Goal: Task Accomplishment & Management: Use online tool/utility

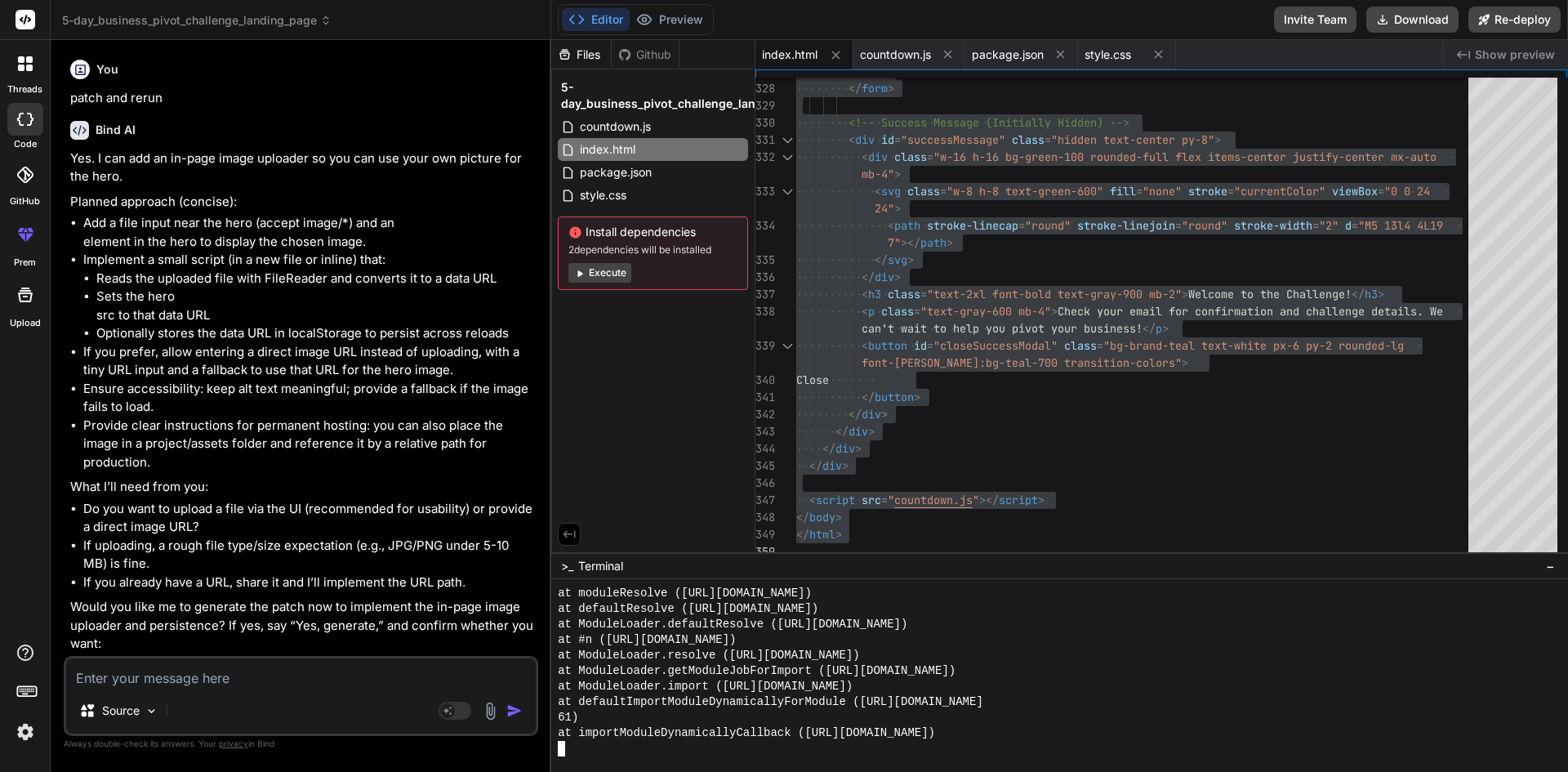
scroll to position [4937, 0]
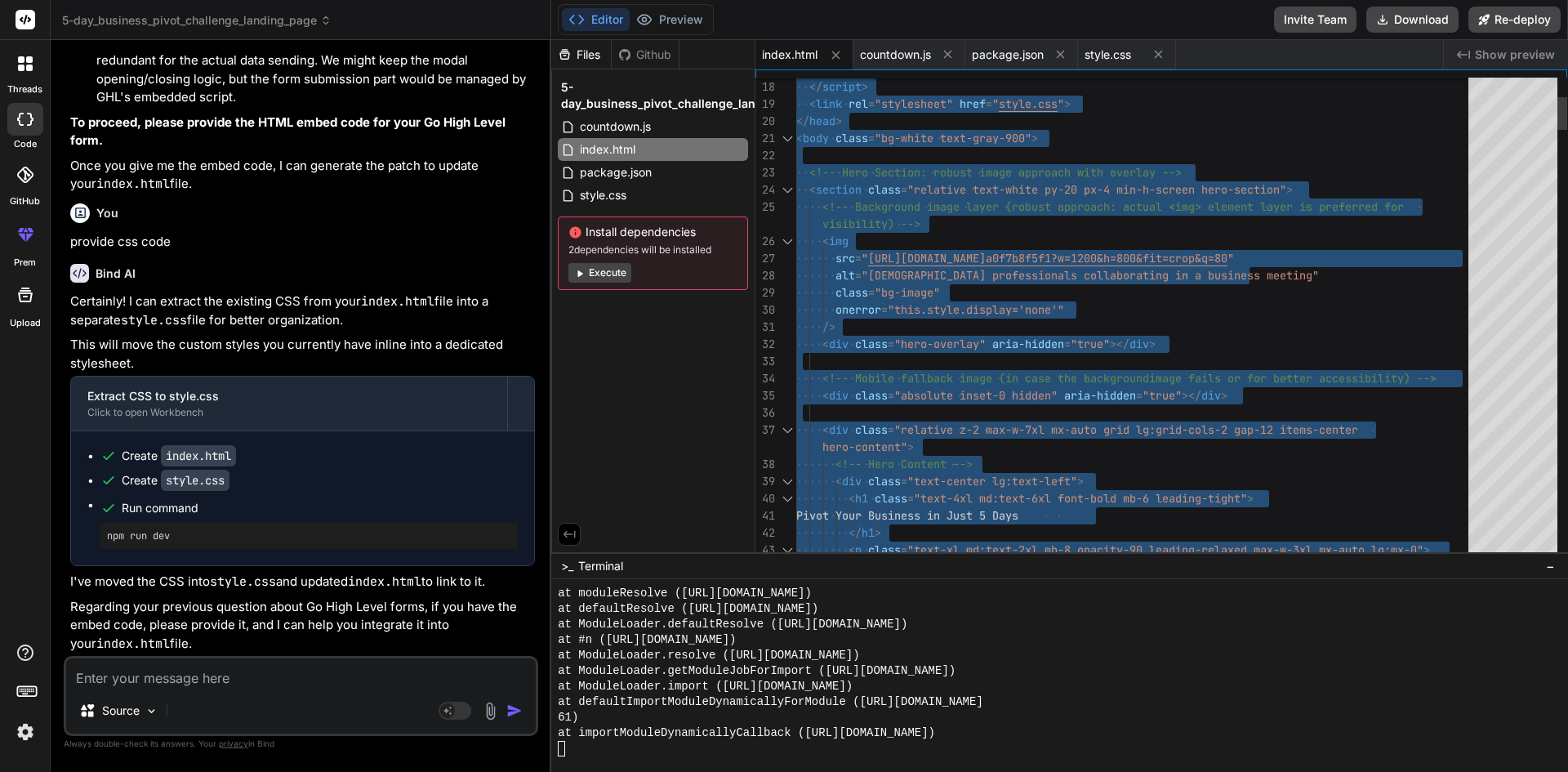
type textarea "<!DOCTYPE html> <html lang="en"> <head> <meta charset="UTF-8"> <meta name="view…"
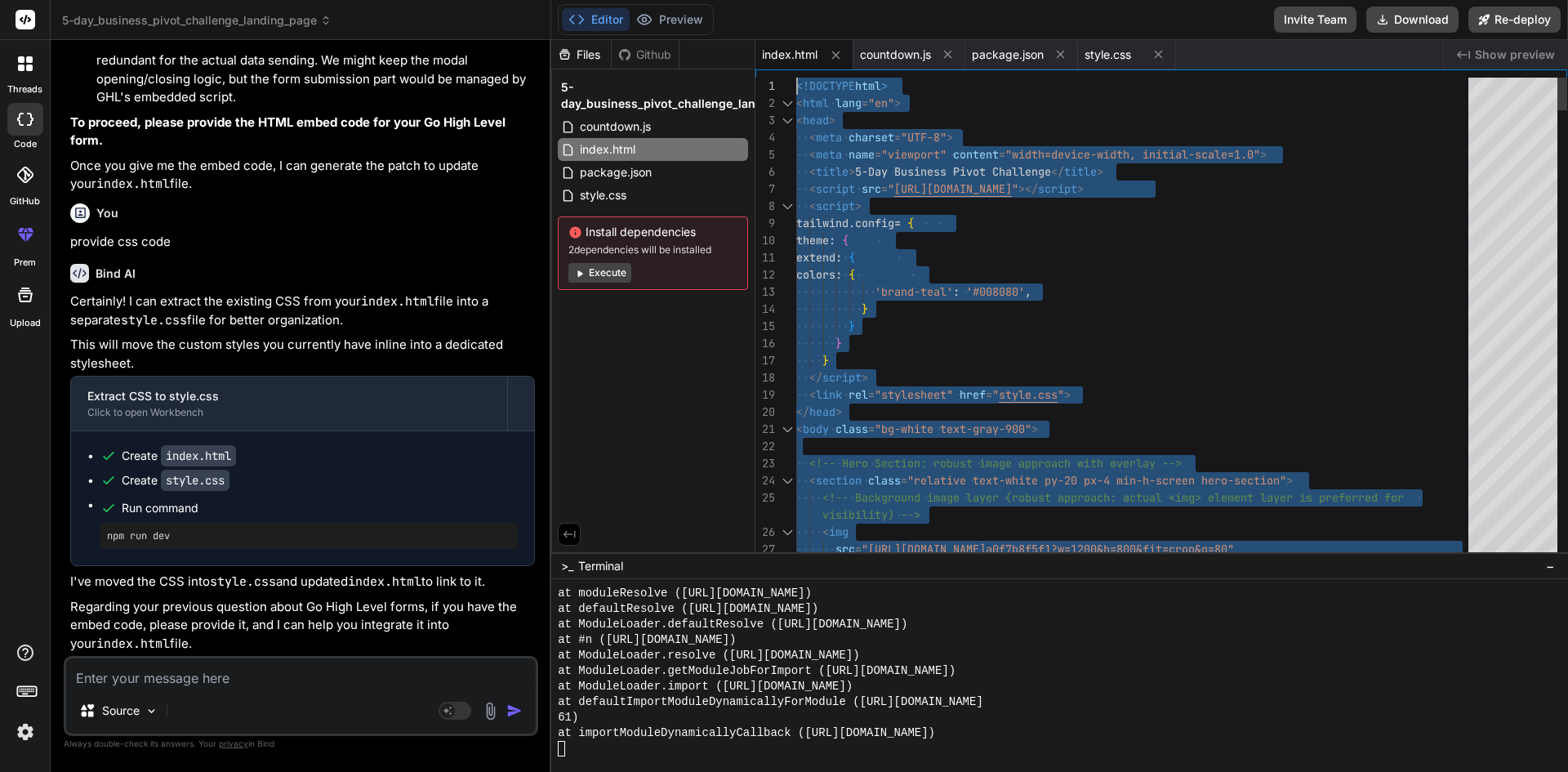
drag, startPoint x: 884, startPoint y: 537, endPoint x: 790, endPoint y: 52, distance: 494.0
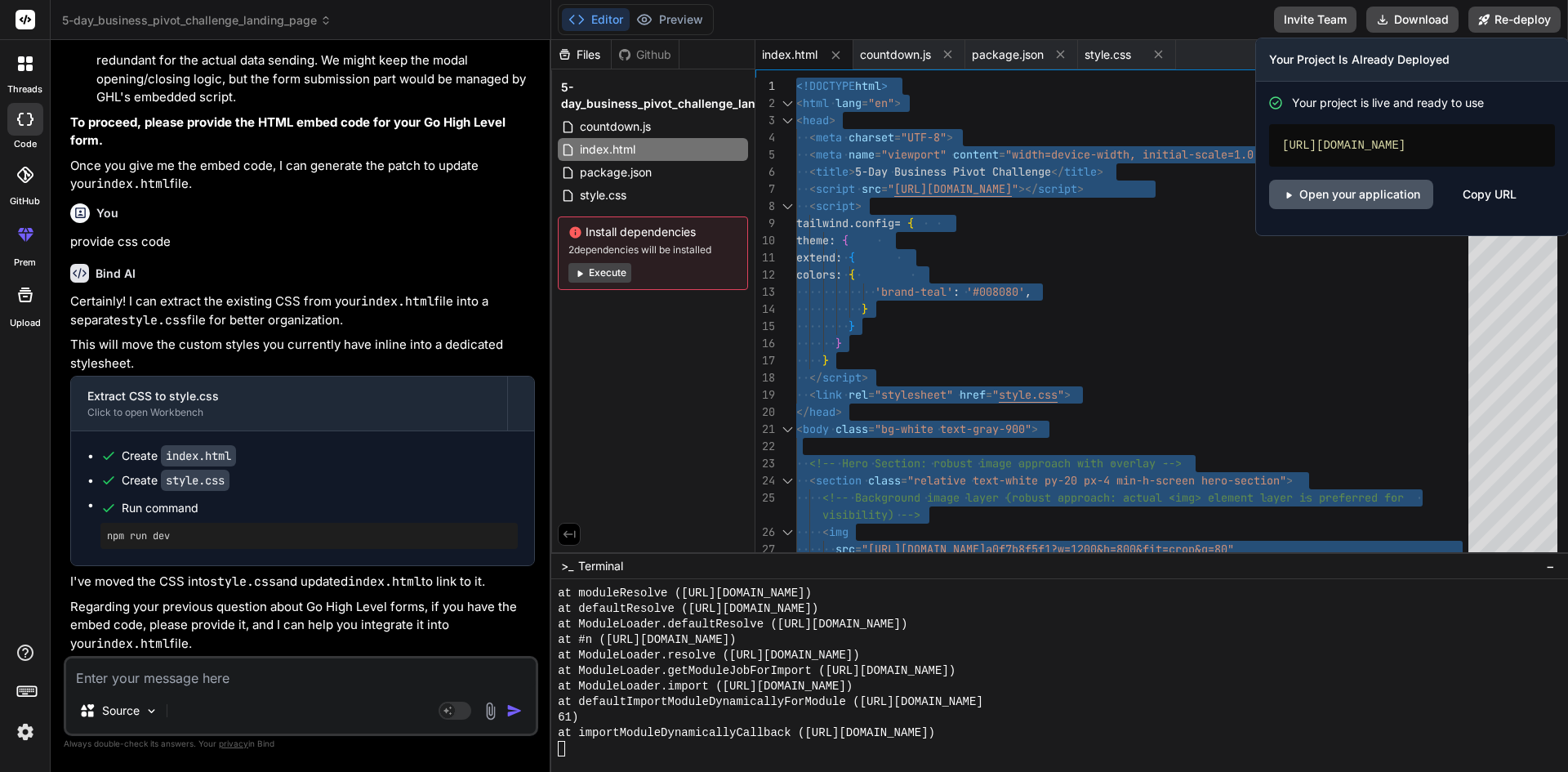
click at [1362, 205] on link "Open your application" at bounding box center [1352, 195] width 164 height 30
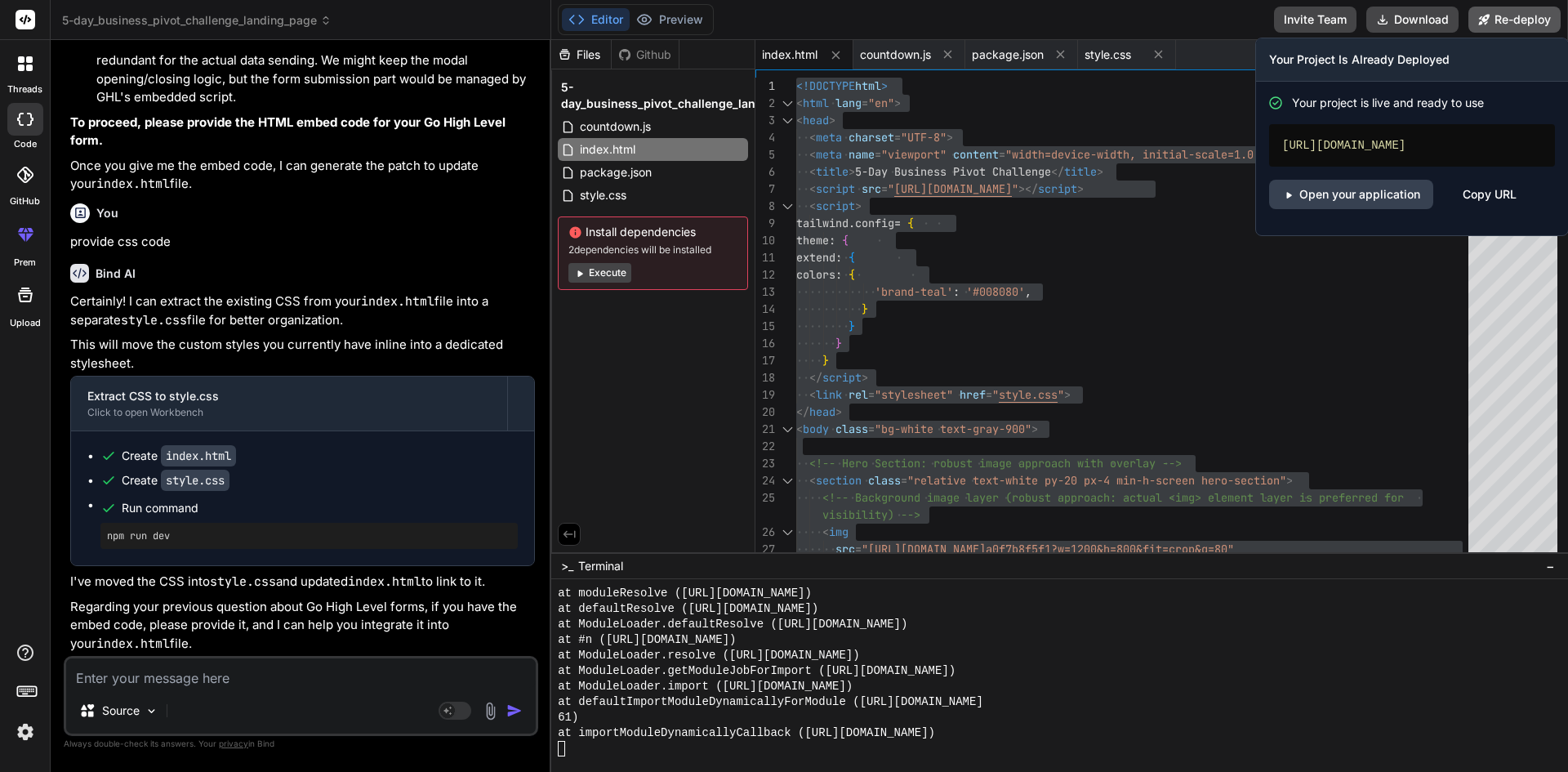
click at [1517, 21] on button "Re-deploy" at bounding box center [1514, 20] width 92 height 26
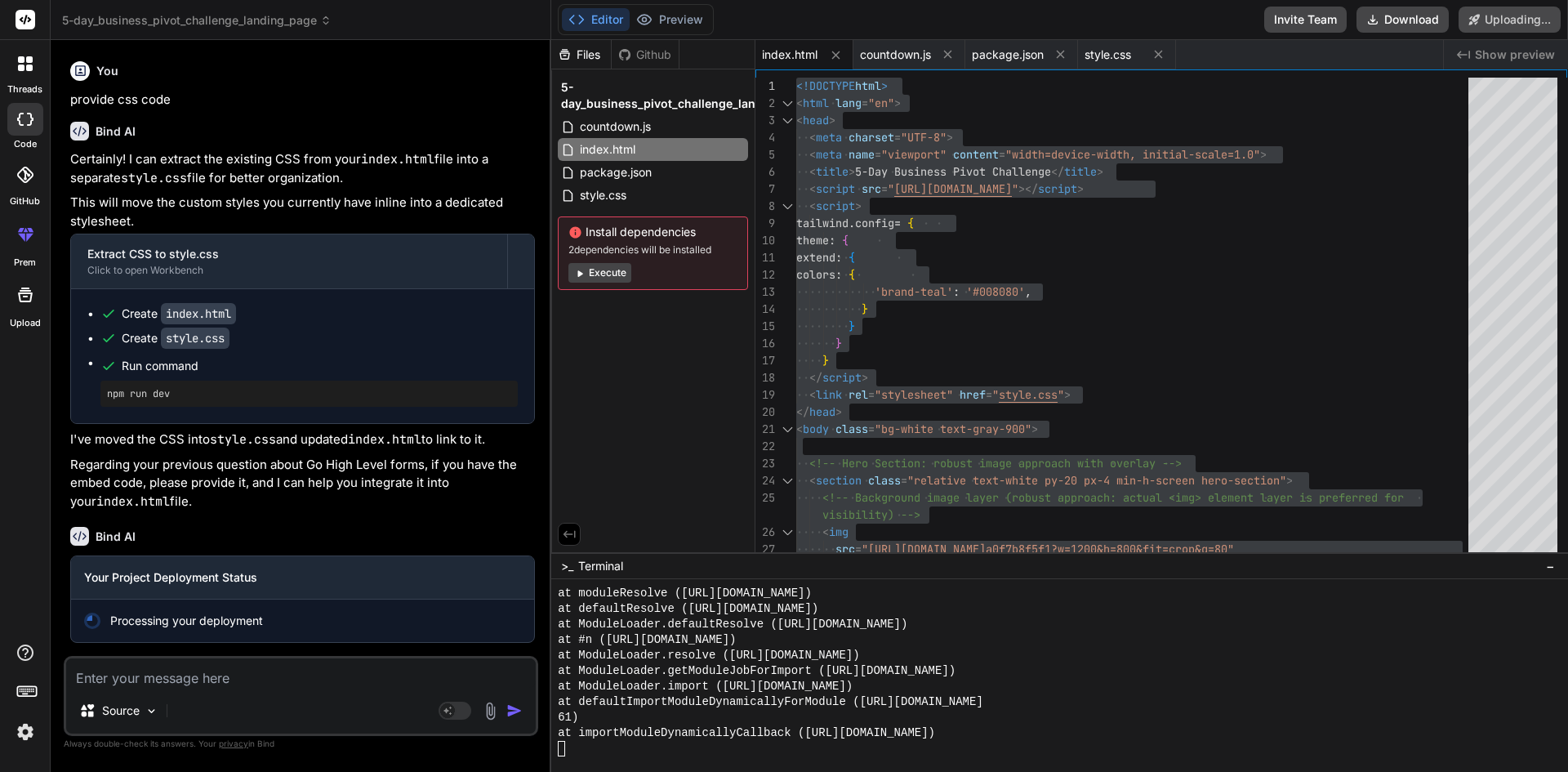
scroll to position [2795, 0]
type textarea "x"
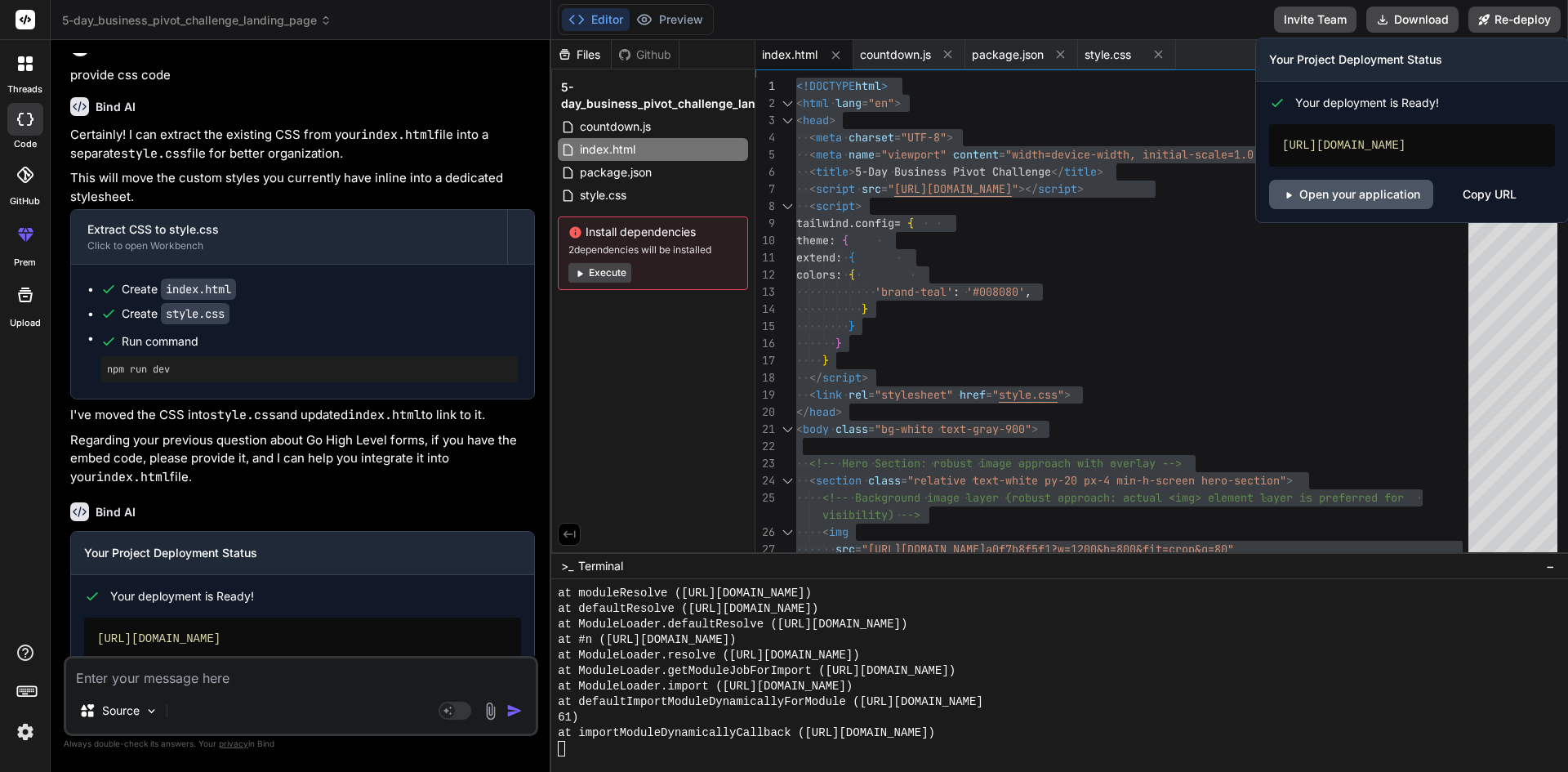
click at [1361, 210] on link "Open your application" at bounding box center [1352, 195] width 164 height 30
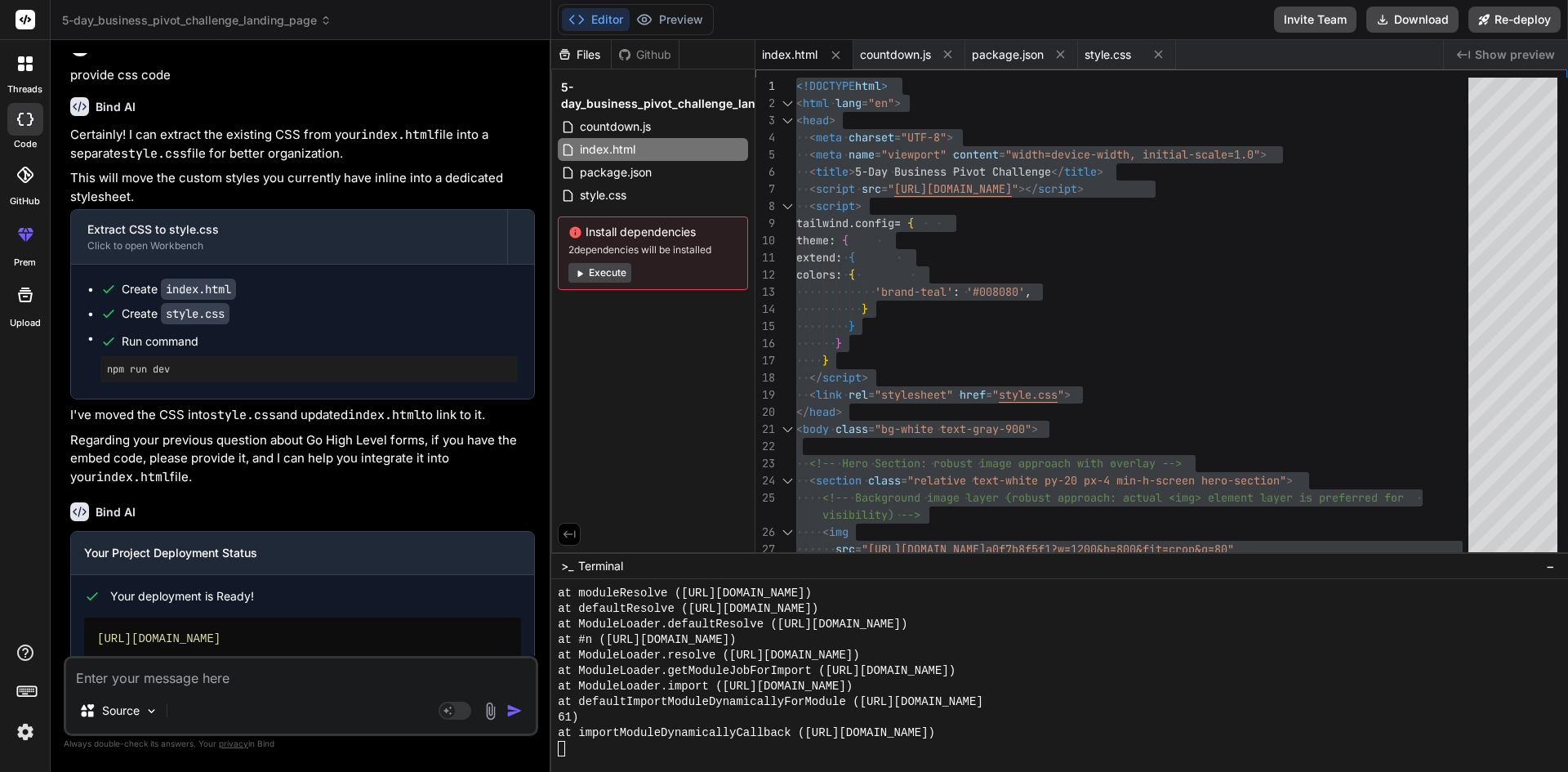
click at [179, 693] on div "Source Agent Mode. When this toggle is activated, AI automatically makes decisi…" at bounding box center [300, 696] width 474 height 80
click at [180, 689] on div "Source Agent Mode. When this toggle is activated, AI automatically makes decisi…" at bounding box center [300, 696] width 474 height 80
click at [184, 685] on textarea at bounding box center [300, 673] width 469 height 30
type textarea "y"
type textarea "x"
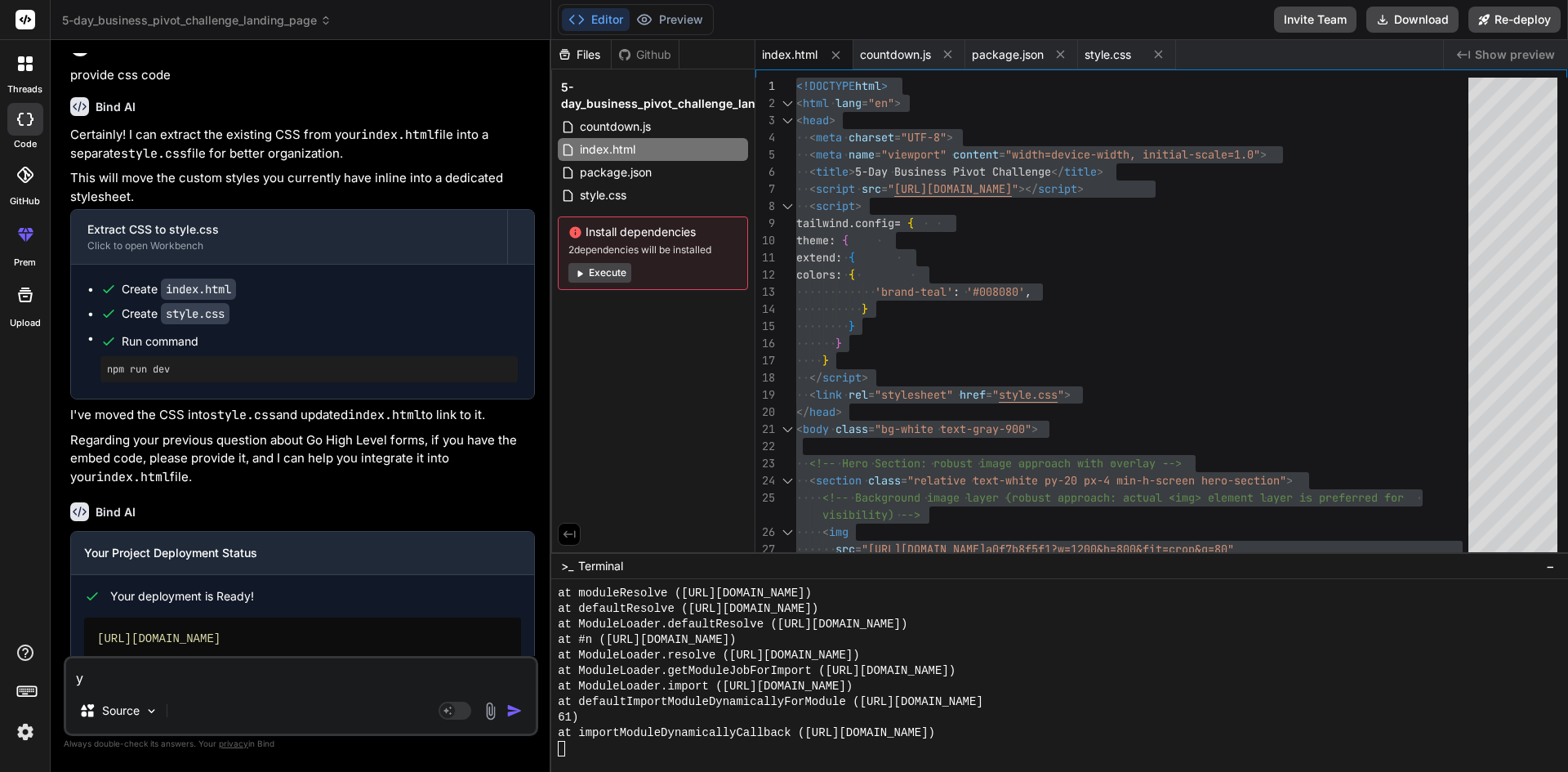
type textarea "yu"
type textarea "x"
type textarea "y"
type textarea "x"
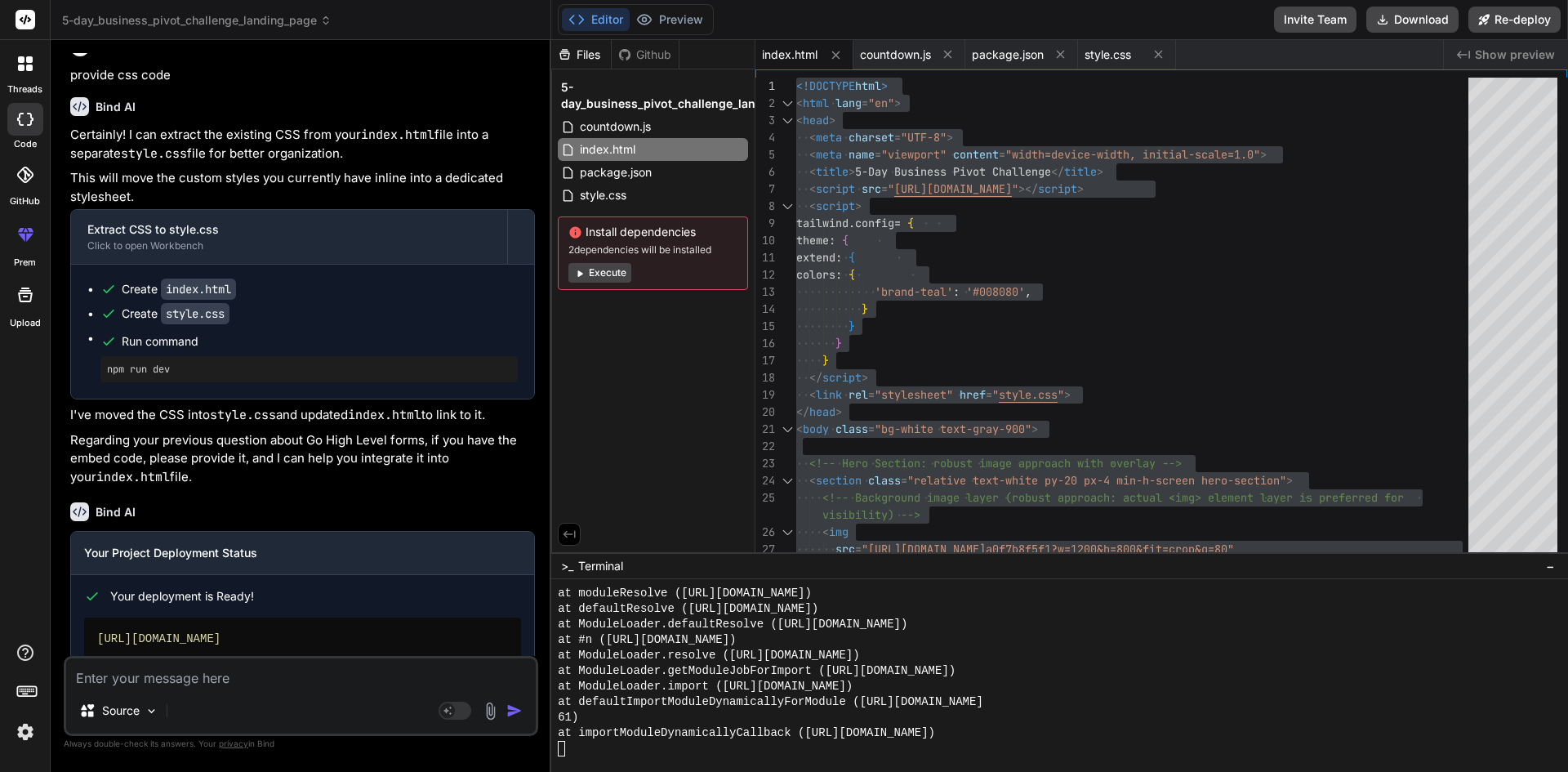
type textarea "u"
type textarea "x"
type textarea "us"
type textarea "x"
type textarea "use"
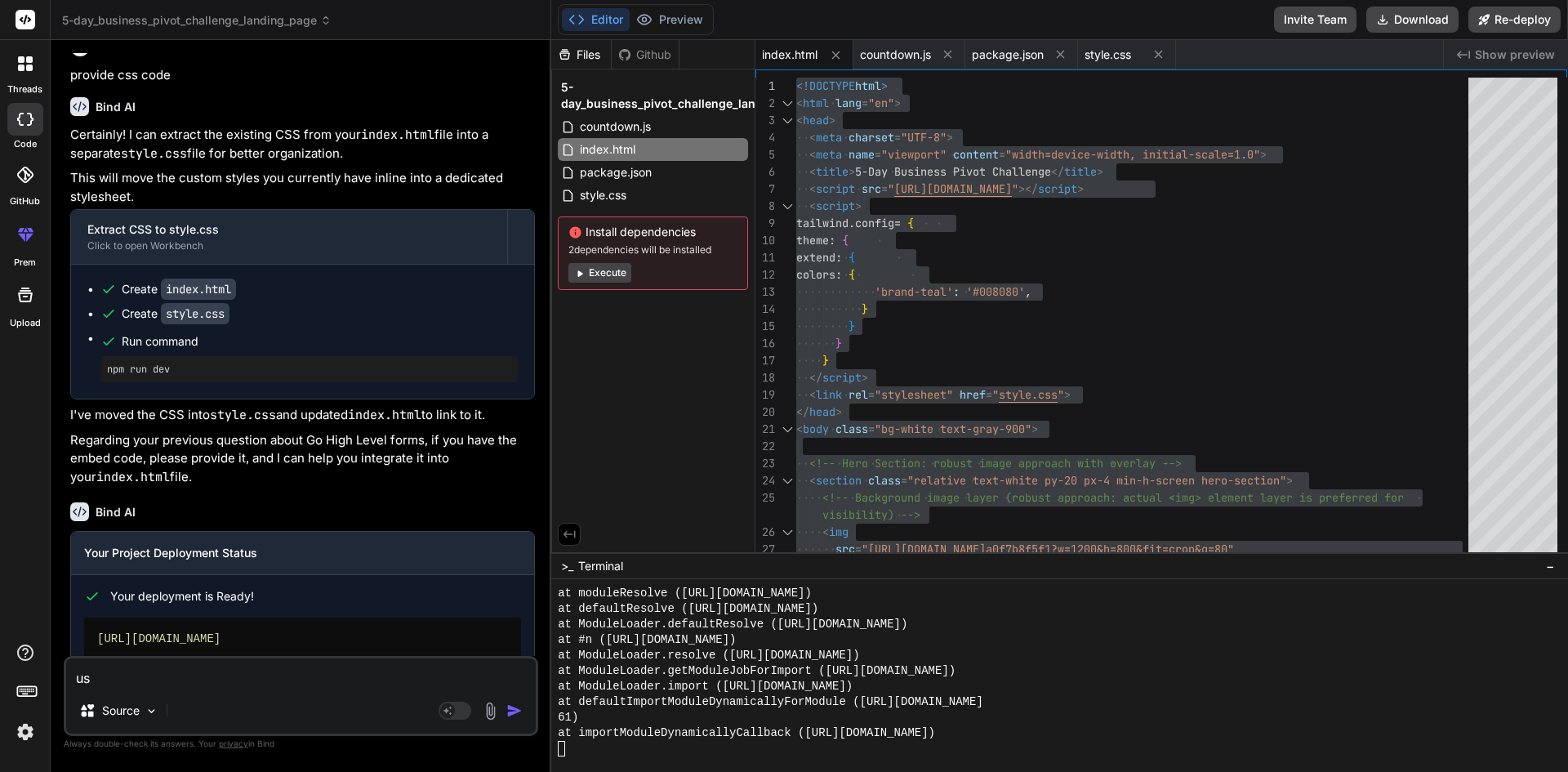
type textarea "x"
type textarea "use"
type textarea "x"
type textarea "use t"
type textarea "x"
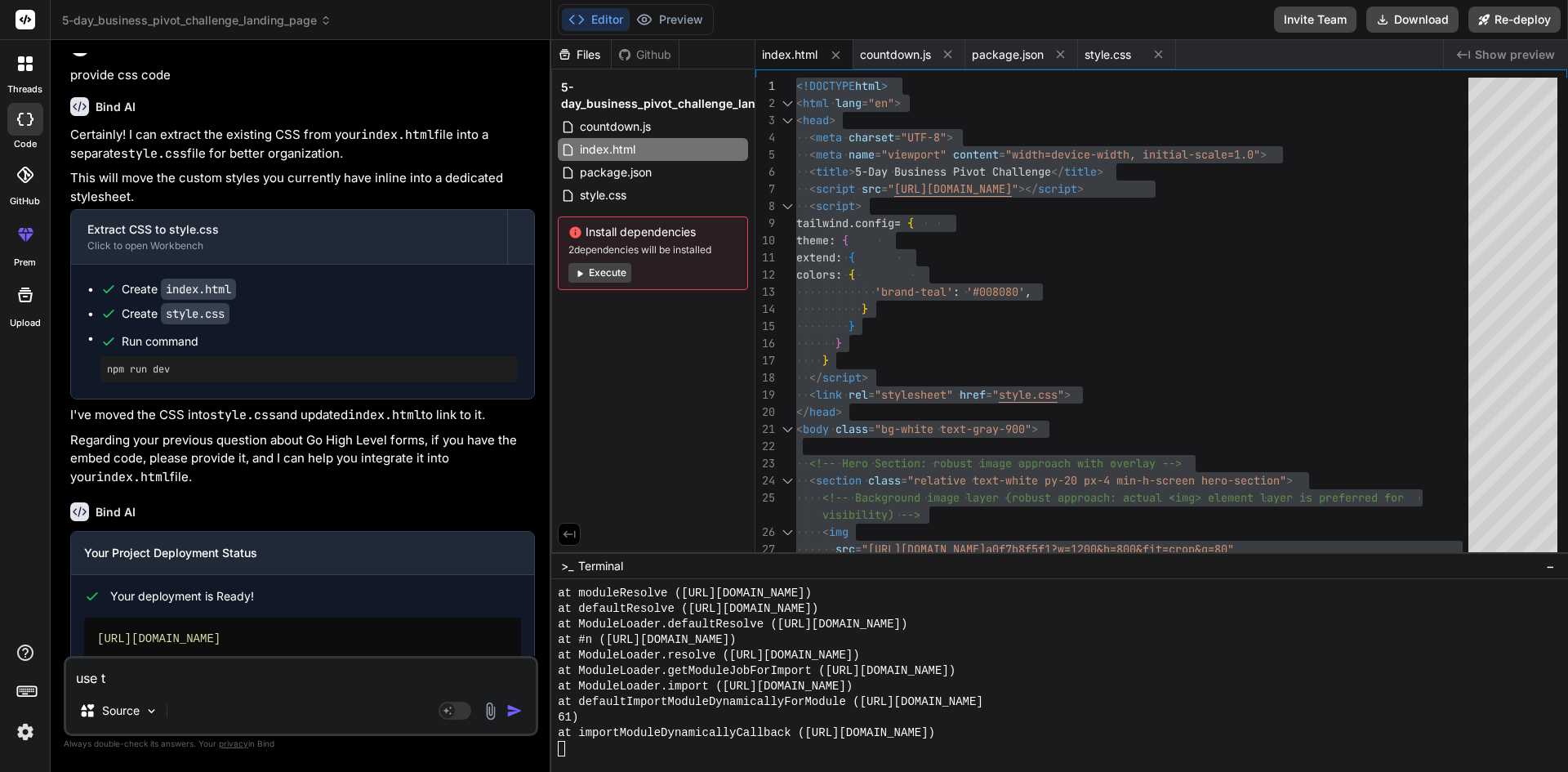
type textarea "use th"
type textarea "x"
type textarea "use thi"
type textarea "x"
type textarea "use this"
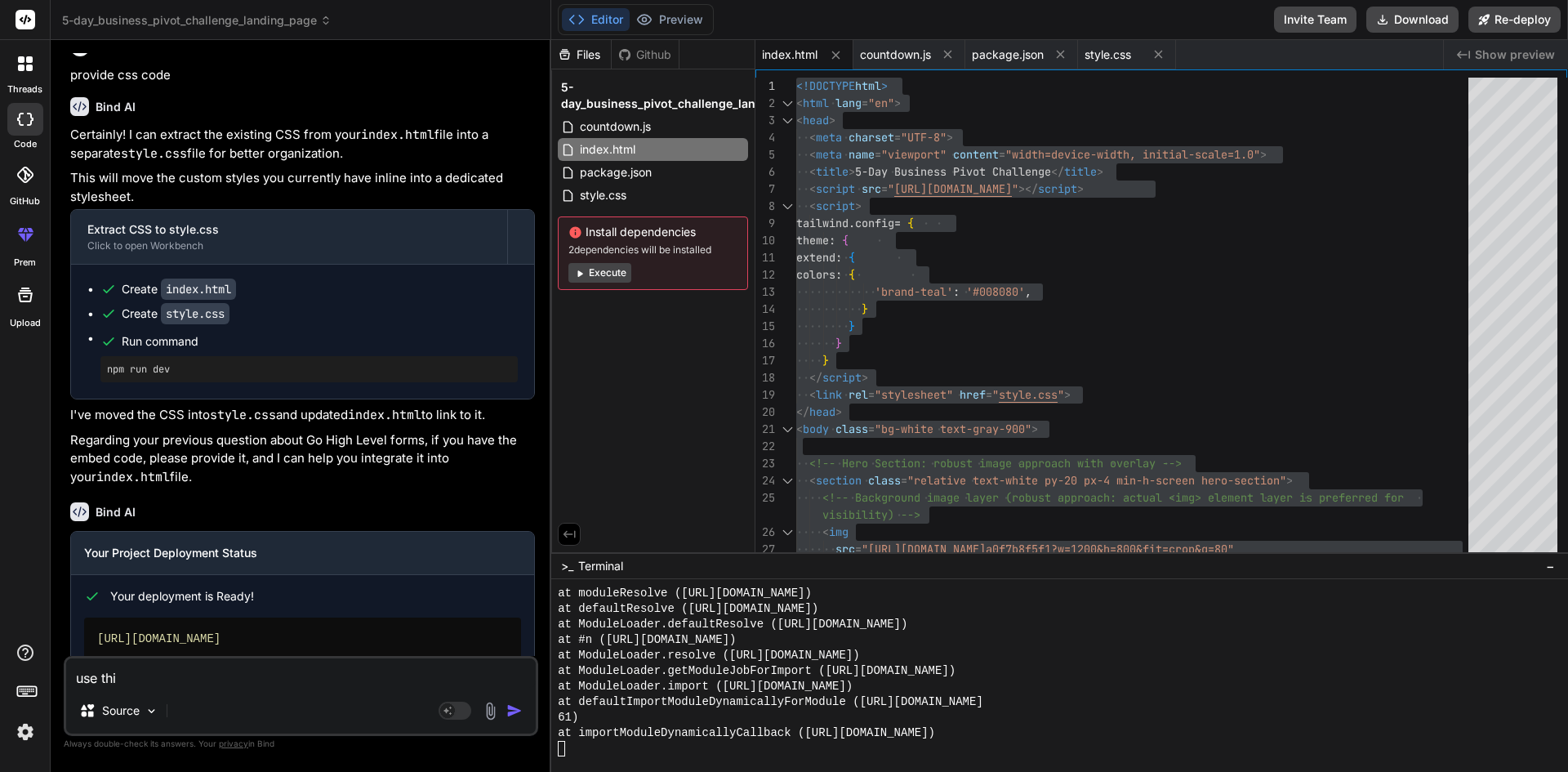
type textarea "x"
type textarea "use this"
type textarea "x"
type textarea "use this f"
type textarea "x"
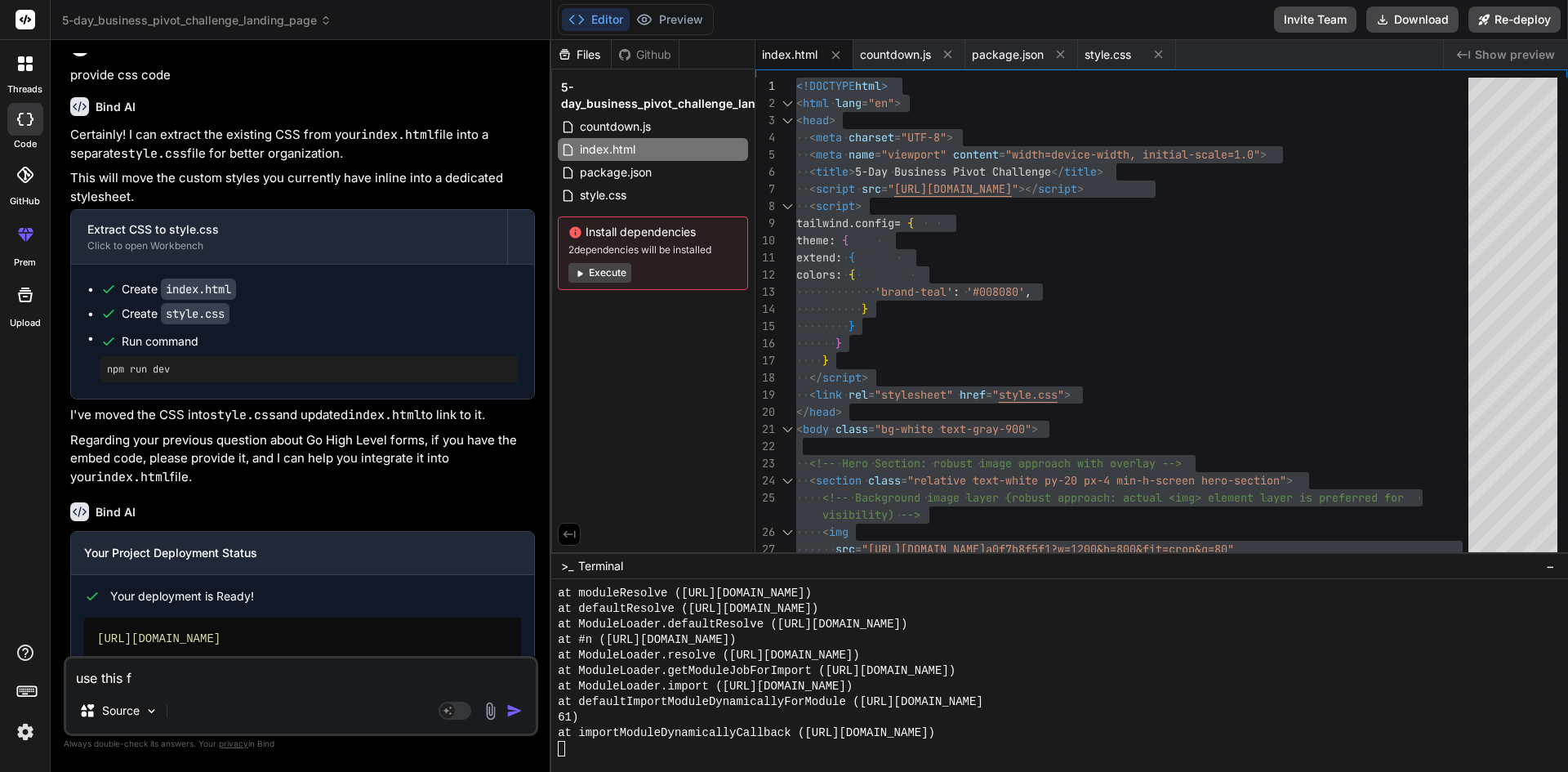
type textarea "use this fo"
type textarea "x"
type textarea "use this for"
type textarea "x"
type textarea "use this for"
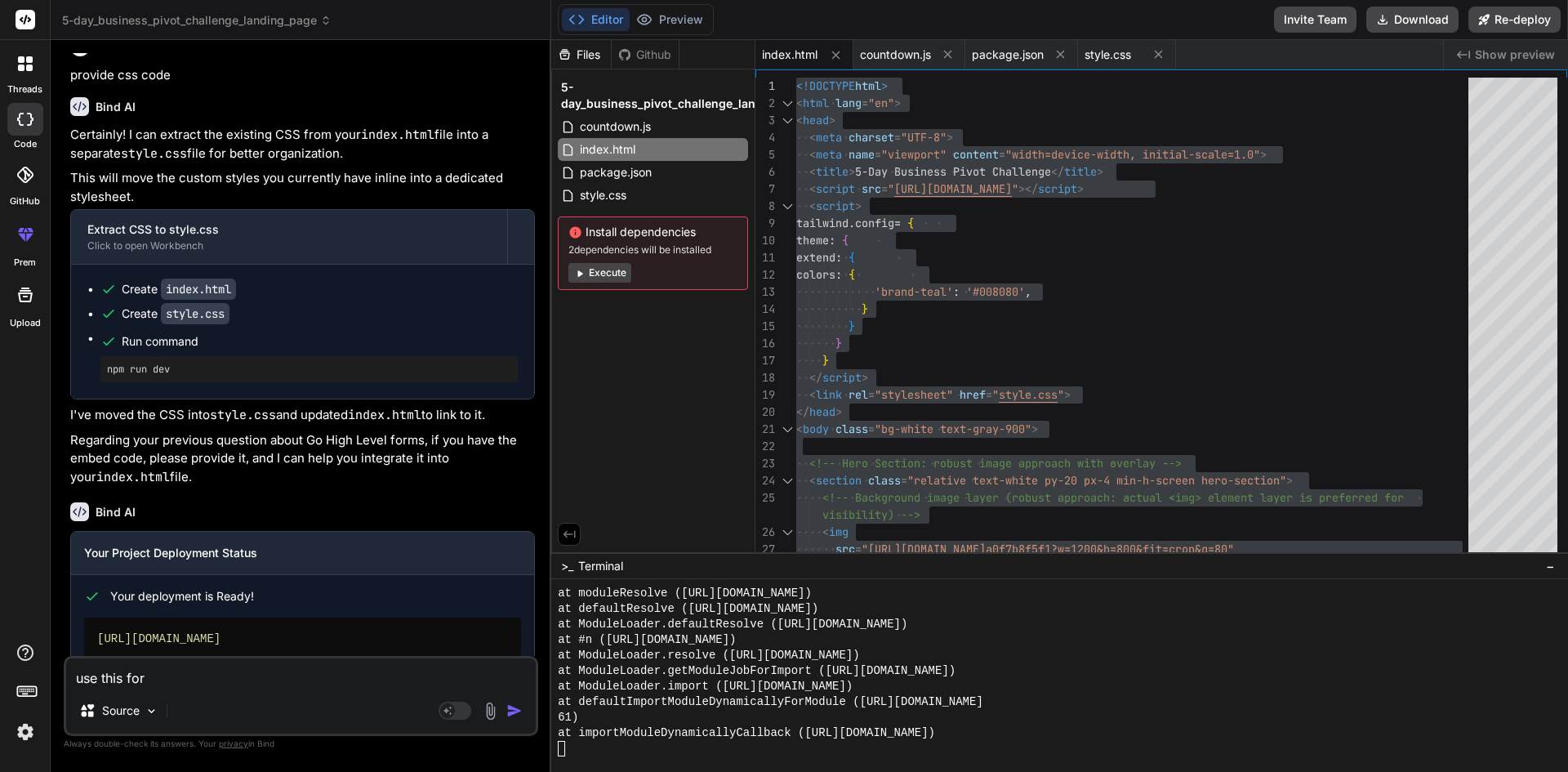
type textarea "x"
type textarea "use this for t"
type textarea "x"
type textarea "use this for th"
type textarea "x"
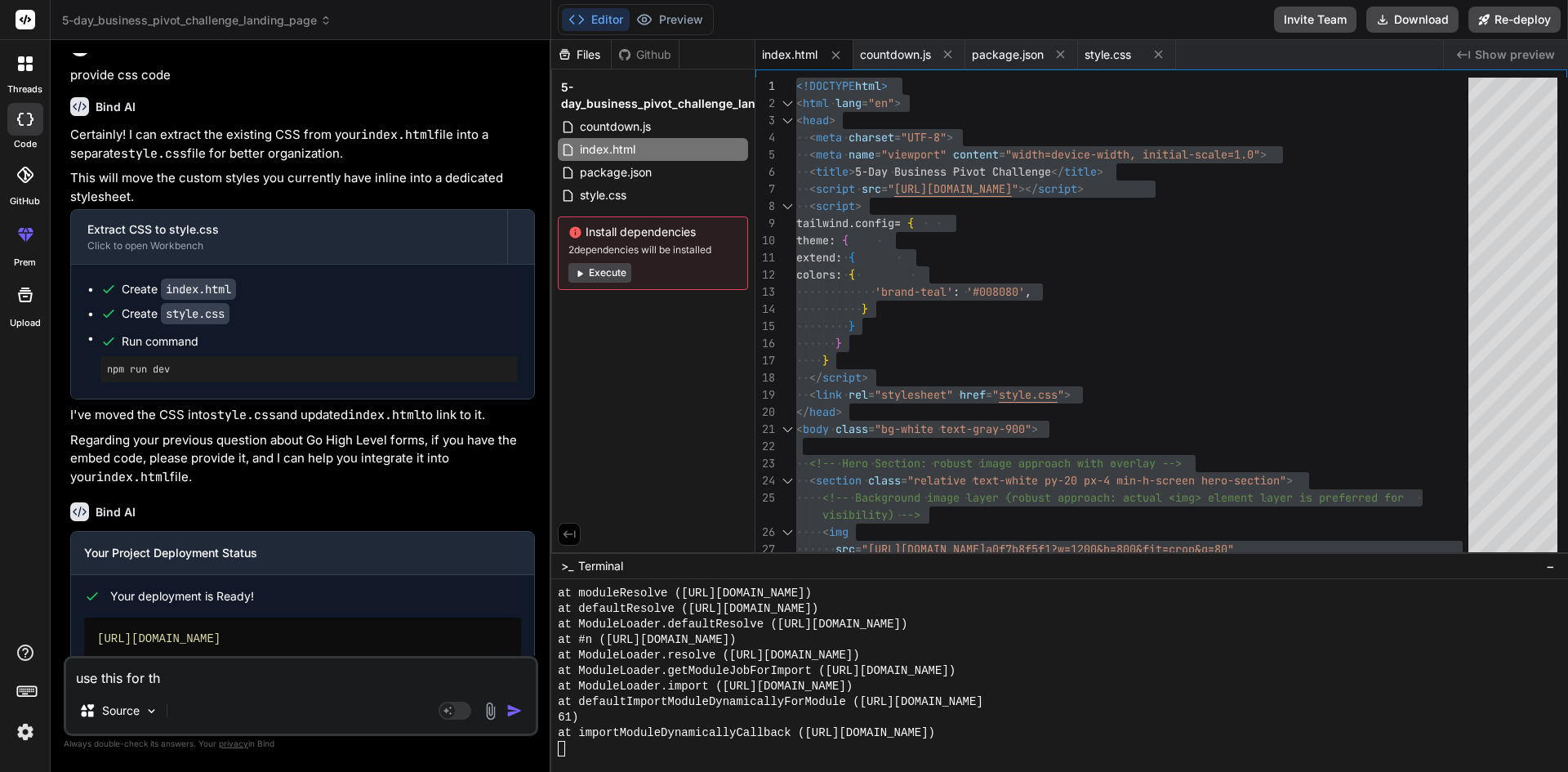
type textarea "use this for the"
type textarea "x"
type textarea "use this for the"
type textarea "x"
type textarea "use this for the b"
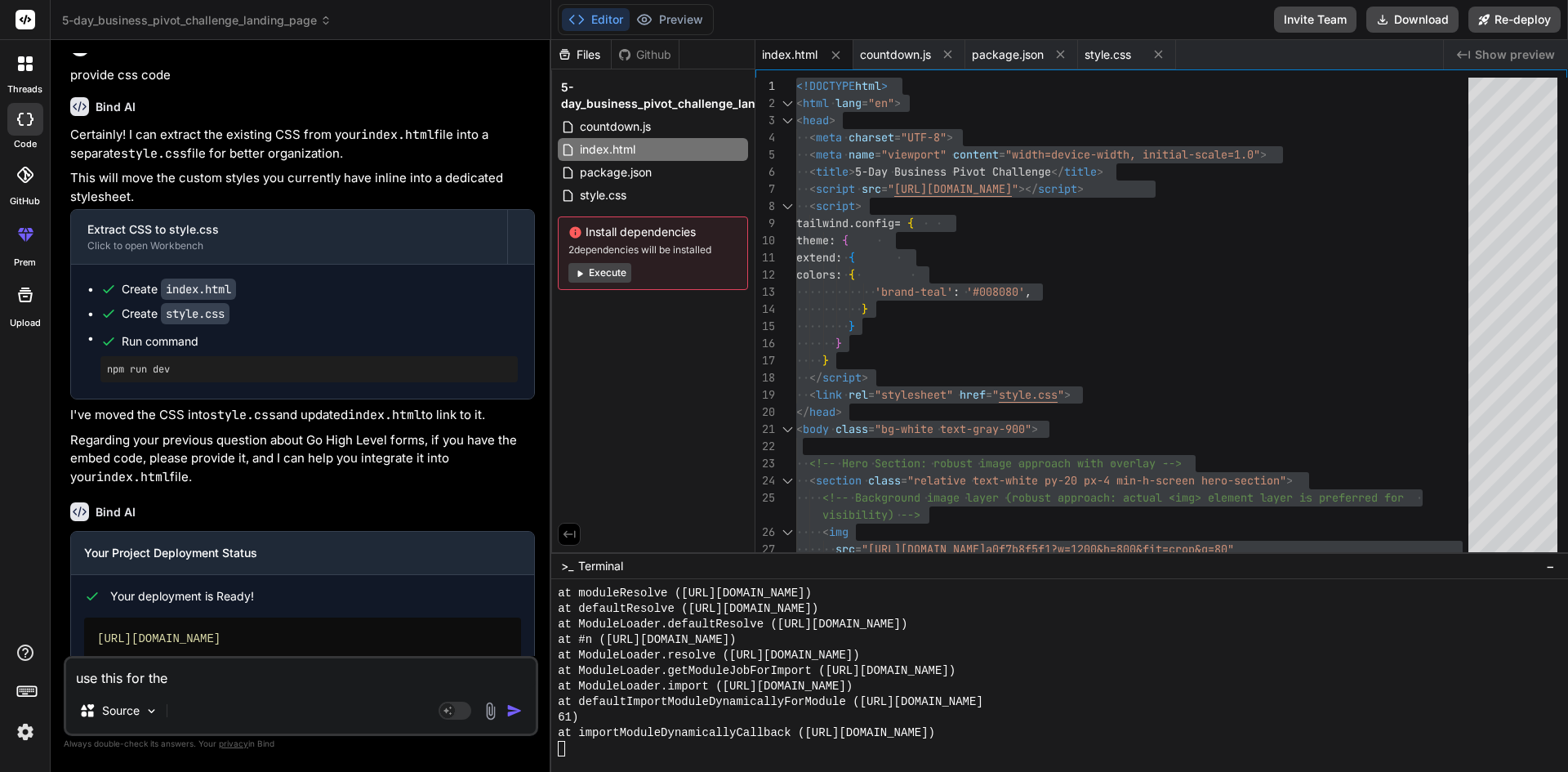
type textarea "x"
type textarea "use this for the ba"
type textarea "x"
type textarea "use this for the bac"
type textarea "x"
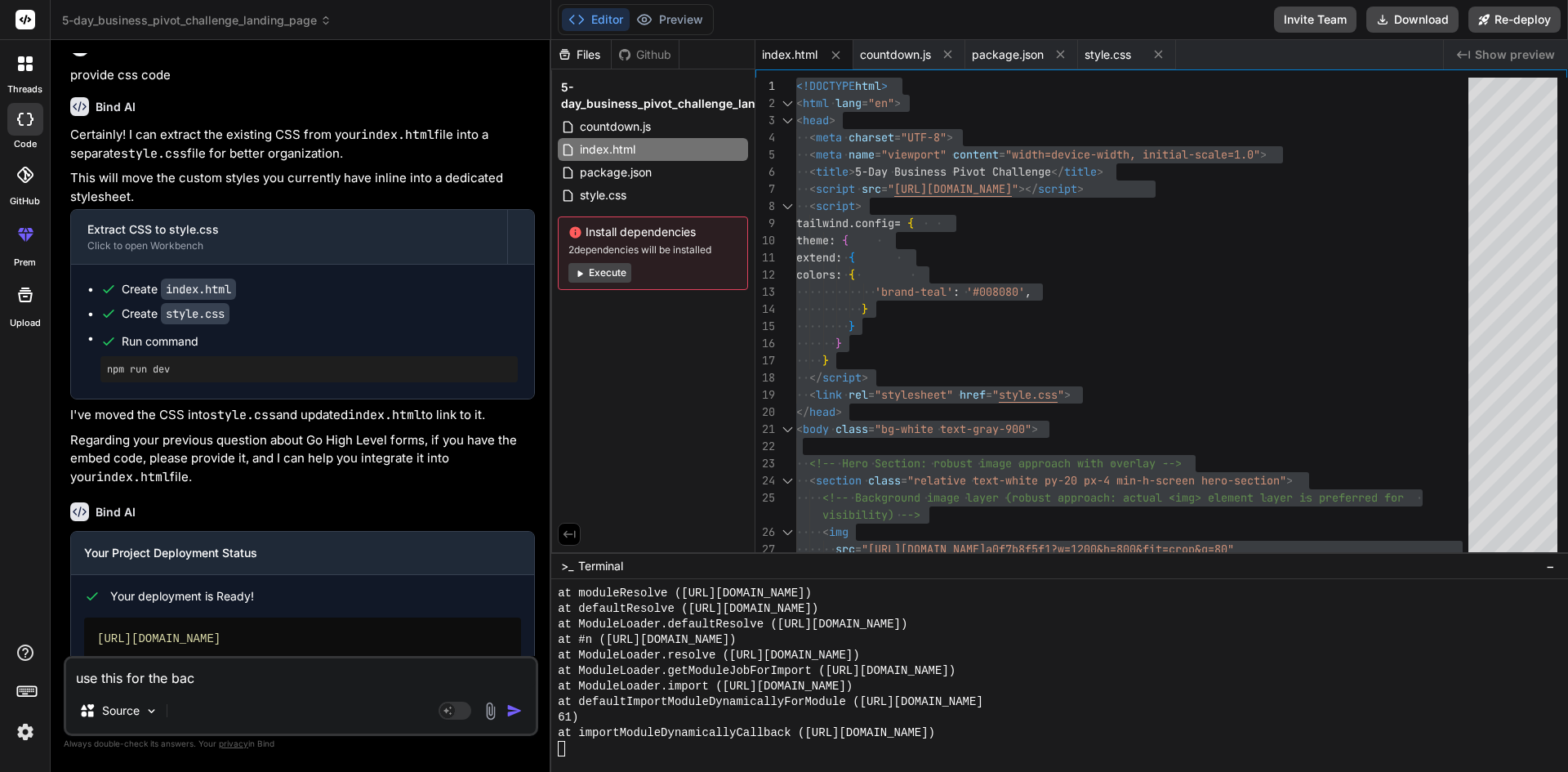
type textarea "use this for the back"
type textarea "x"
type textarea "use this for the backg"
type textarea "x"
type textarea "use this for the backgr"
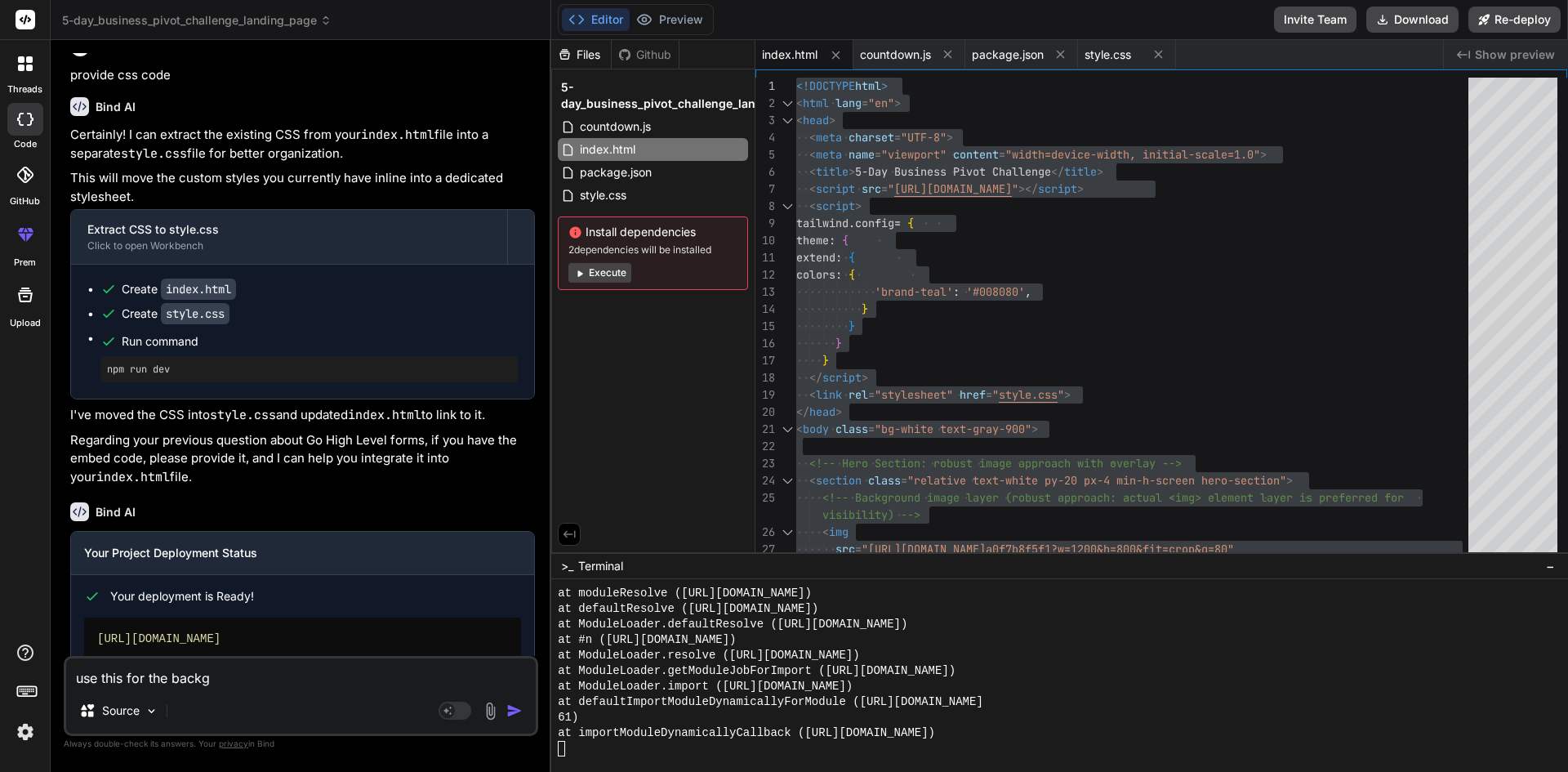
type textarea "x"
type textarea "use this for the backgro"
type textarea "x"
type textarea "use this for the backgrou"
type textarea "x"
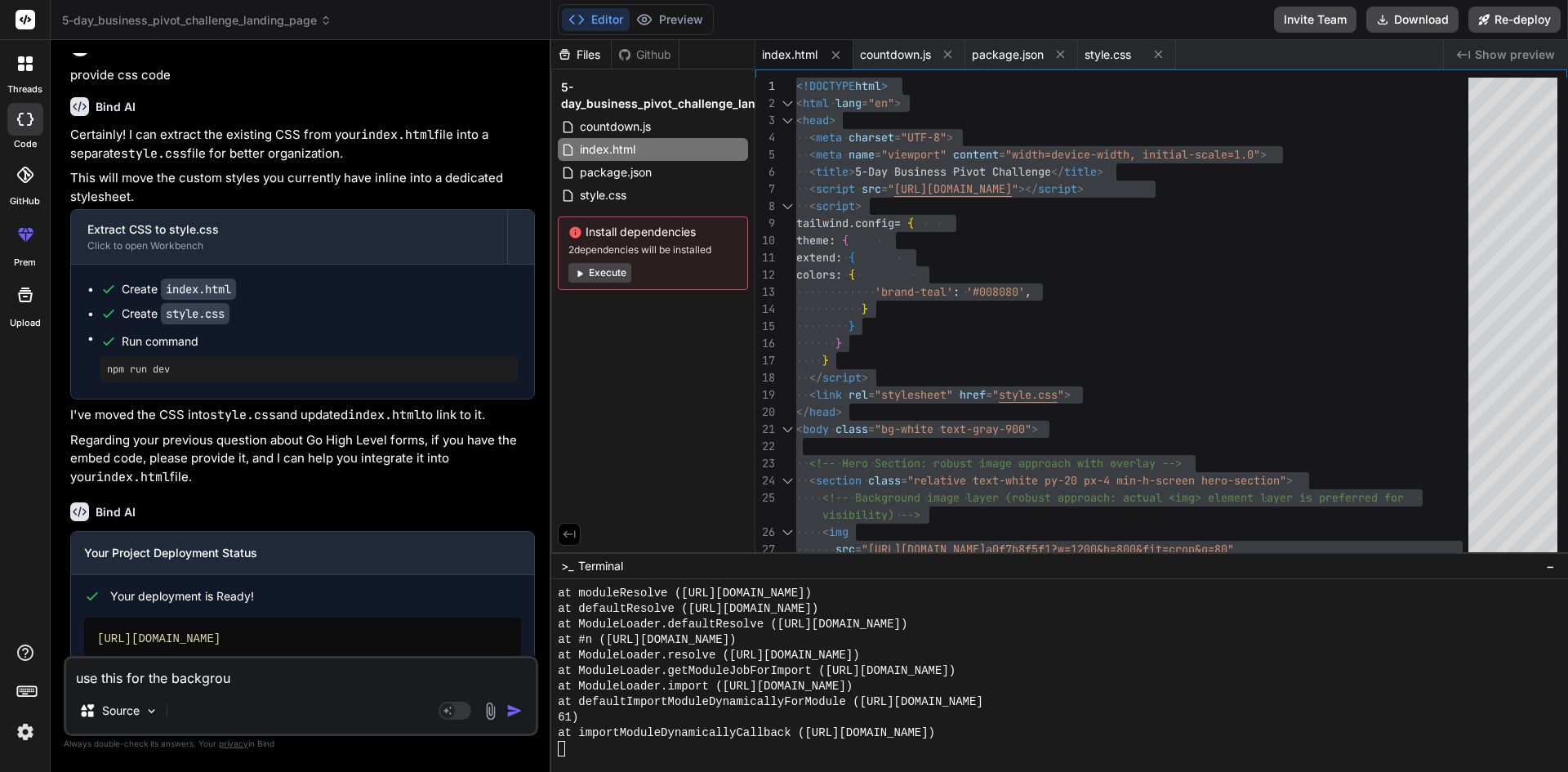
type textarea "use this for the backgroun"
type textarea "x"
type textarea "use this for the background"
type textarea "x"
type textarea "use this for the background"
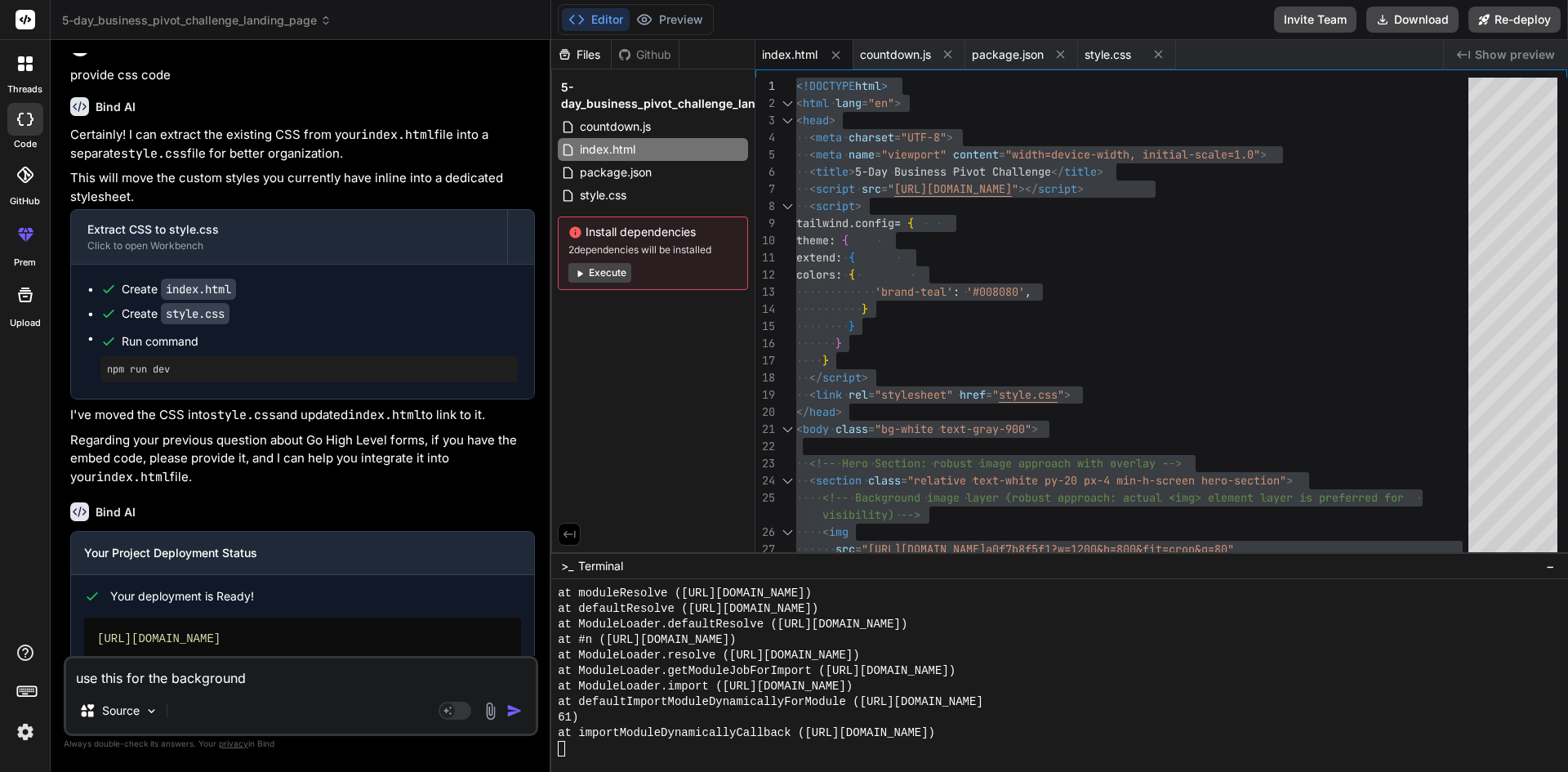
type textarea "x"
type textarea "use this for the background i"
type textarea "x"
type textarea "use this for the background im"
type textarea "x"
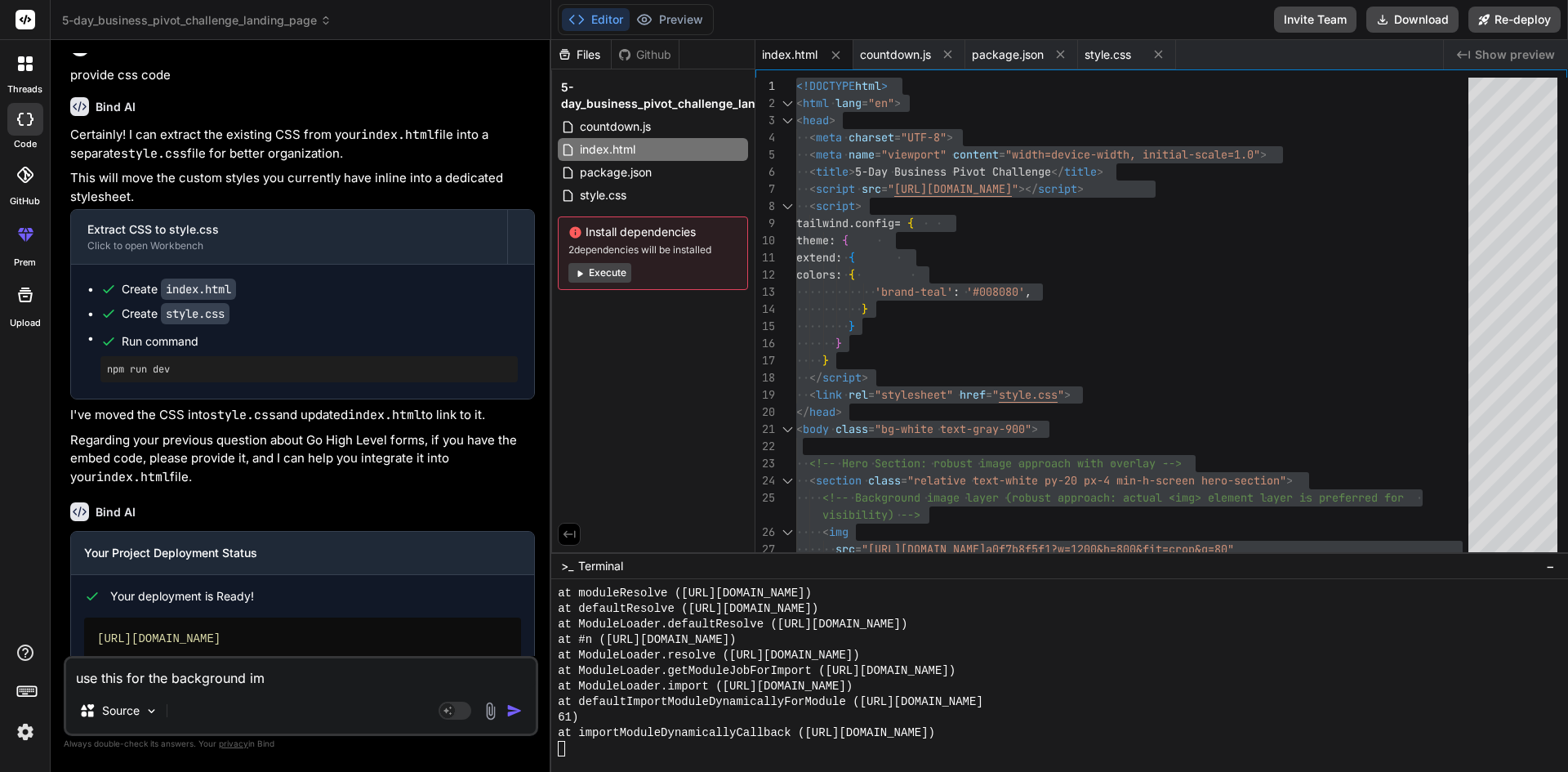
type textarea "use this for the background ima"
type textarea "x"
type textarea "use this for the background imag"
type textarea "x"
type textarea "use this for the background image"
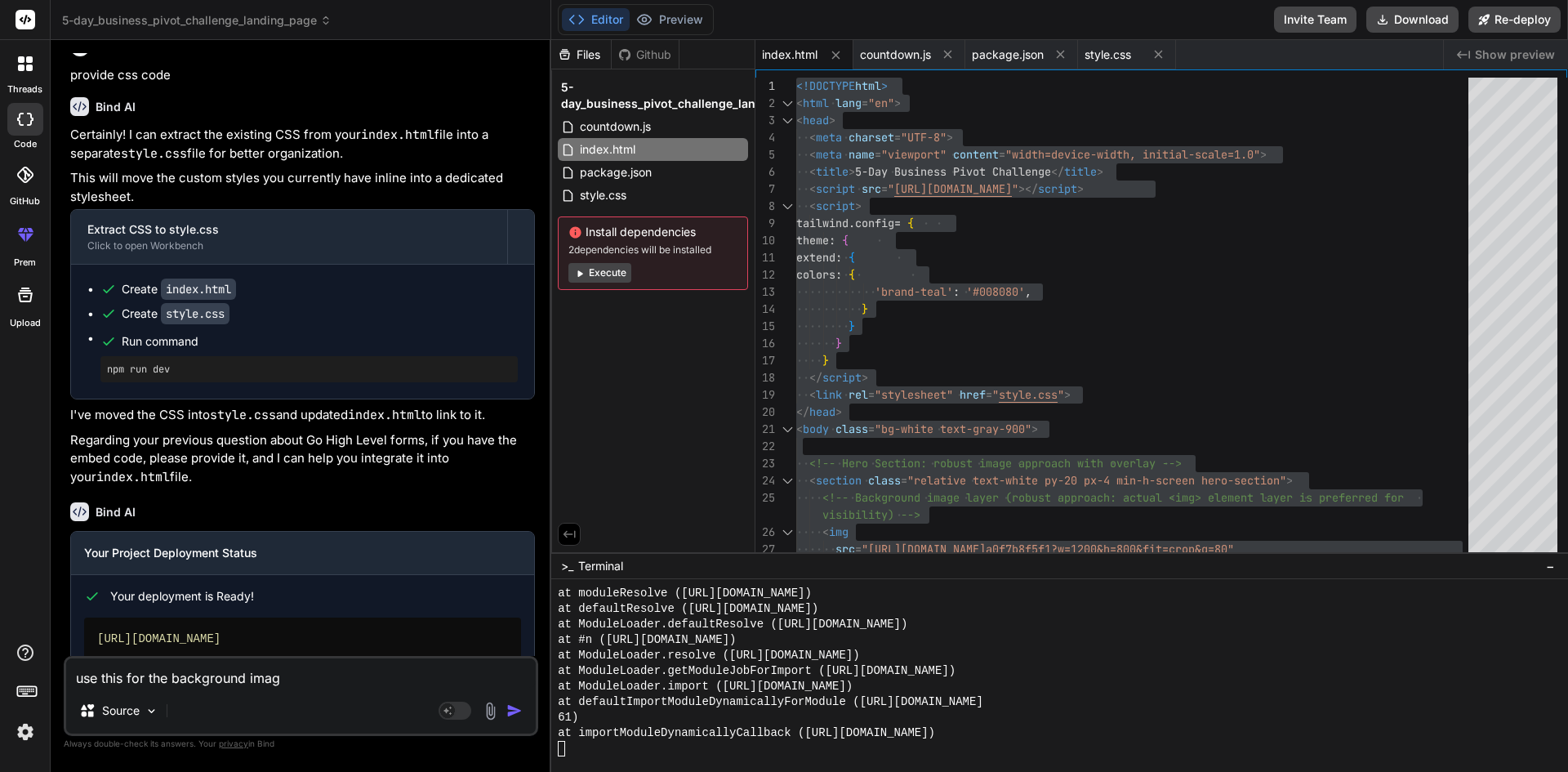
type textarea "x"
type textarea "use this for the background image"
type textarea "x"
type textarea "use this for the background image -"
type textarea "x"
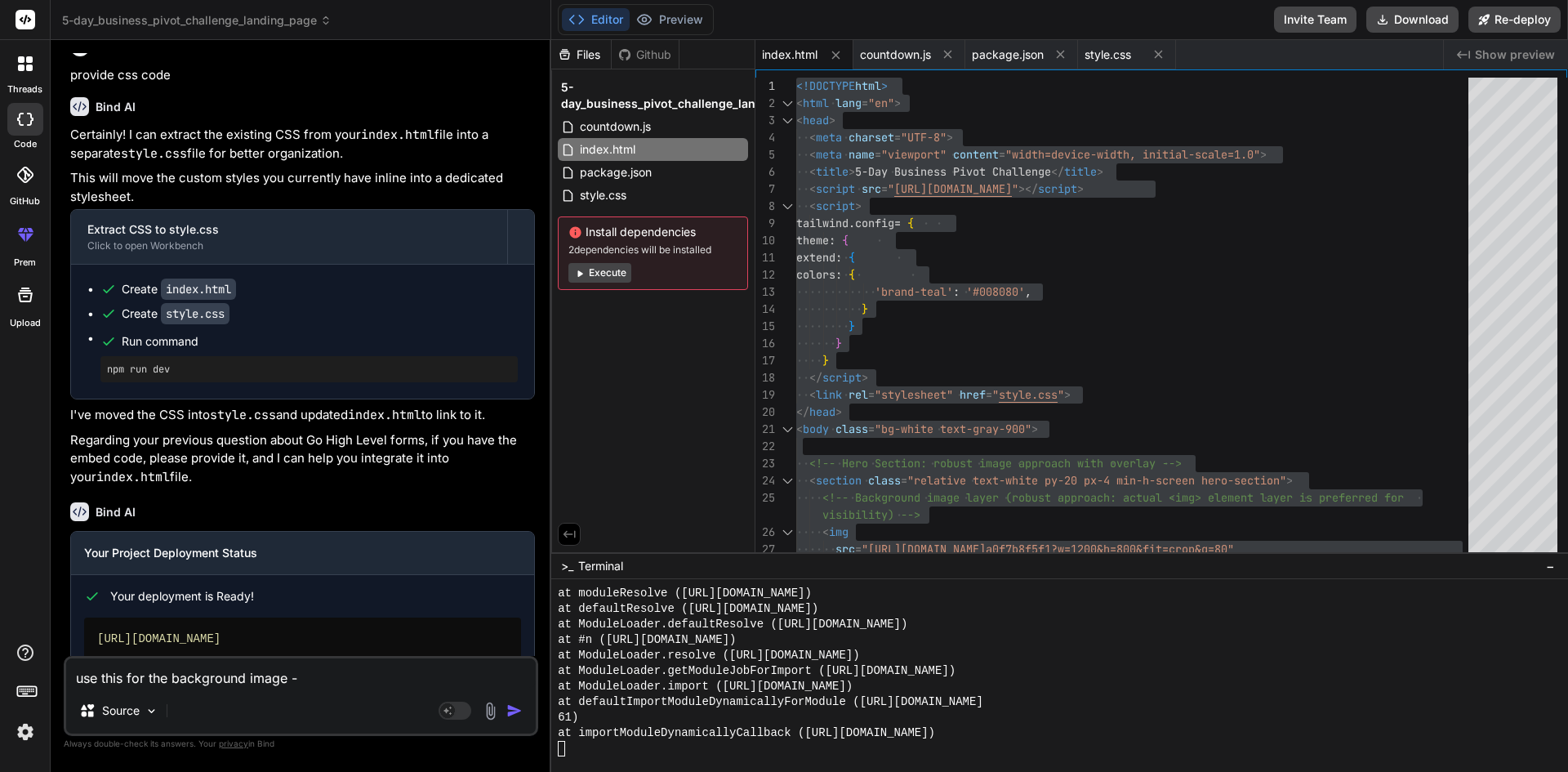
type textarea "use this for the background image -"
type textarea "x"
paste textarea "[URL][DOMAIN_NAME]"
type textarea "use this for the background image - [URL][DOMAIN_NAME]"
type textarea "x"
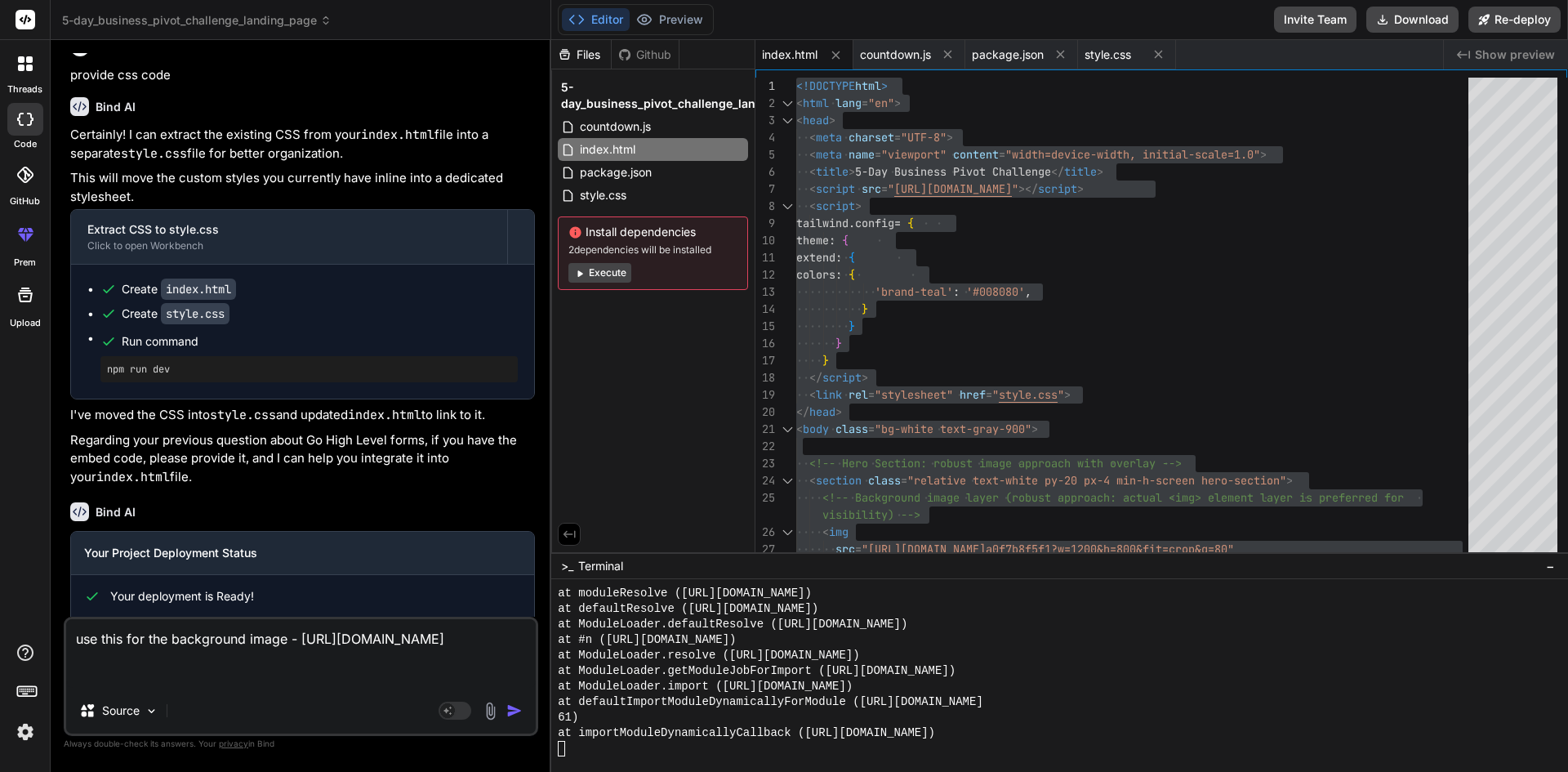
click at [308, 686] on textarea "use this for the background image - [URL][DOMAIN_NAME]" at bounding box center [300, 653] width 469 height 68
click at [291, 639] on textarea "use this for the background image - [URL][DOMAIN_NAME]" at bounding box center [300, 653] width 469 height 68
type textarea "use this for the background image i- [URL][DOMAIN_NAME]"
type textarea "x"
type textarea "use this for the background image in- [URL][DOMAIN_NAME]"
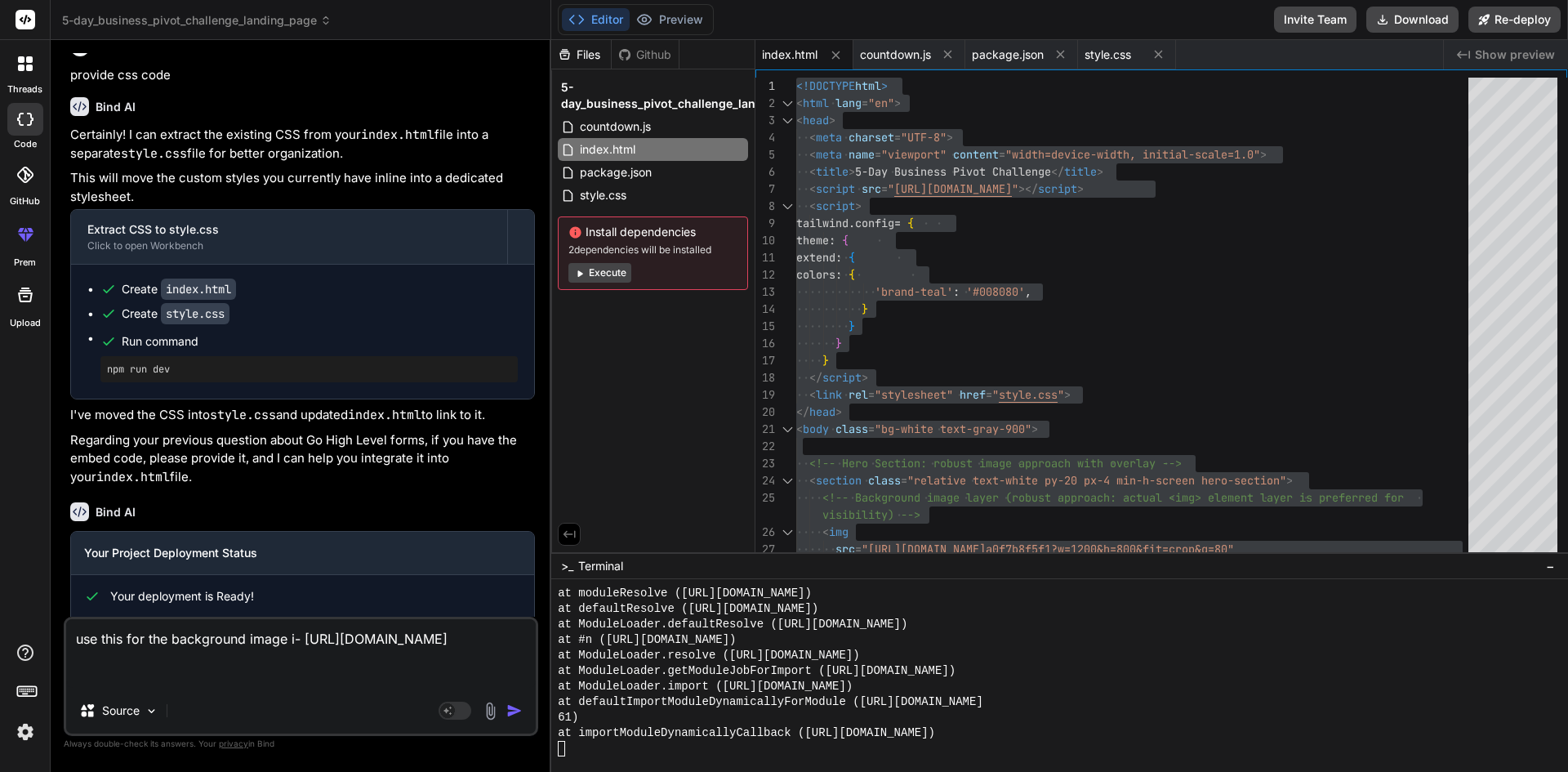
type textarea "x"
type textarea "use this for the background image in - [URL][DOMAIN_NAME]"
type textarea "x"
type textarea "use this for the background image in t- [URL][DOMAIN_NAME]"
type textarea "x"
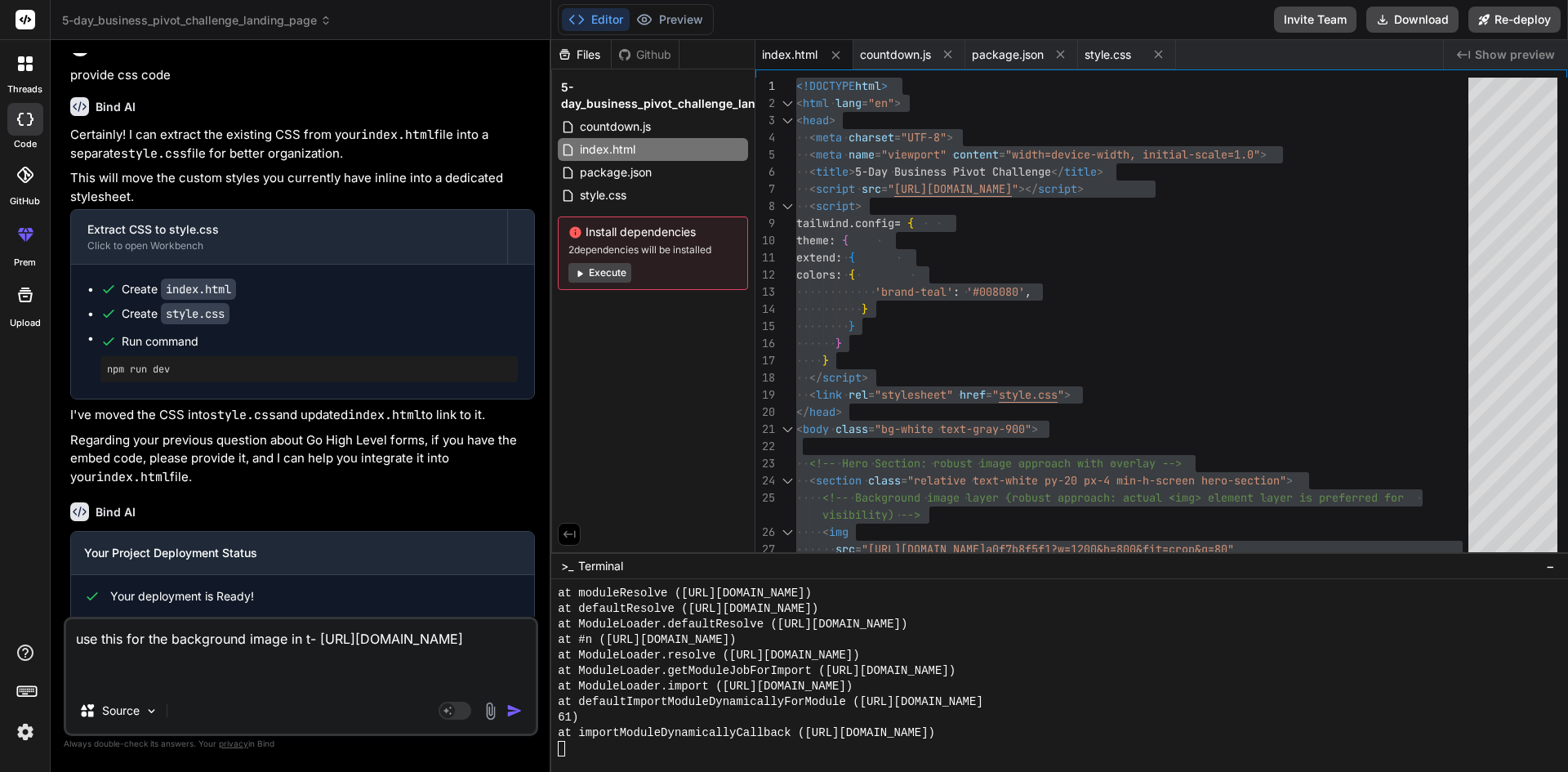
type textarea "use this for the background image in th- [URL][DOMAIN_NAME]"
type textarea "x"
type textarea "use this for the background image in the- [URL][DOMAIN_NAME]"
type textarea "x"
type textarea "use this for the background image in the - [URL][DOMAIN_NAME]"
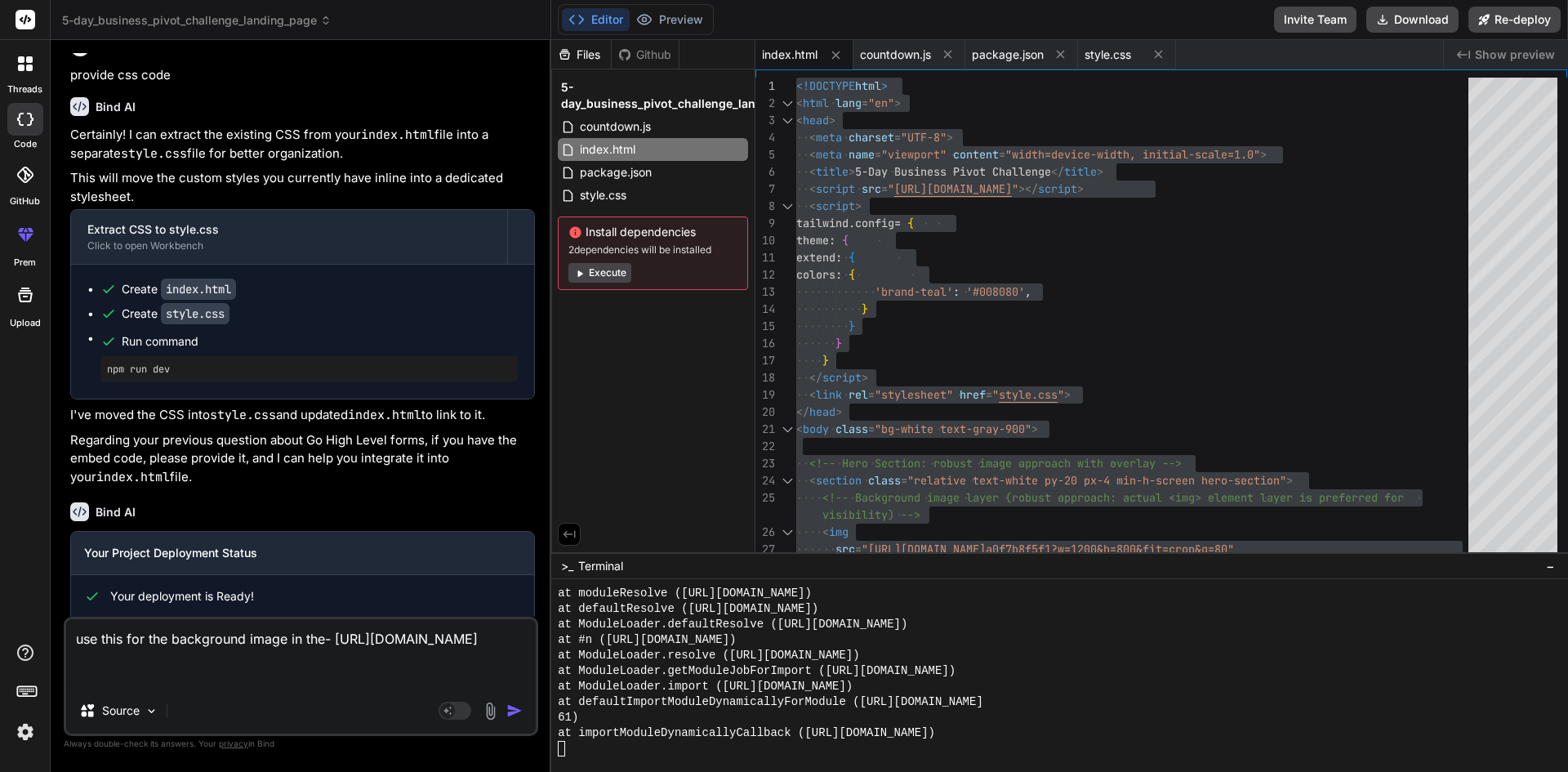
type textarea "x"
type textarea "use this for the background image in the h- [URL][DOMAIN_NAME]"
type textarea "x"
type textarea "use this for the background image in the he- [URL][DOMAIN_NAME]"
type textarea "x"
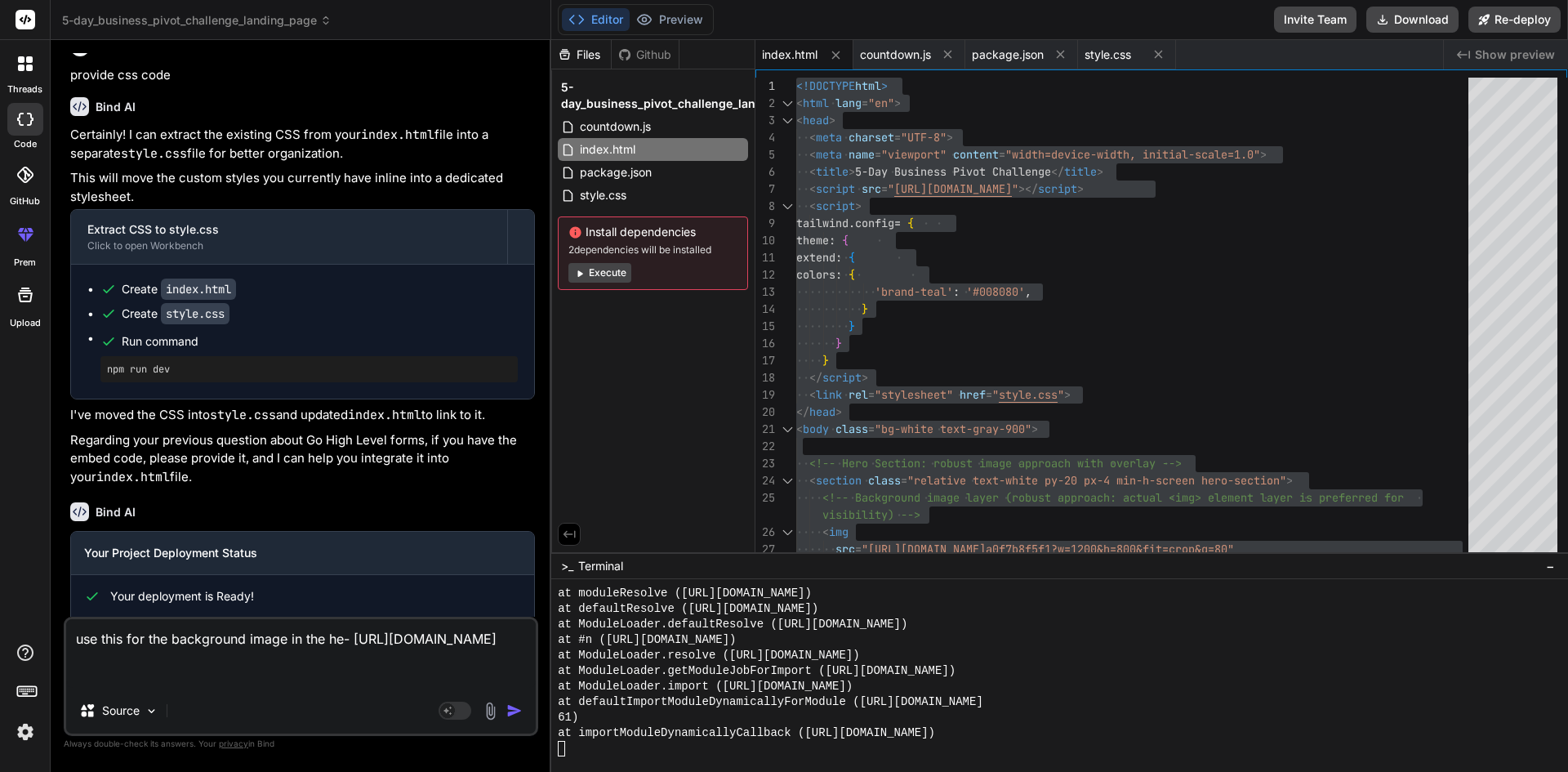
type textarea "use this for the background image in the her- [URL][DOMAIN_NAME]"
type textarea "x"
type textarea "use this for the background image in the hero- [URL][DOMAIN_NAME]"
type textarea "x"
type textarea "use this for the background image in the hero - [URL][DOMAIN_NAME]"
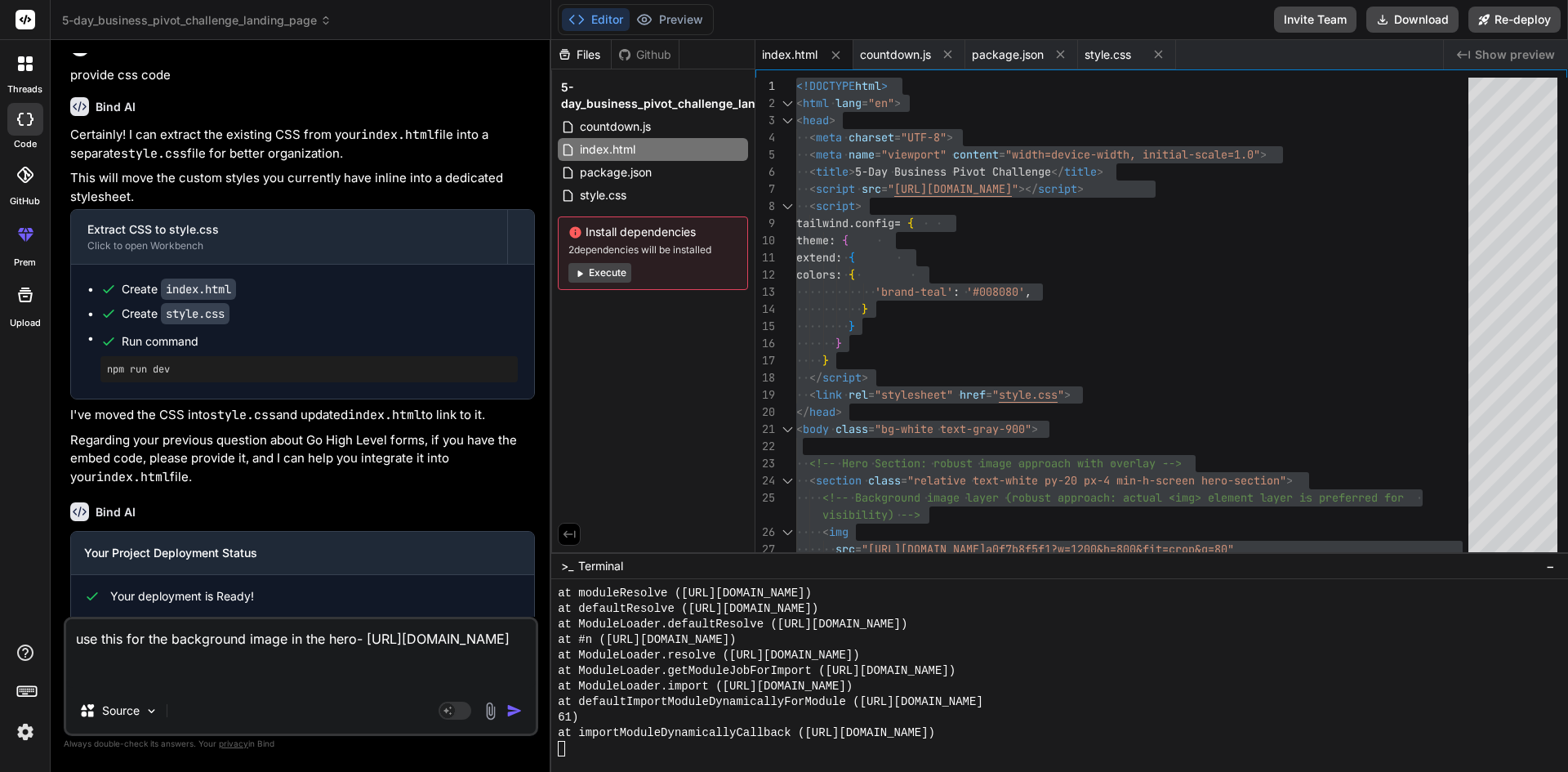
type textarea "x"
type textarea "use this for the background image in the hero s- [URL][DOMAIN_NAME]"
type textarea "x"
type textarea "use this for the background image in the hero se- [URL][DOMAIN_NAME]"
type textarea "x"
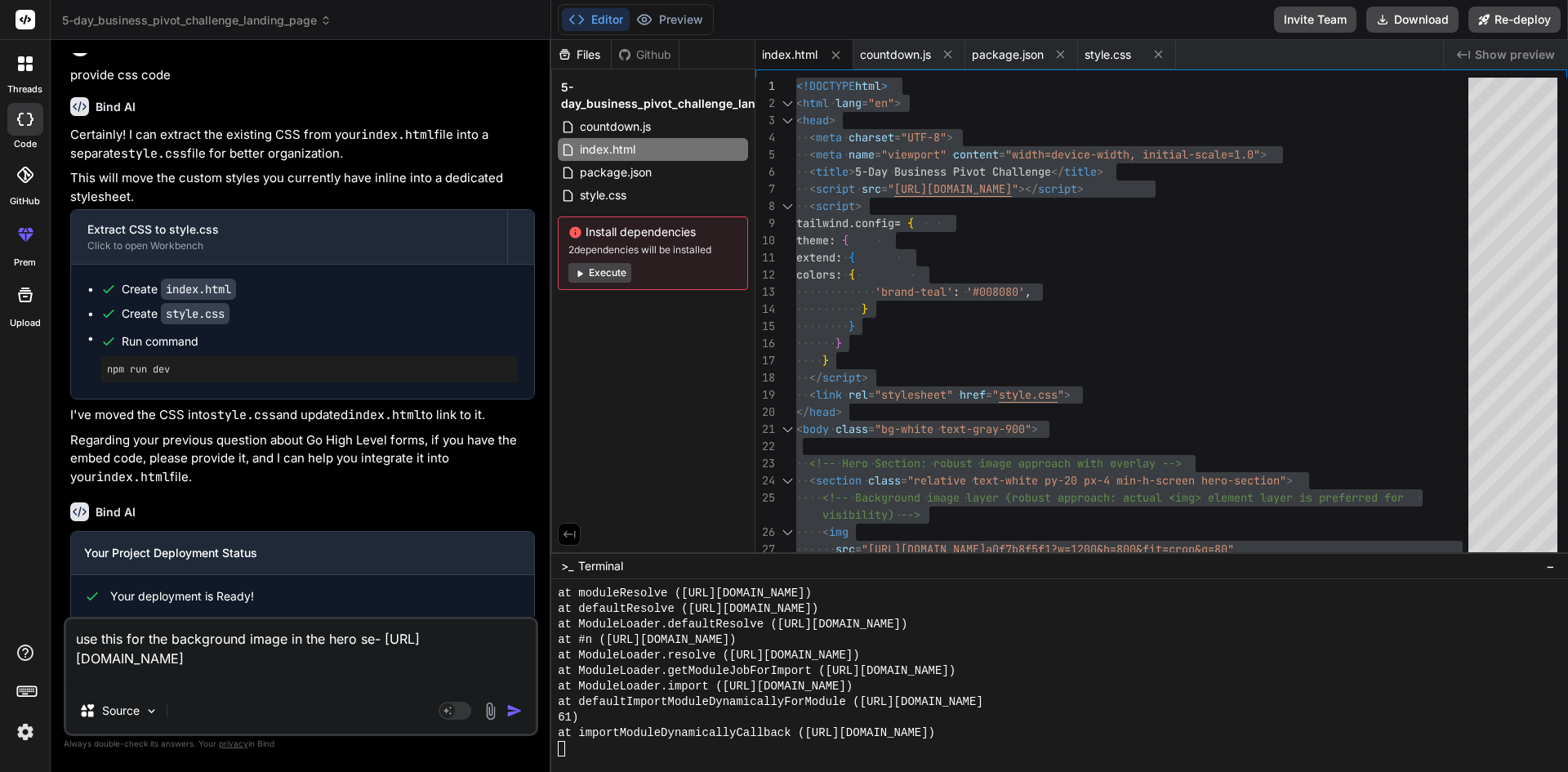
type textarea "use this for the background image in the hero sec- [URL][DOMAIN_NAME]"
type textarea "x"
type textarea "use this for the background image in the hero sect- [URL][DOMAIN_NAME]"
type textarea "x"
type textarea "use this for the background image in the hero secti- [URL][DOMAIN_NAME]"
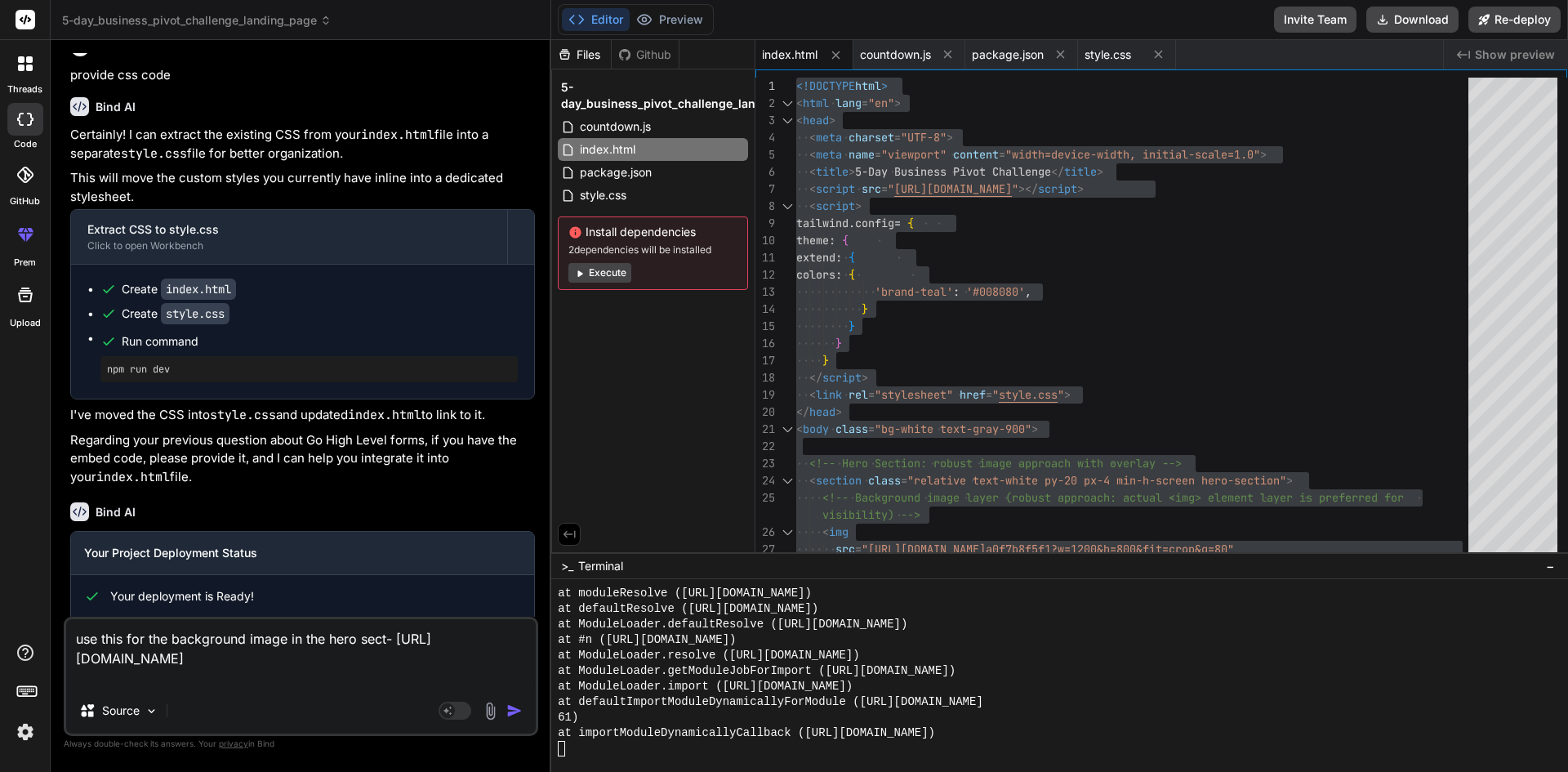
type textarea "x"
type textarea "use this for the background image in the hero sectio- [URL][DOMAIN_NAME]"
type textarea "x"
type textarea "use this for the background image in the hero section- [URL][DOMAIN_NAME]"
type textarea "x"
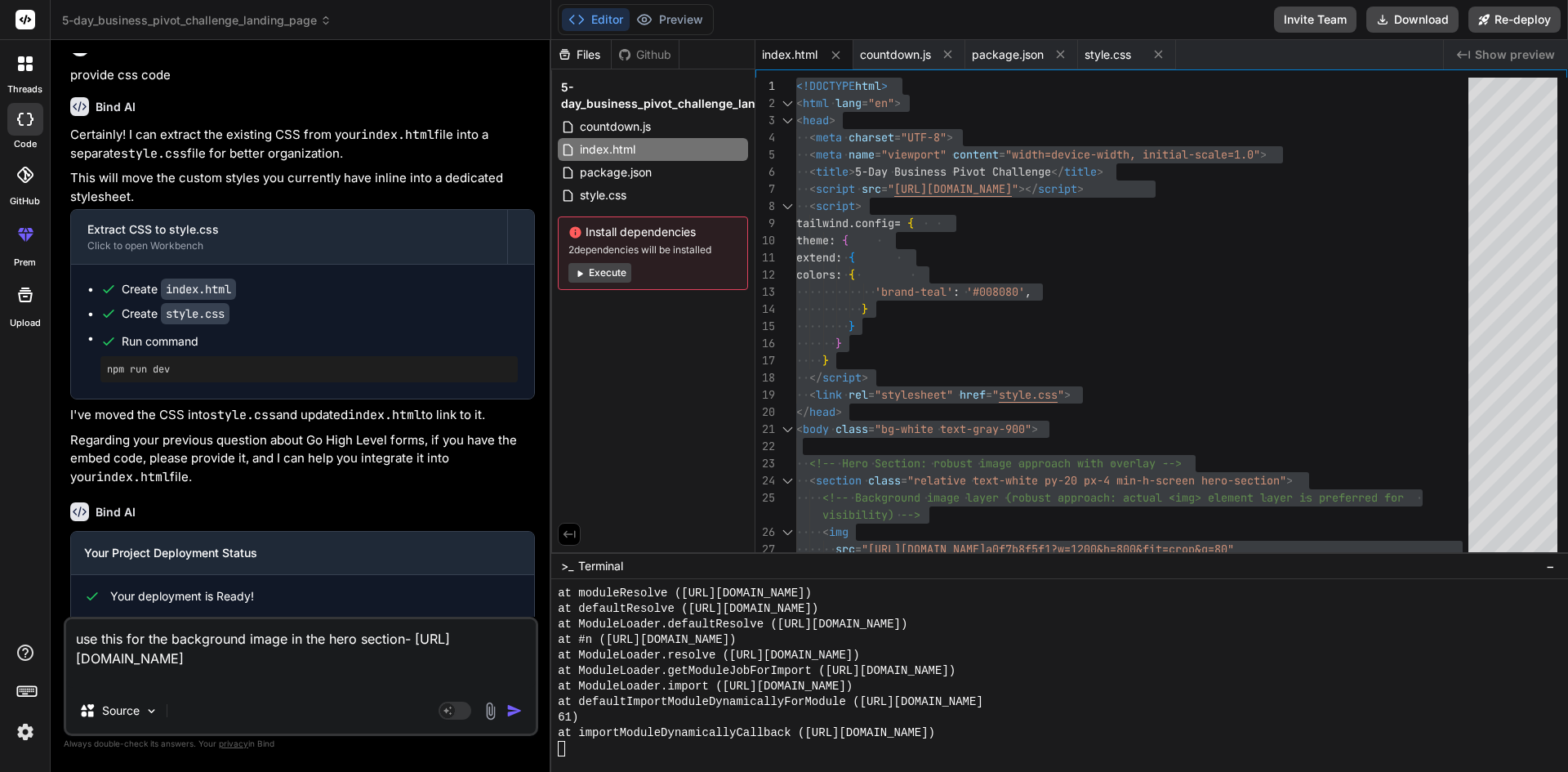
type textarea "use this for the background image in the hero section - [URL][DOMAIN_NAME]"
type textarea "x"
type textarea "use this for the background image in the hero section - [URL][DOMAIN_NAME]"
click at [511, 708] on img "button" at bounding box center [515, 711] width 17 height 17
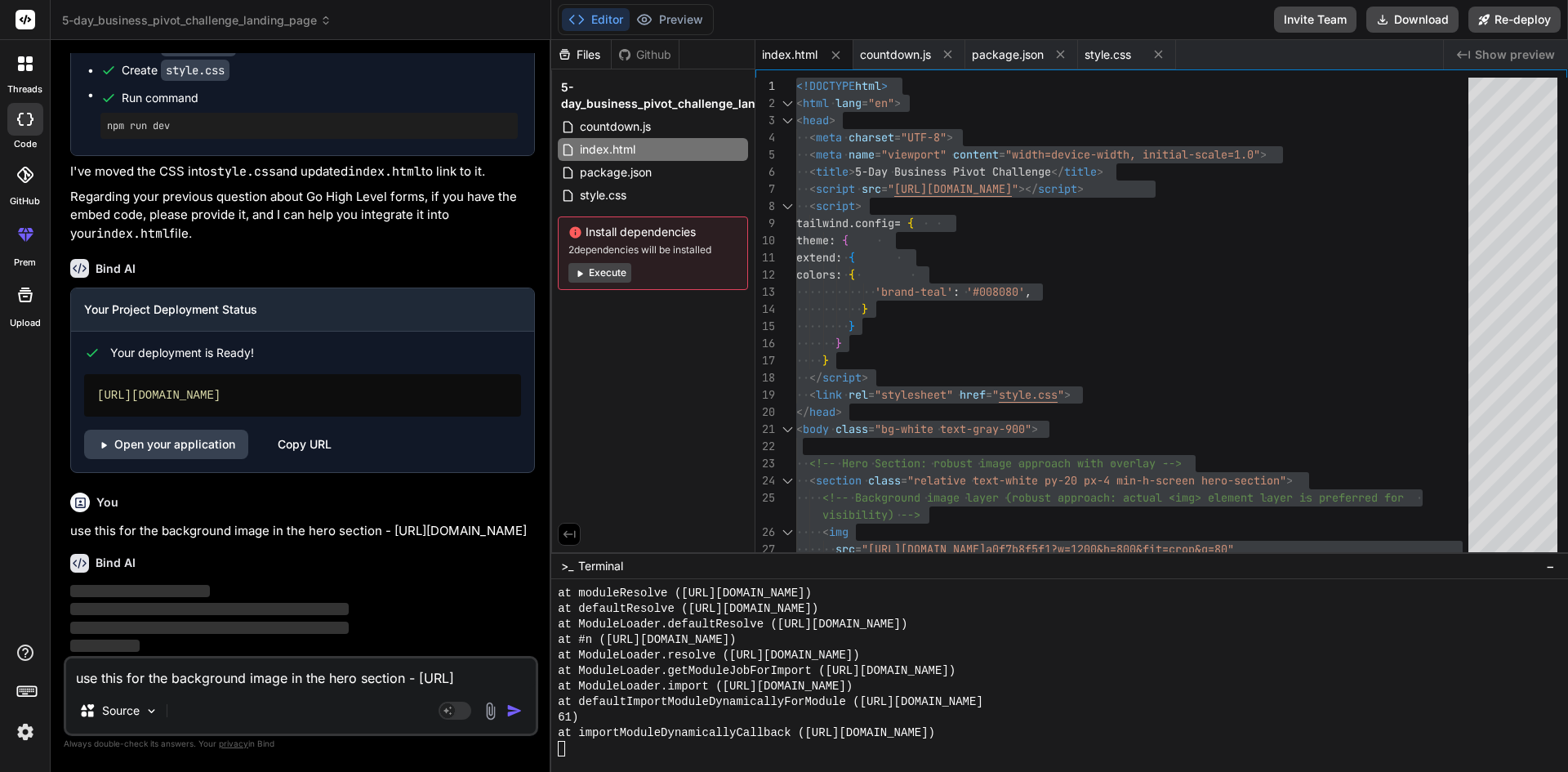
scroll to position [3101, 0]
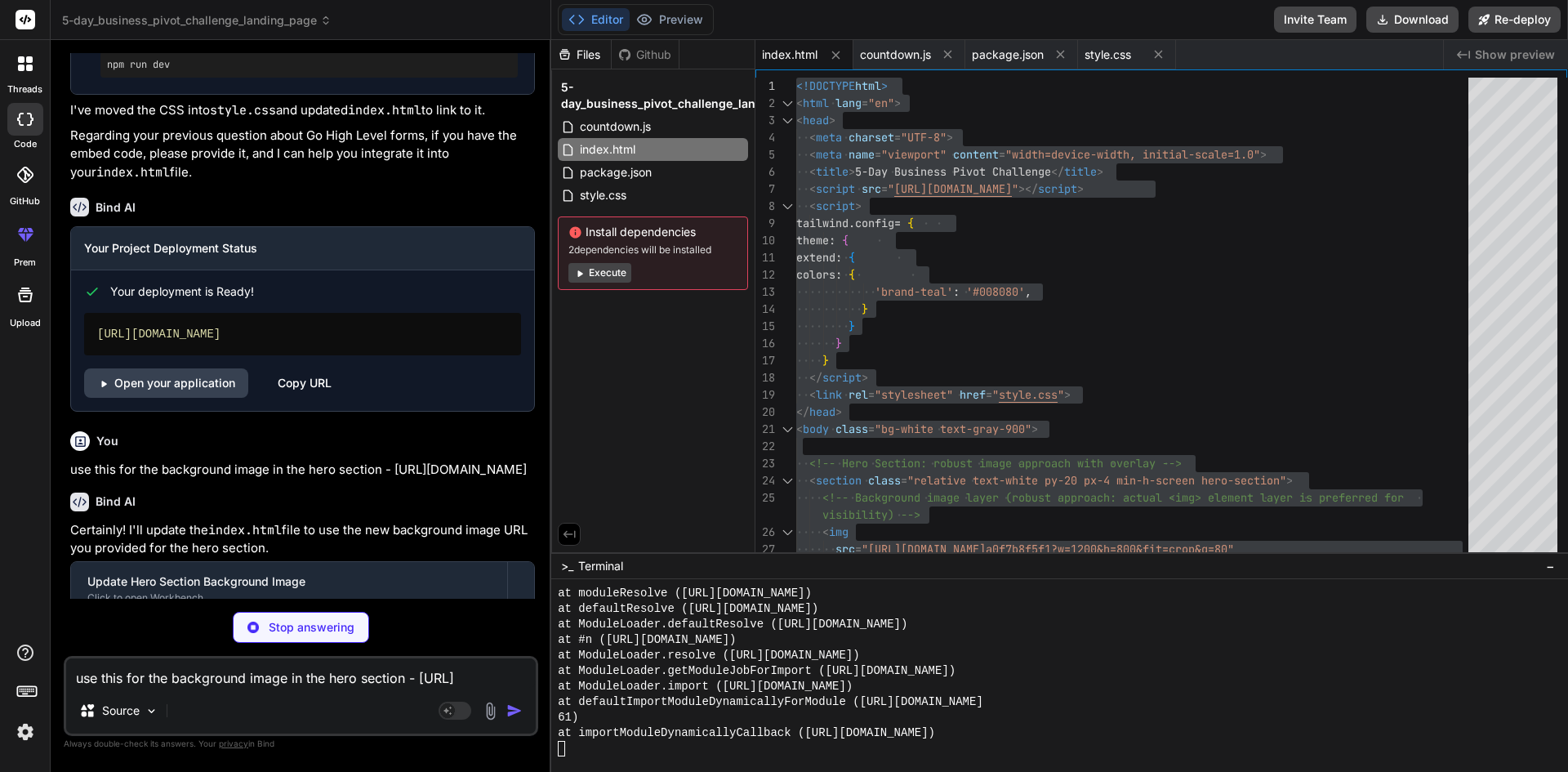
type textarea "x"
type textarea "<script src="countdown.js"></script> </body> </html>"
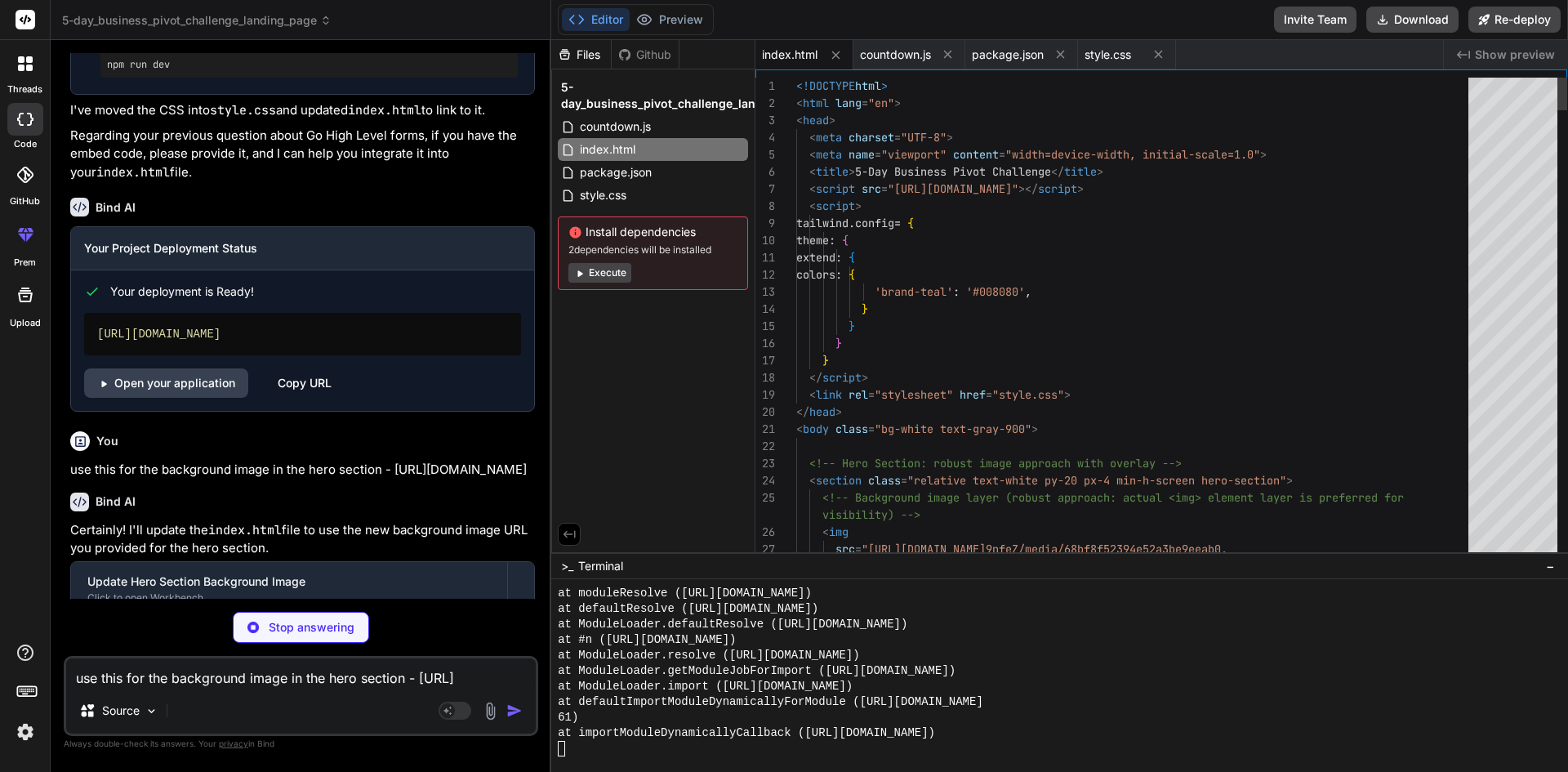
type textarea "x"
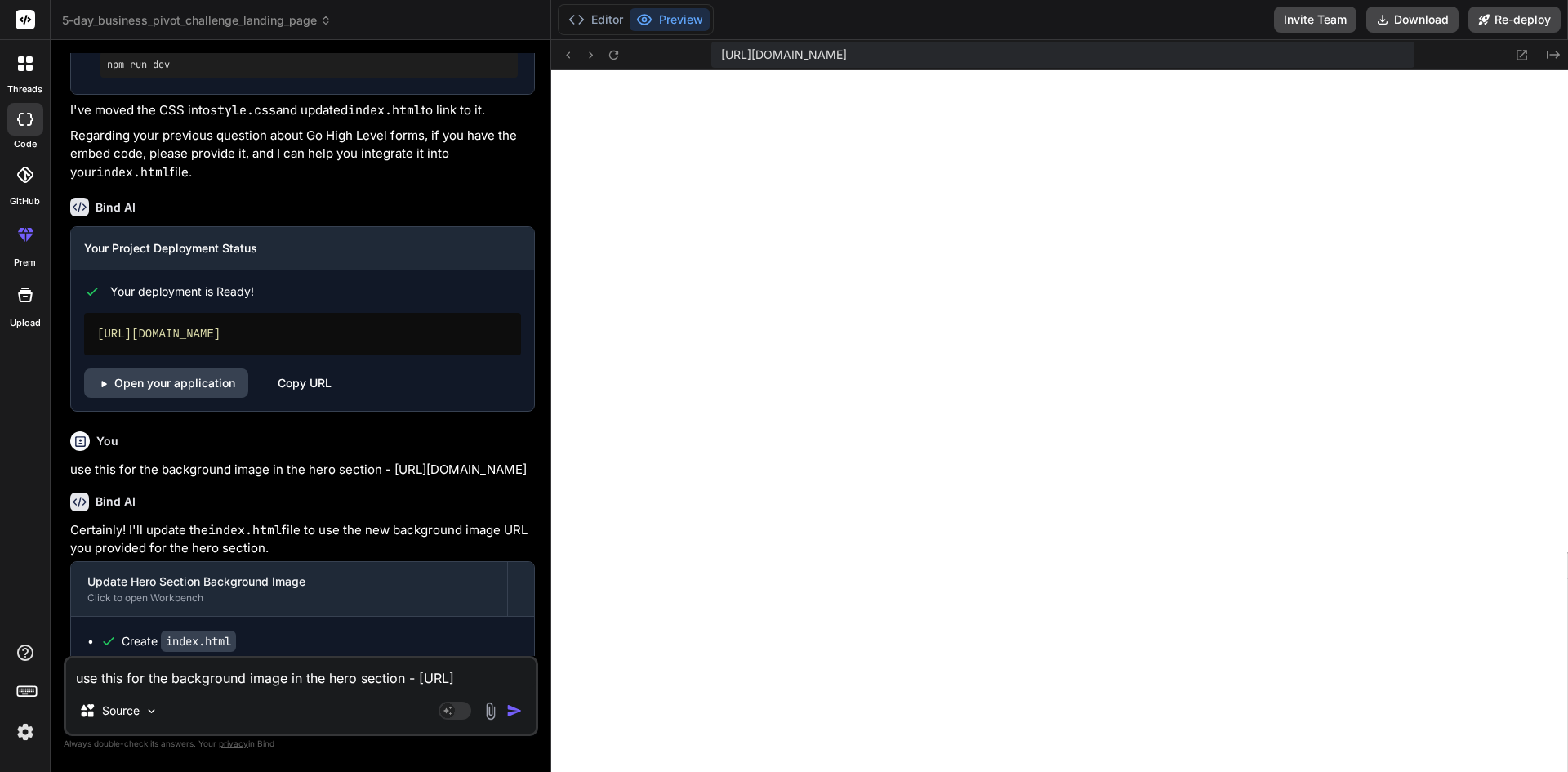
scroll to position [5201, 0]
click at [614, 21] on button "Editor" at bounding box center [596, 19] width 68 height 23
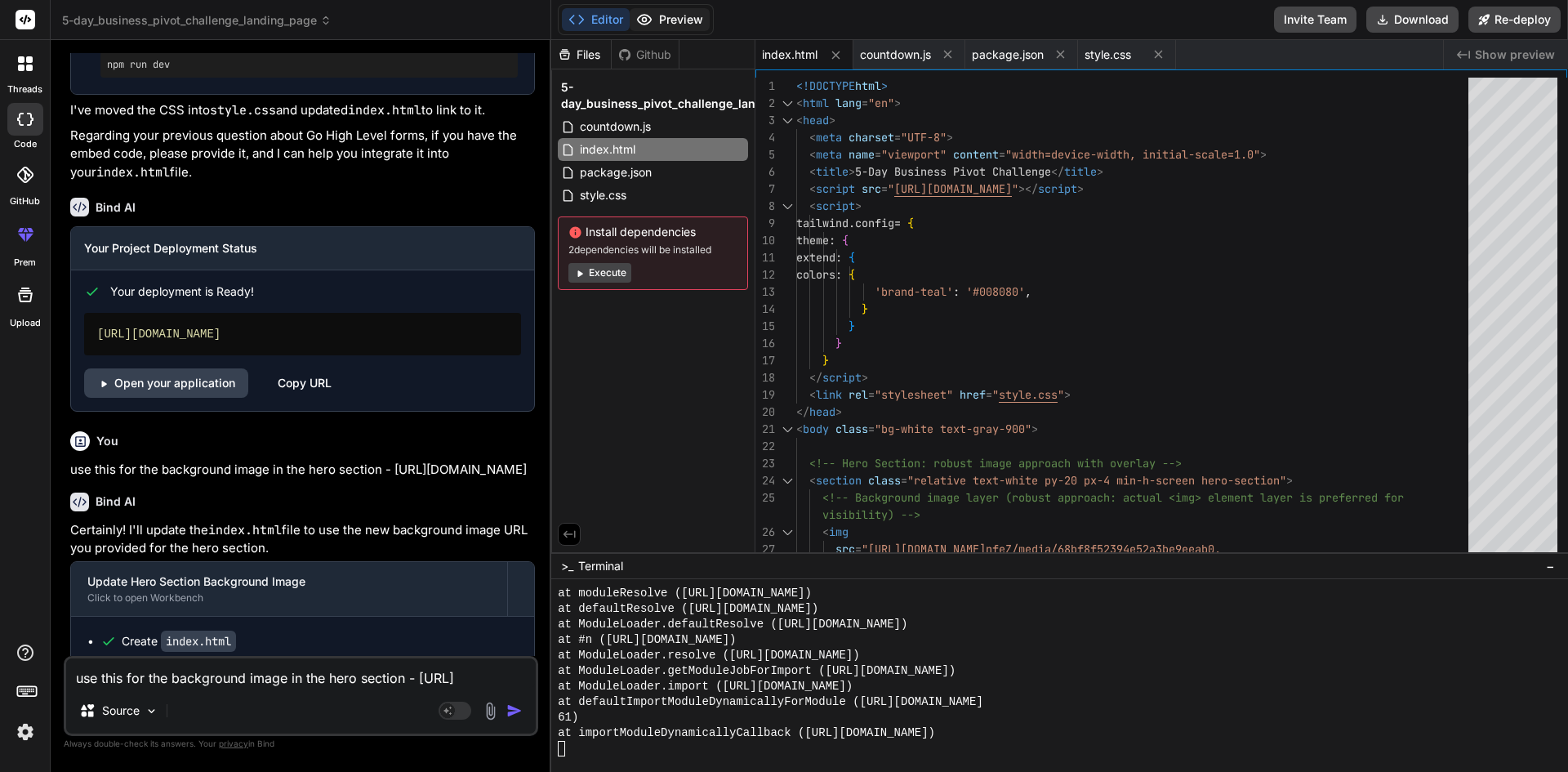
click at [696, 25] on button "Preview" at bounding box center [669, 19] width 80 height 23
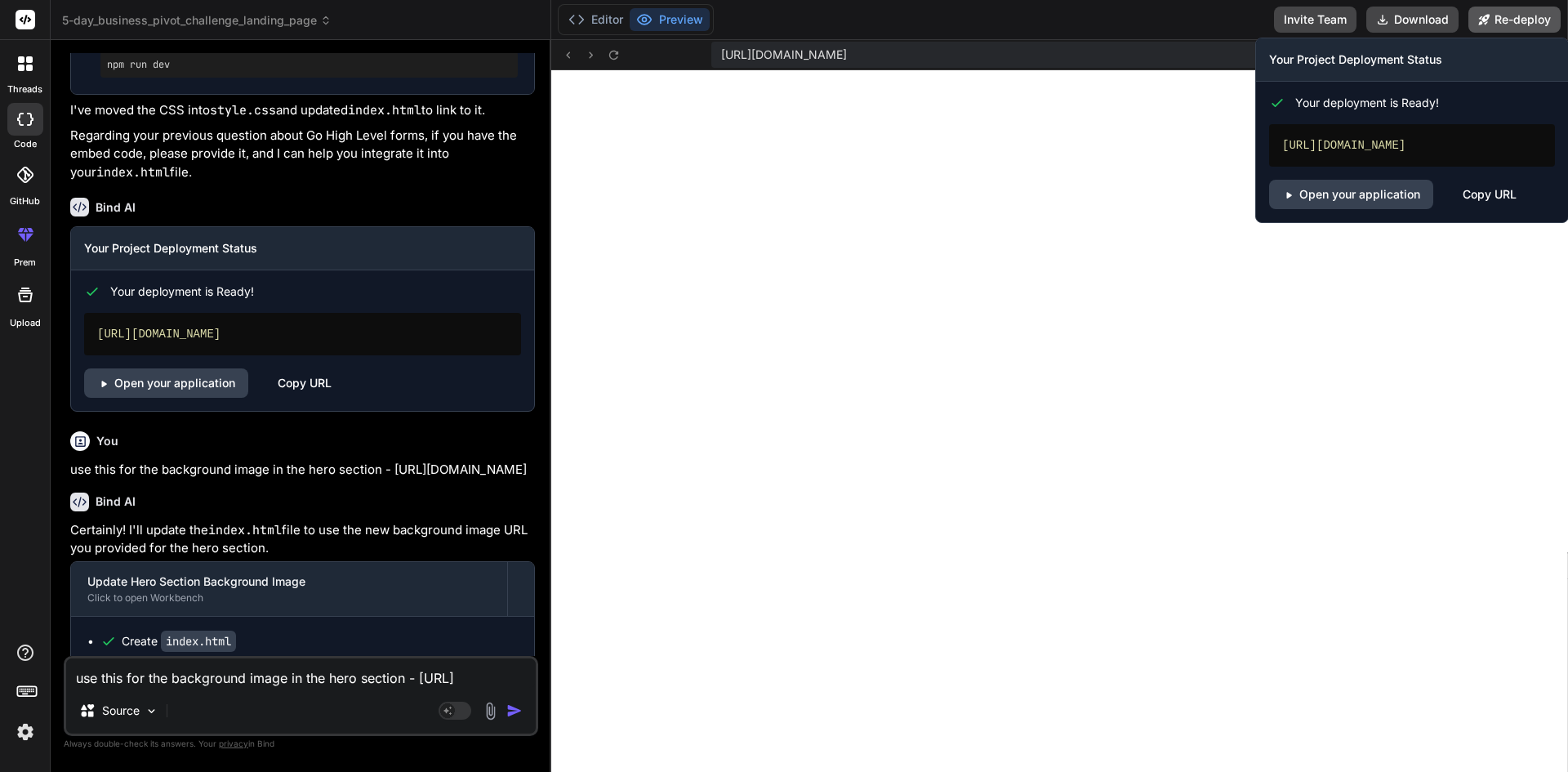
click at [1525, 25] on button "Re-deploy" at bounding box center [1514, 20] width 92 height 26
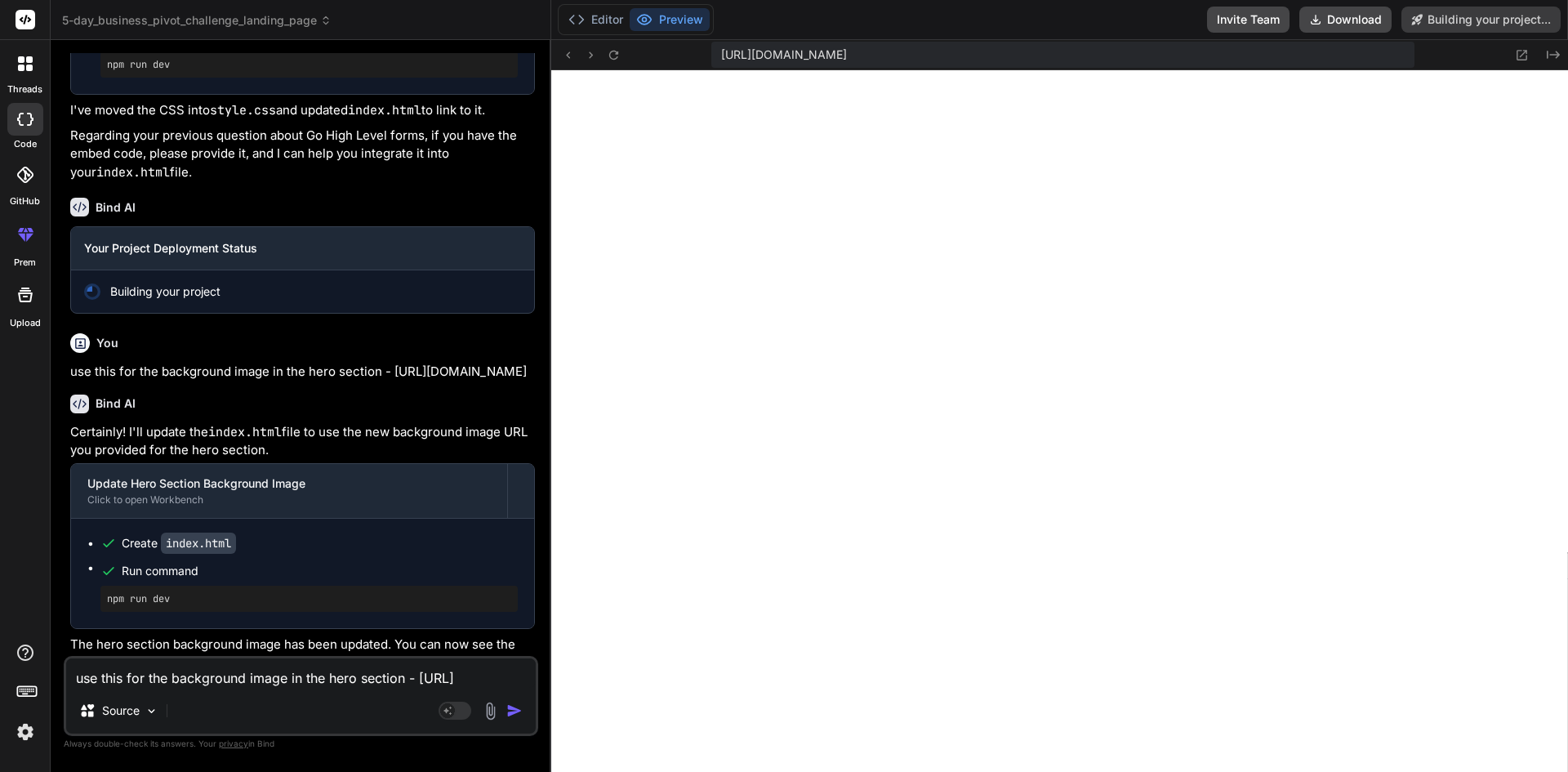
type textarea "x"
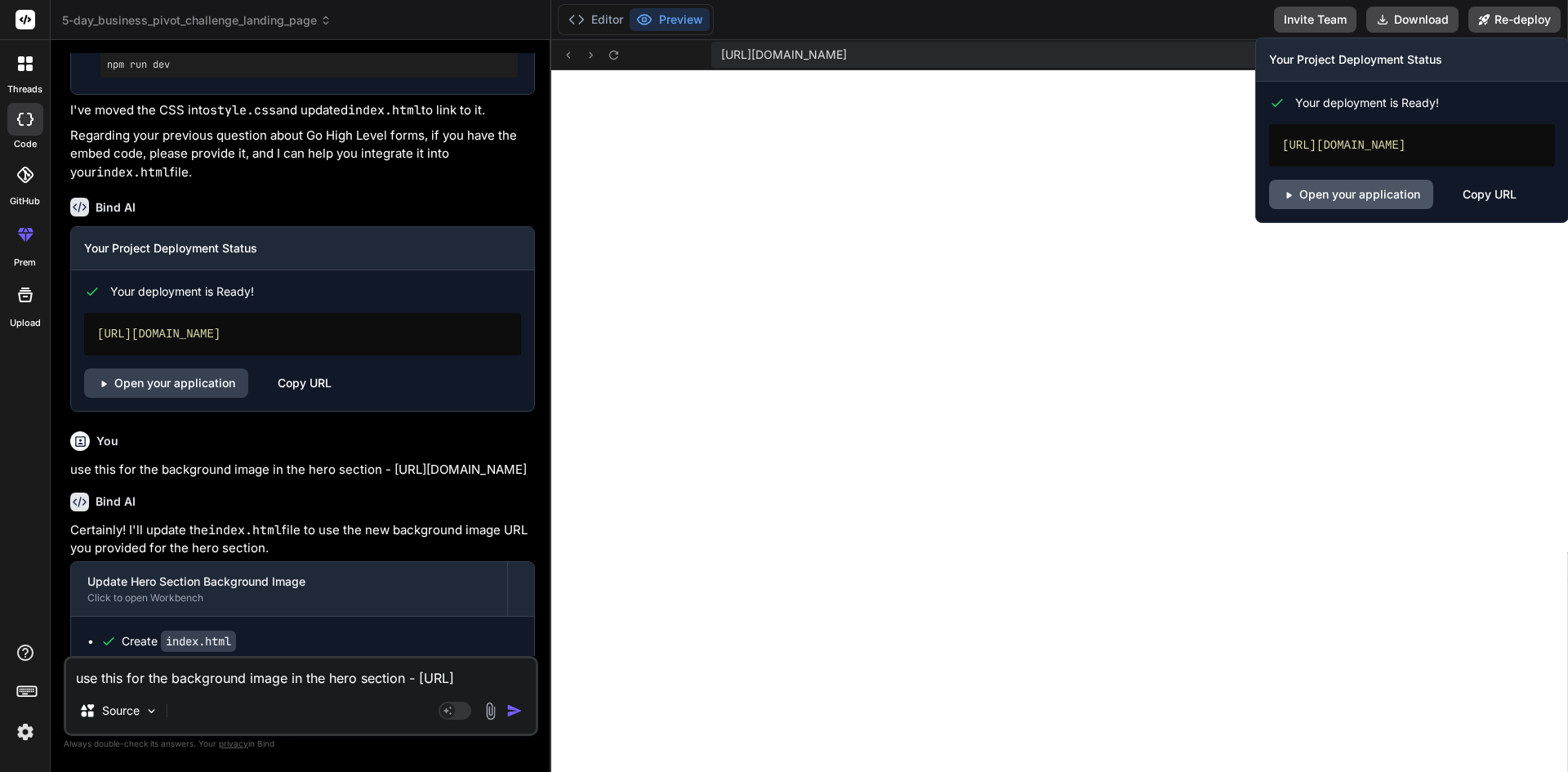
click at [1361, 210] on link "Open your application" at bounding box center [1352, 195] width 164 height 30
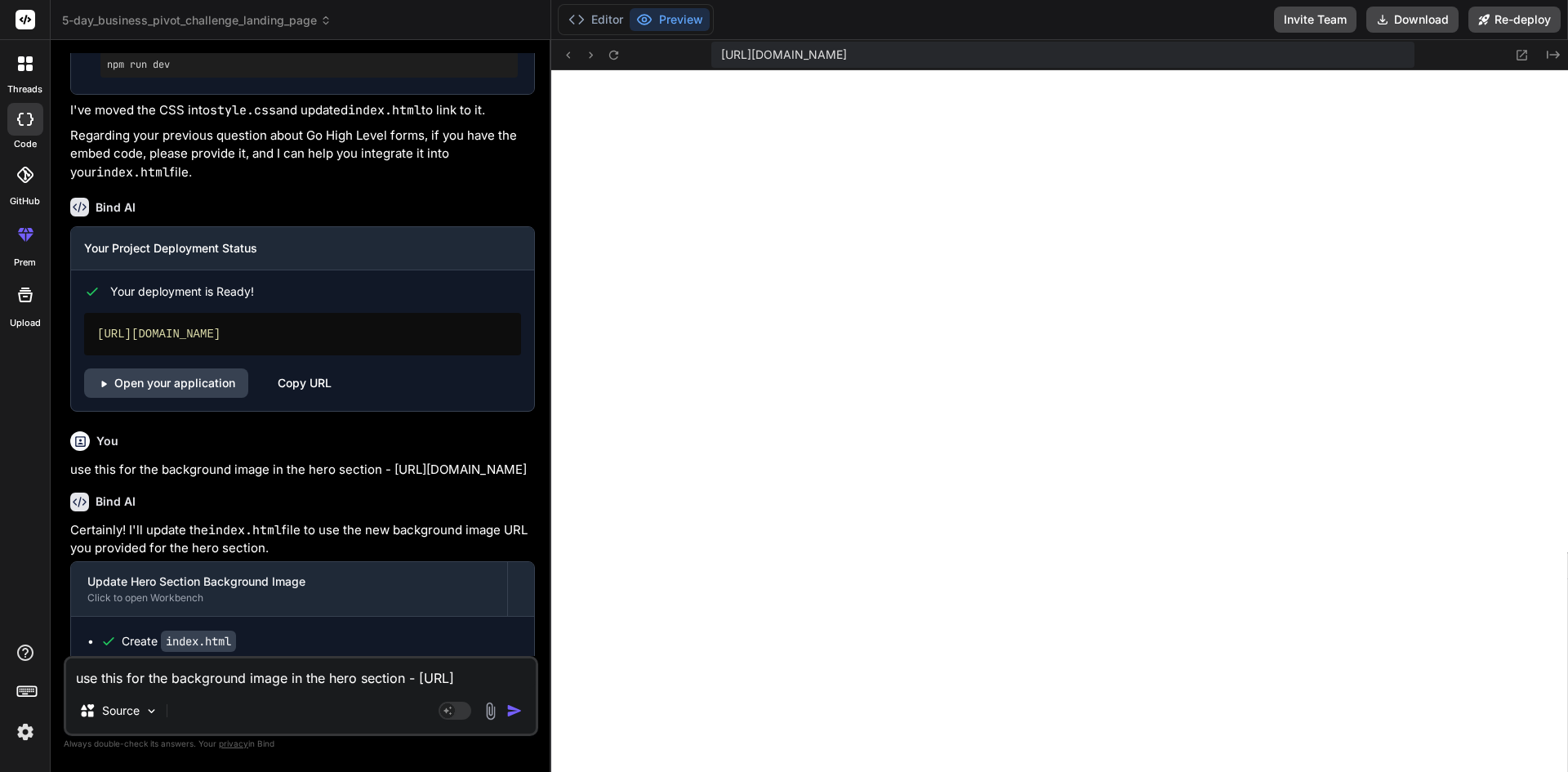
click at [266, 675] on textarea "use this for the background image in the hero section - [URL][DOMAIN_NAME]" at bounding box center [300, 673] width 469 height 30
type textarea "r"
type textarea "x"
type textarea "re"
type textarea "x"
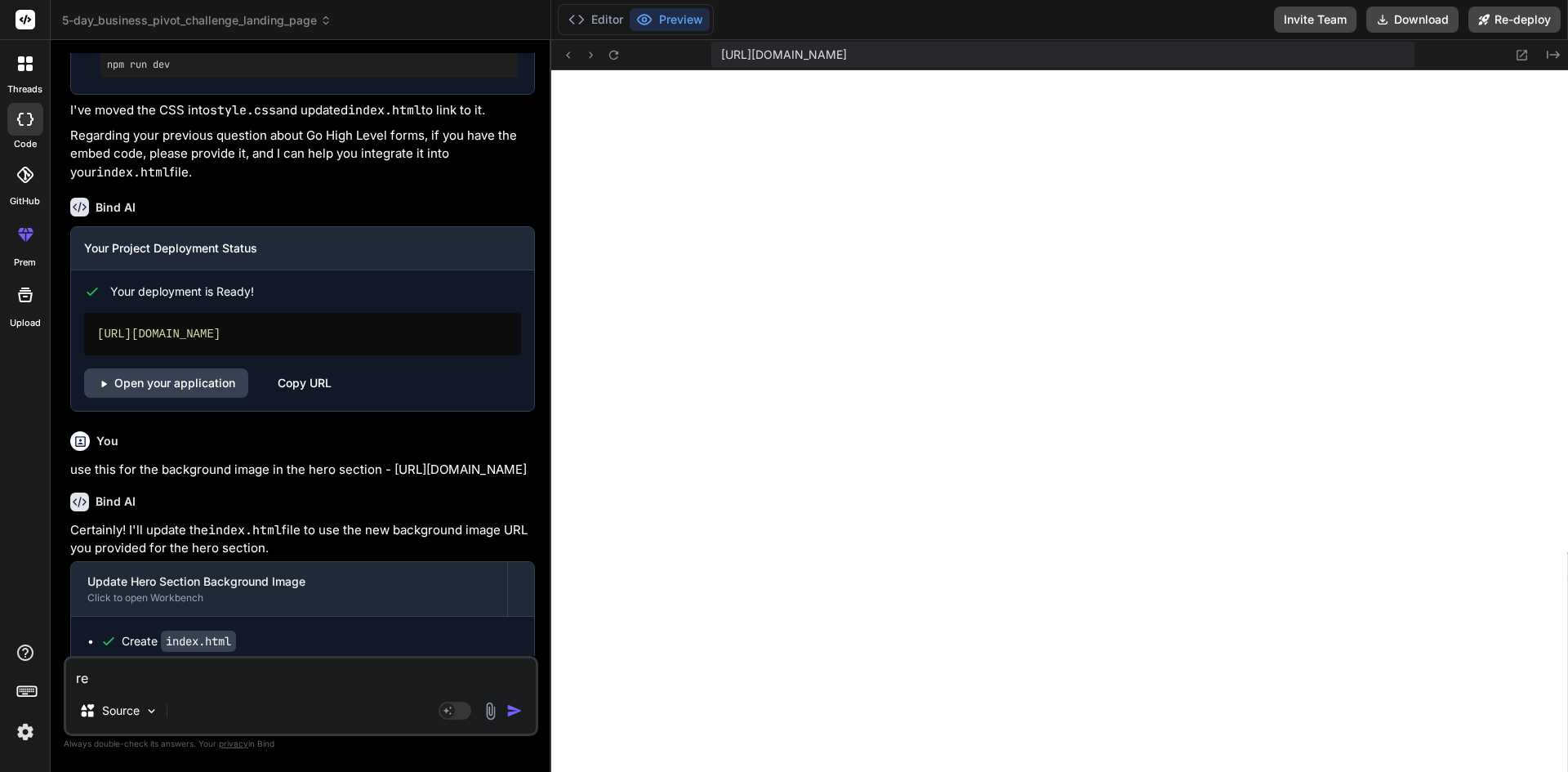
type textarea "rem"
type textarea "x"
click at [201, 682] on textarea "rem" at bounding box center [300, 673] width 469 height 30
type textarea "remo"
type textarea "x"
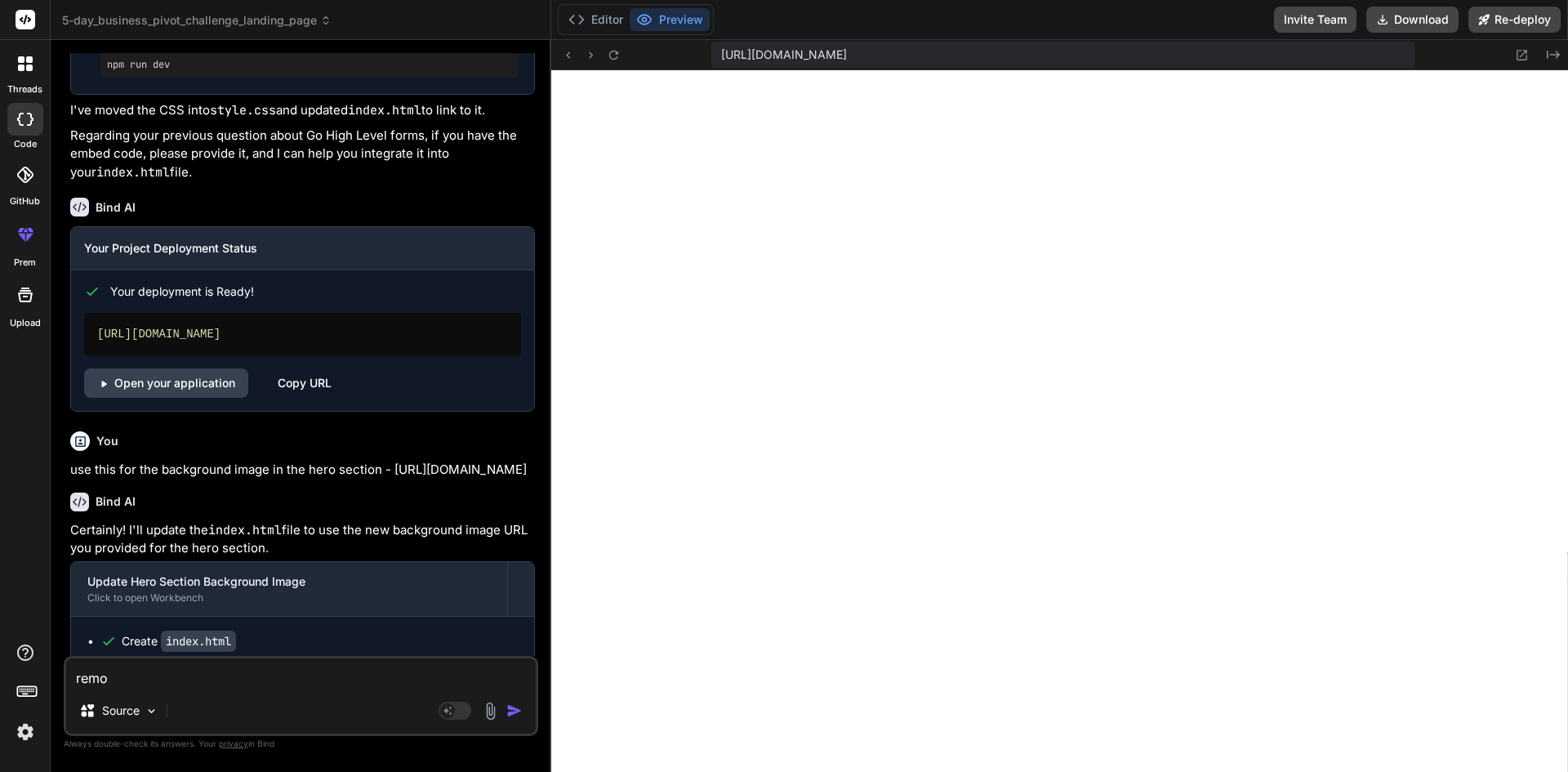
type textarea "remov"
type textarea "x"
type textarea "remove"
type textarea "x"
type textarea "removet"
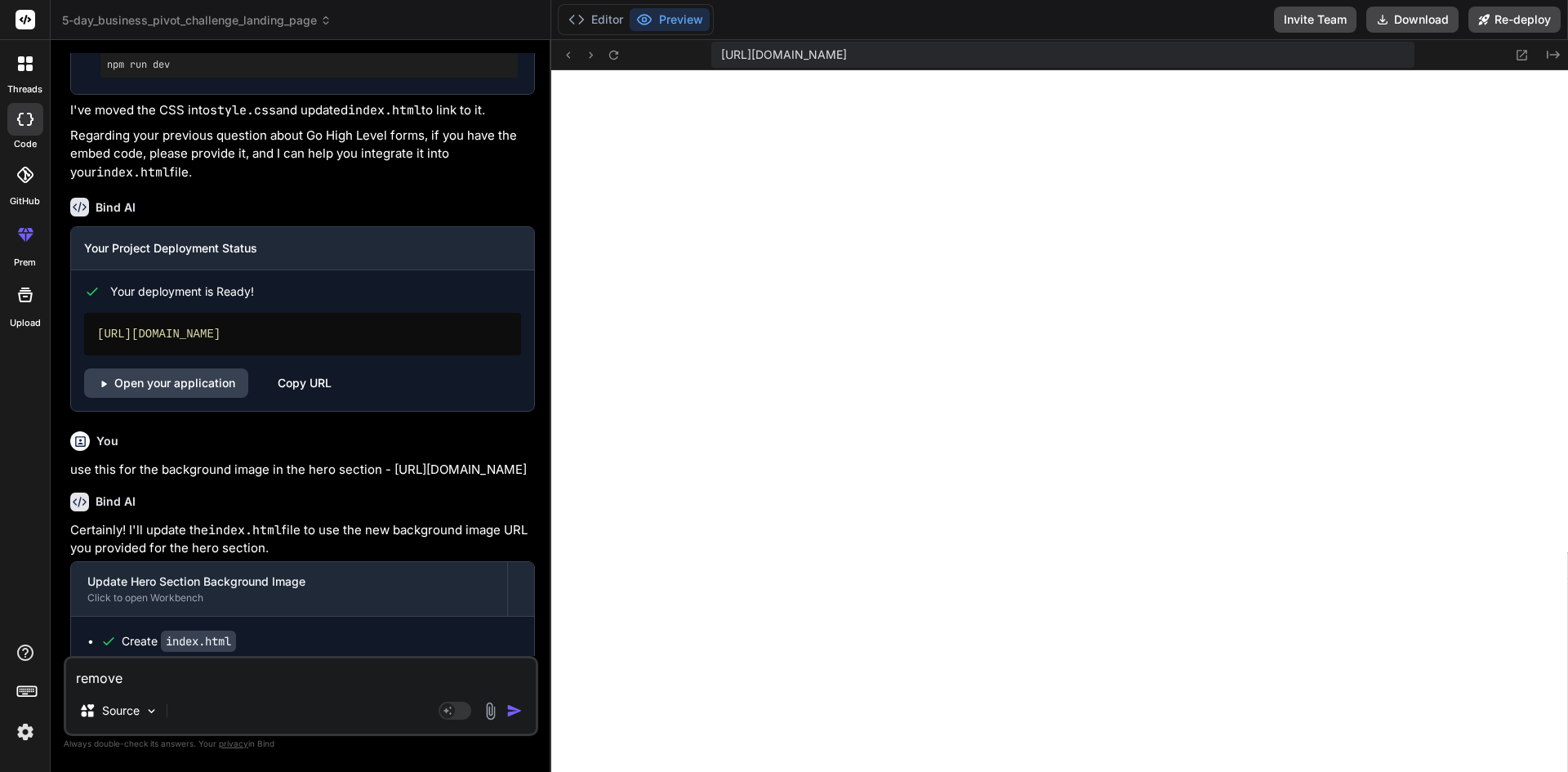
type textarea "x"
type textarea "removete"
type textarea "x"
type textarea "removete"
type textarea "x"
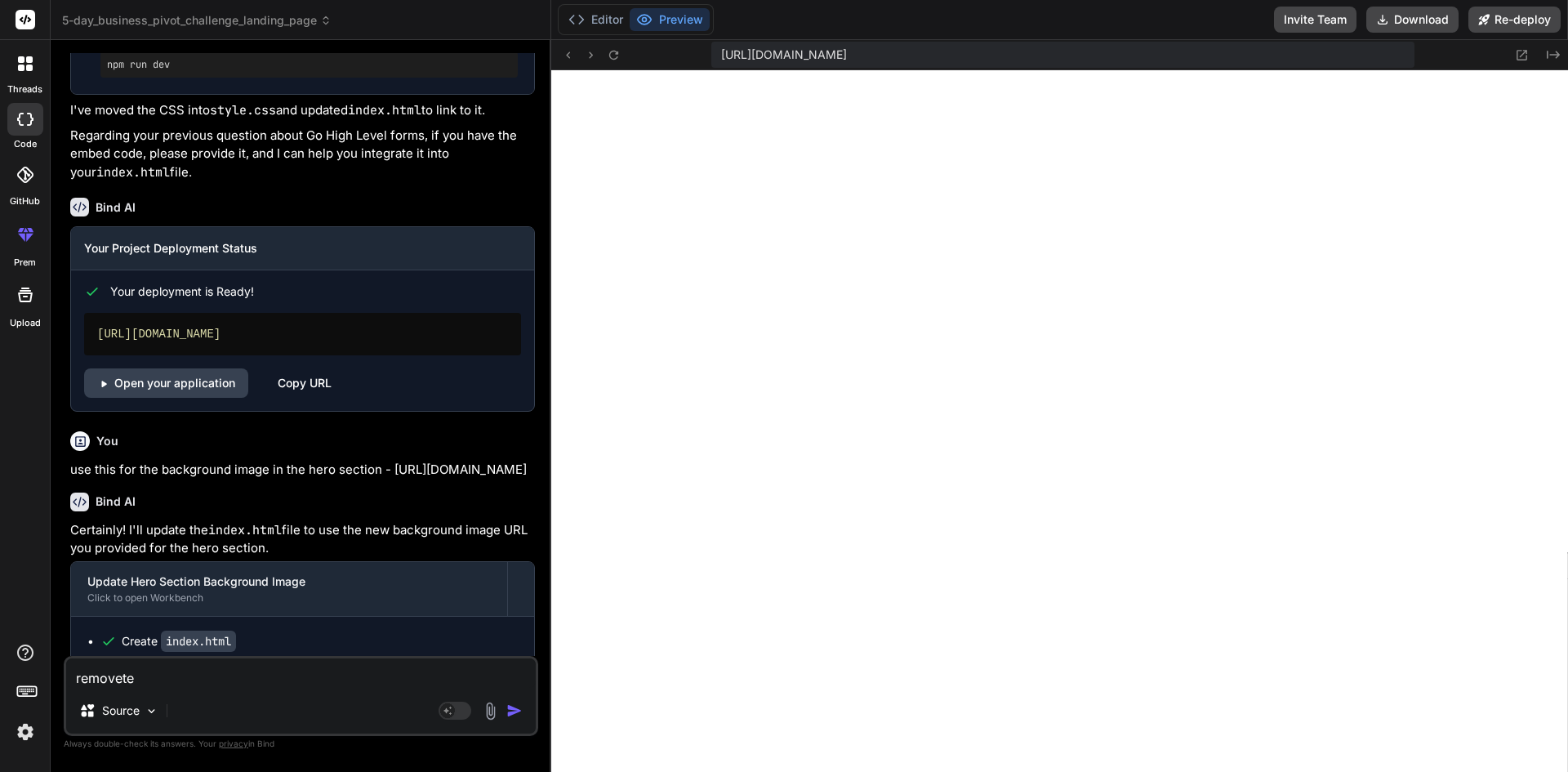
type textarea "removete"
type textarea "x"
type textarea "removet"
type textarea "x"
type textarea "remove"
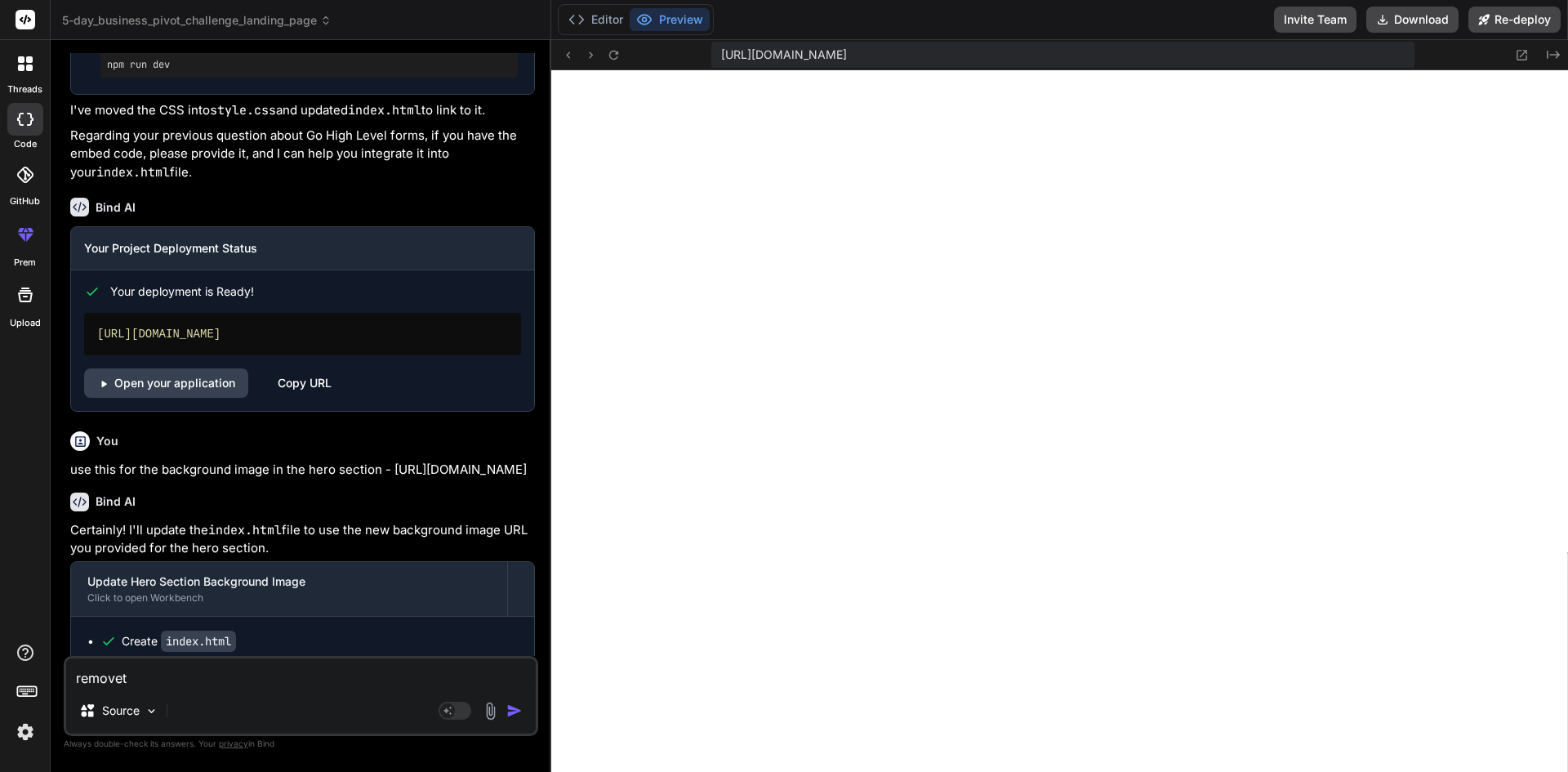
type textarea "x"
type textarea "remove"
type textarea "x"
type textarea "remove t"
type textarea "x"
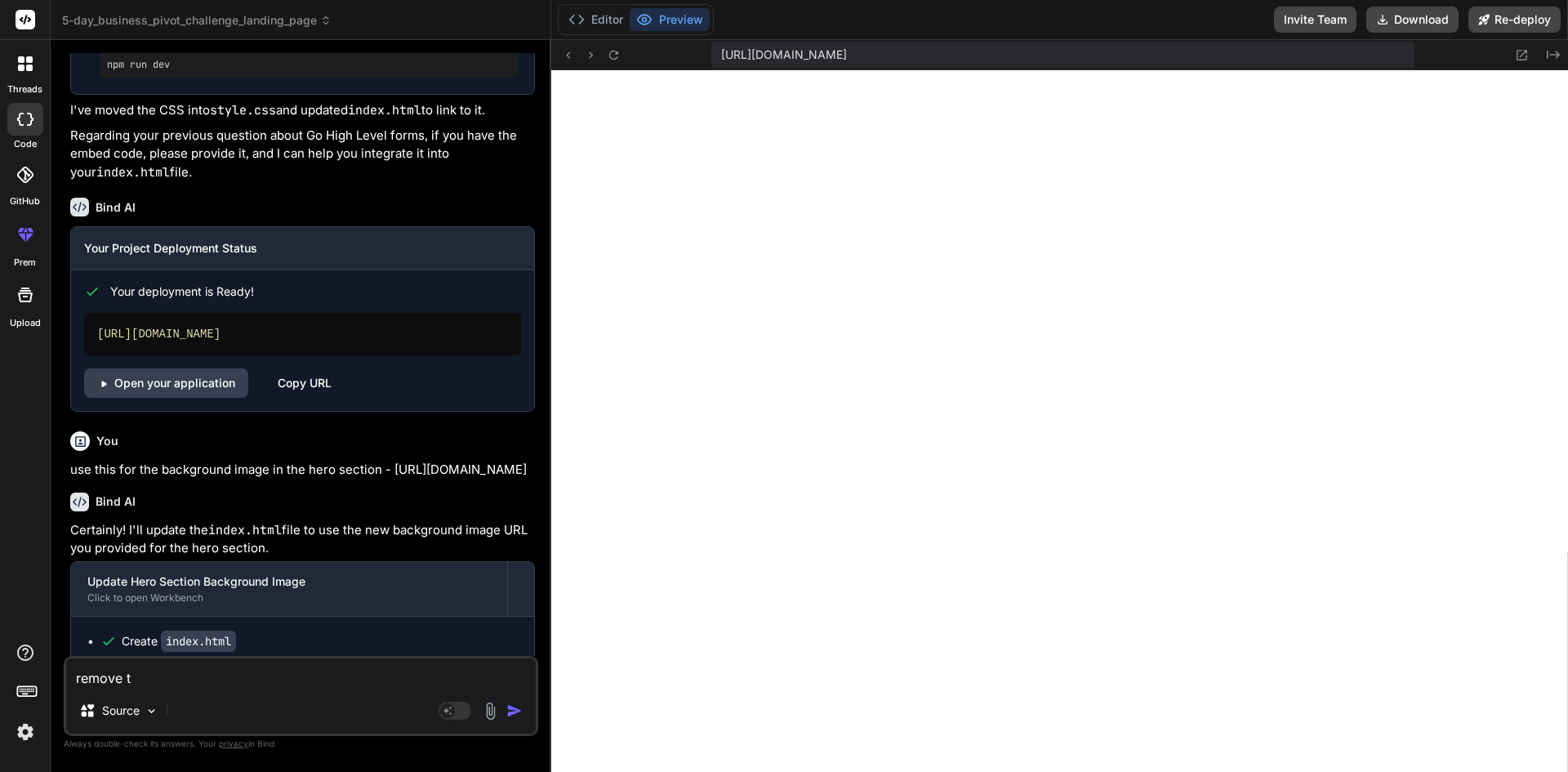
type textarea "remove th"
type textarea "x"
type textarea "remove the"
type textarea "x"
type textarea "remove the"
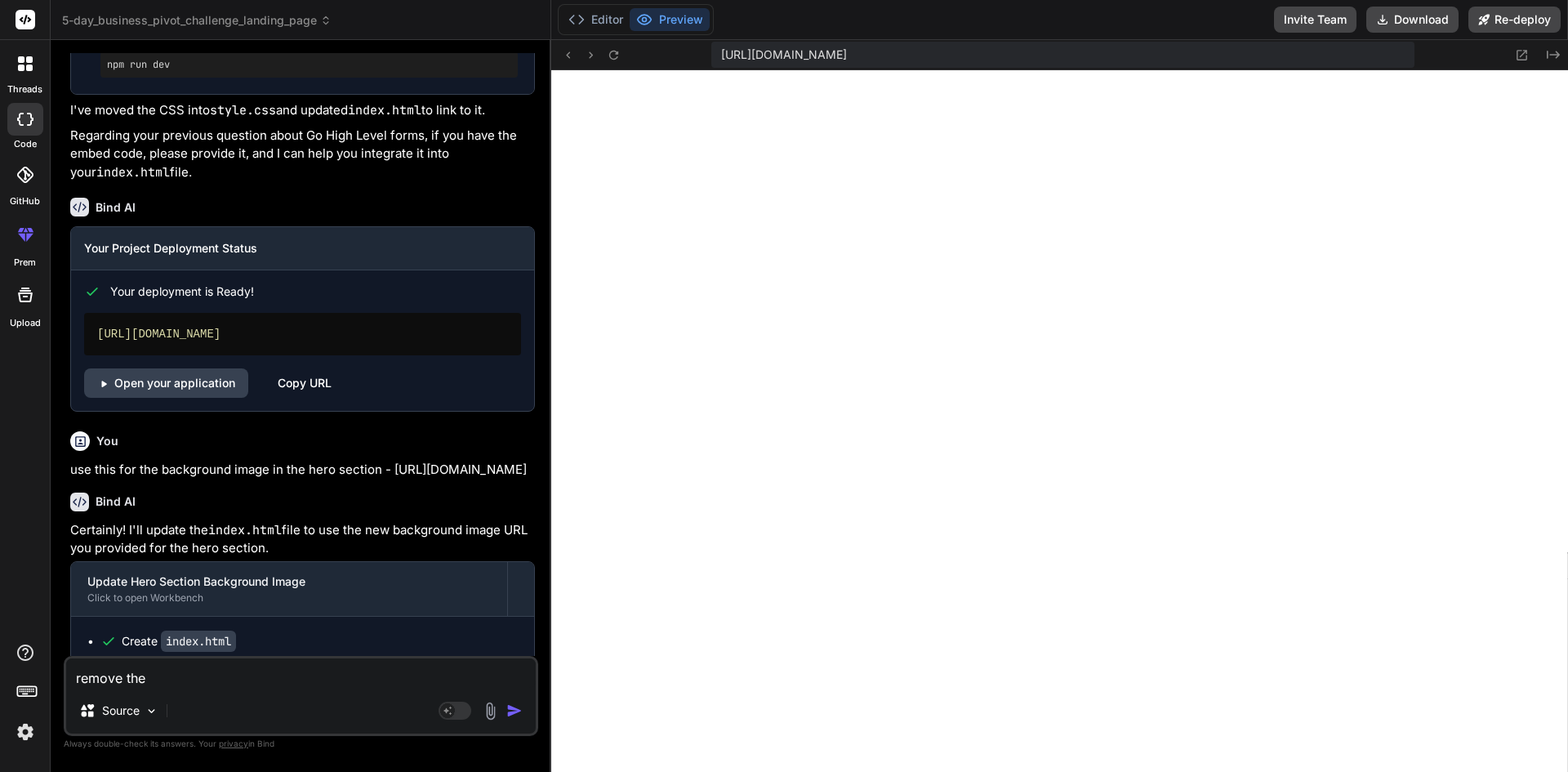
type textarea "x"
type textarea "remove the s"
type textarea "x"
type textarea "remove the sa"
type textarea "x"
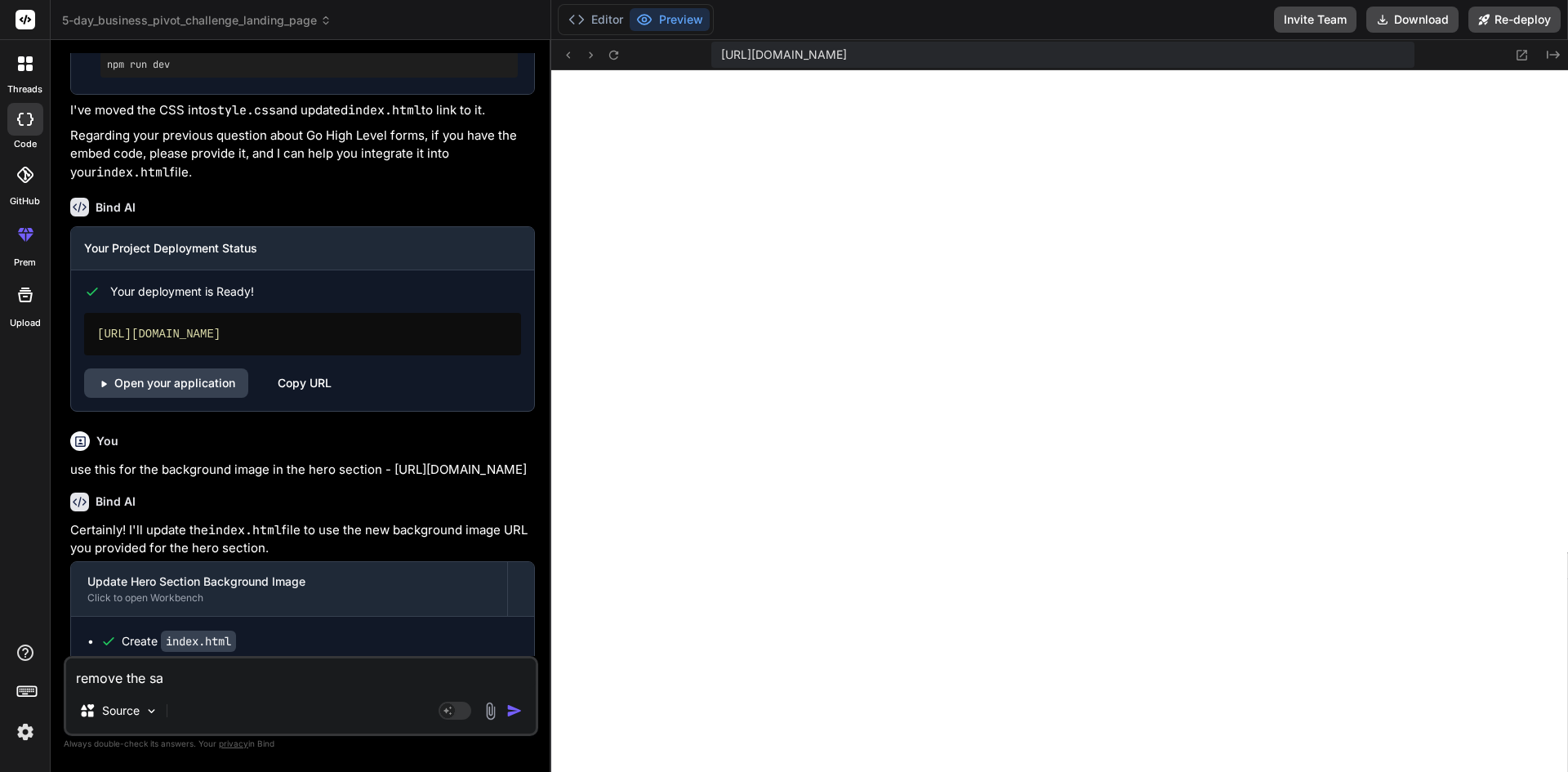
type textarea "remove the [PERSON_NAME]"
type textarea "x"
type textarea "remove the sa"
type textarea "x"
type textarea "remove the s"
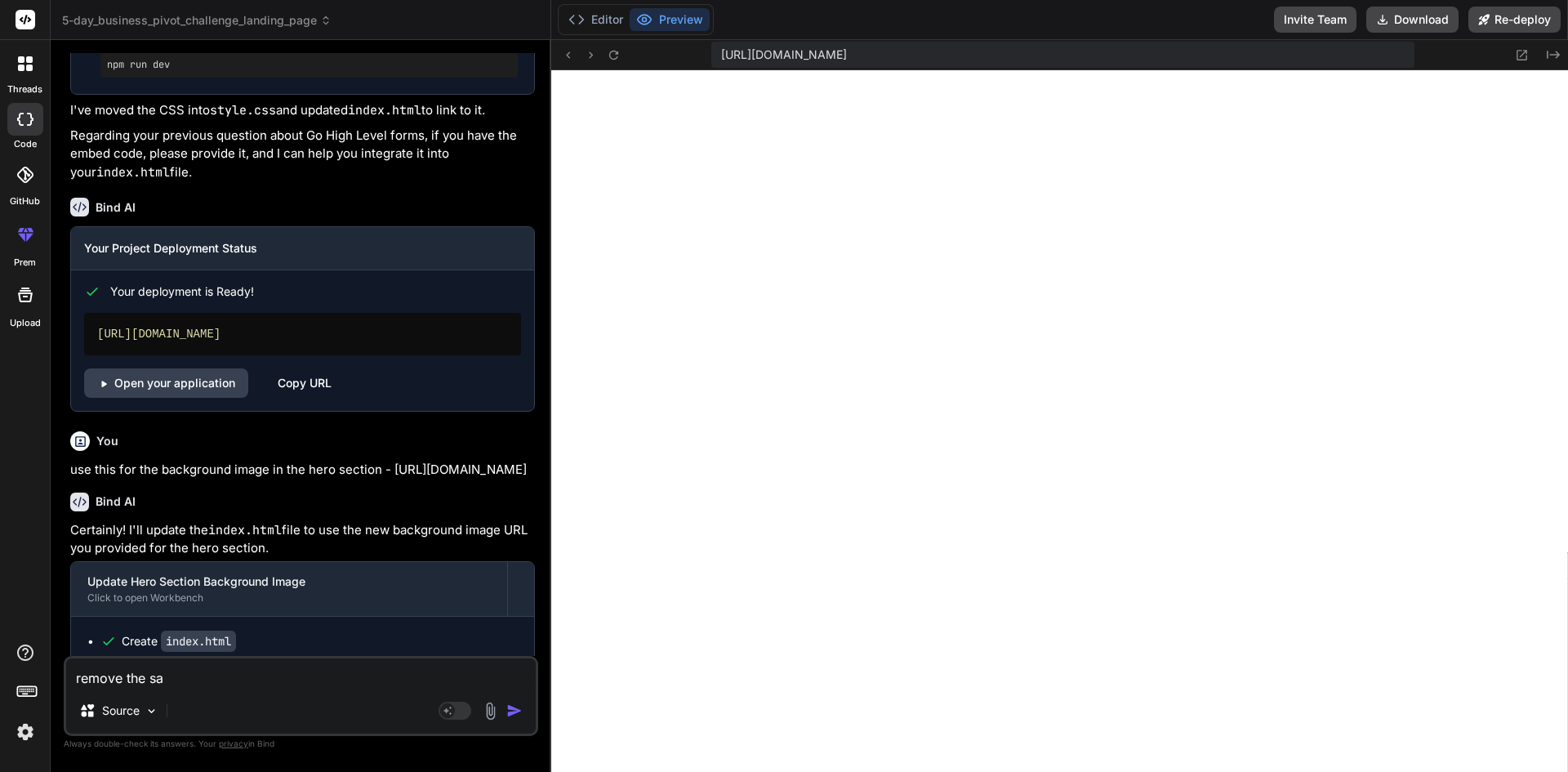
type textarea "x"
type textarea "remove the sm"
type textarea "x"
type textarea "remove the sma"
type textarea "x"
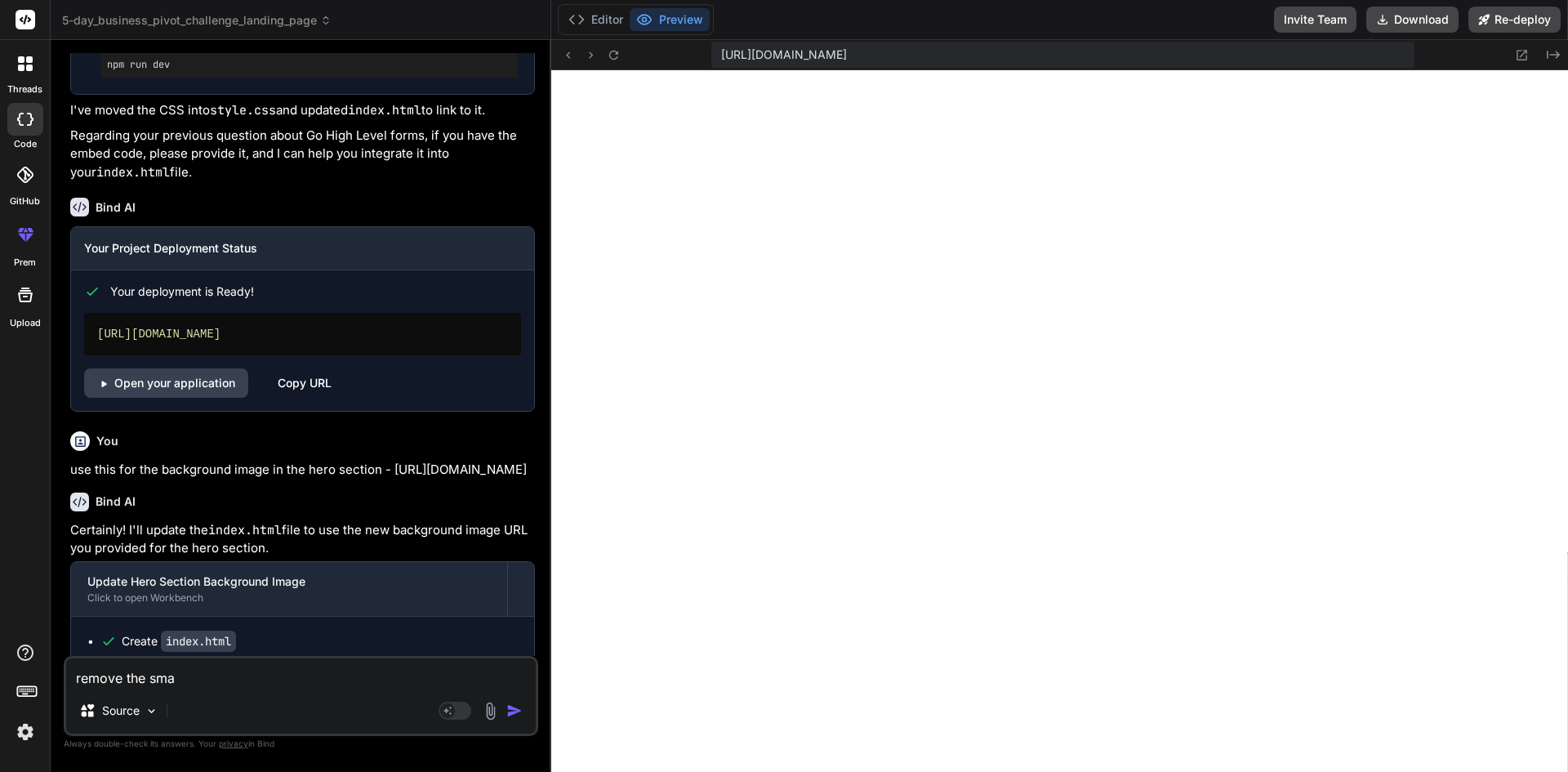
type textarea "remove the smal"
type textarea "x"
type textarea "remove the small"
type textarea "x"
type textarea "remove the smalle"
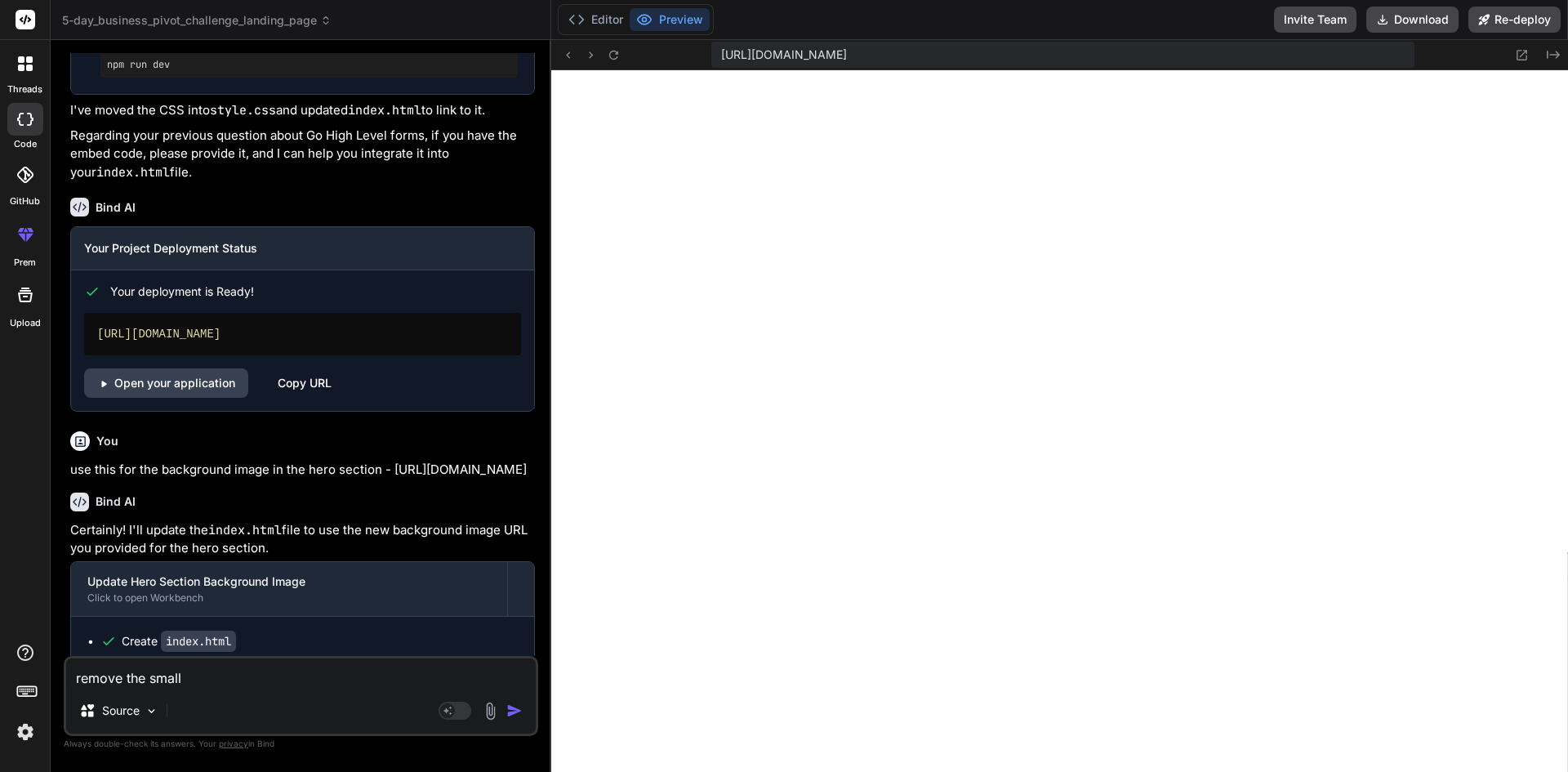
type textarea "x"
type textarea "remove the smaller"
type textarea "x"
type textarea "remove the smaller"
type textarea "x"
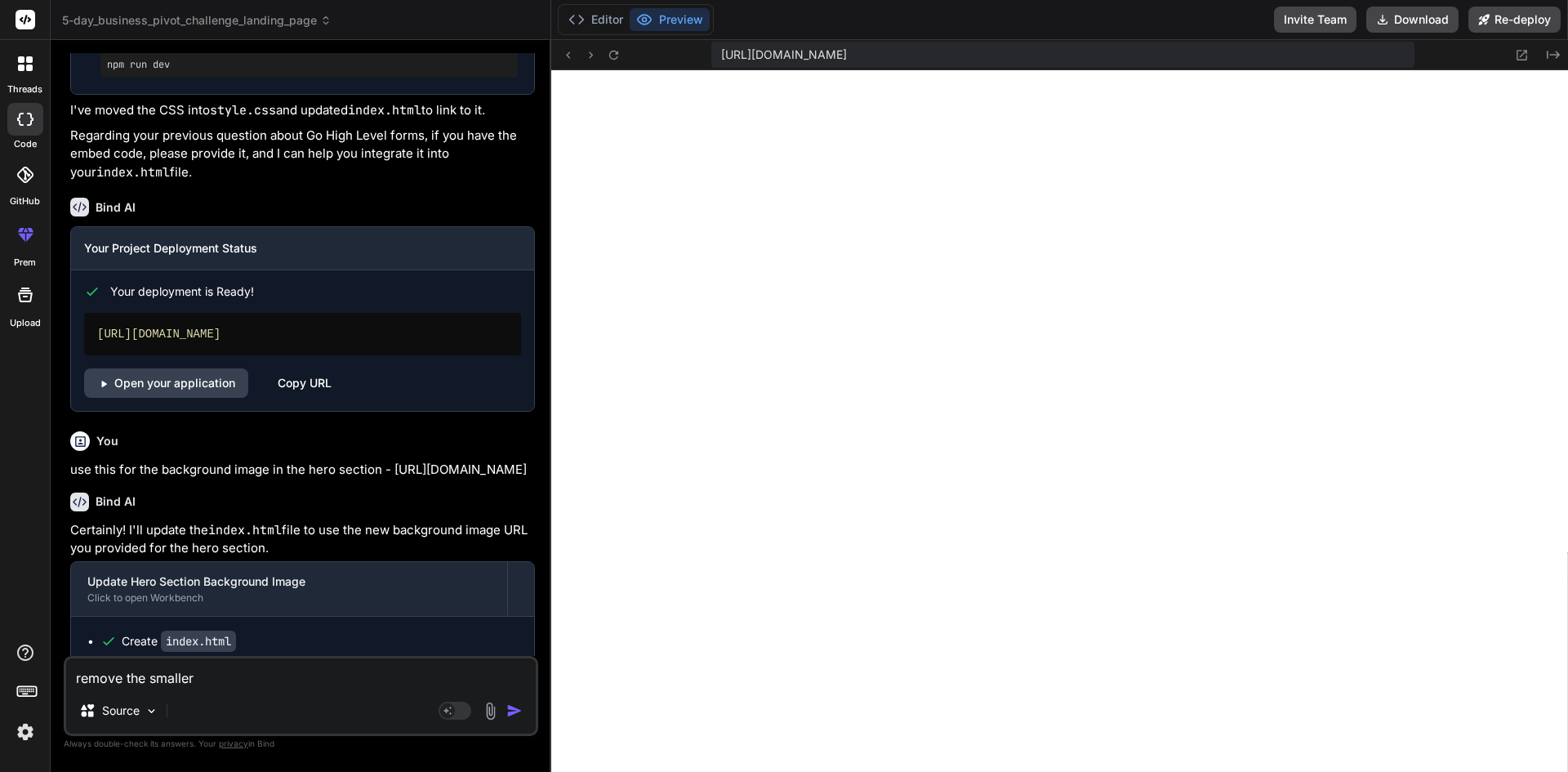
type textarea "remove the smaller i"
type textarea "x"
type textarea "remove the smaller im"
type textarea "x"
type textarea "remove the smaller img"
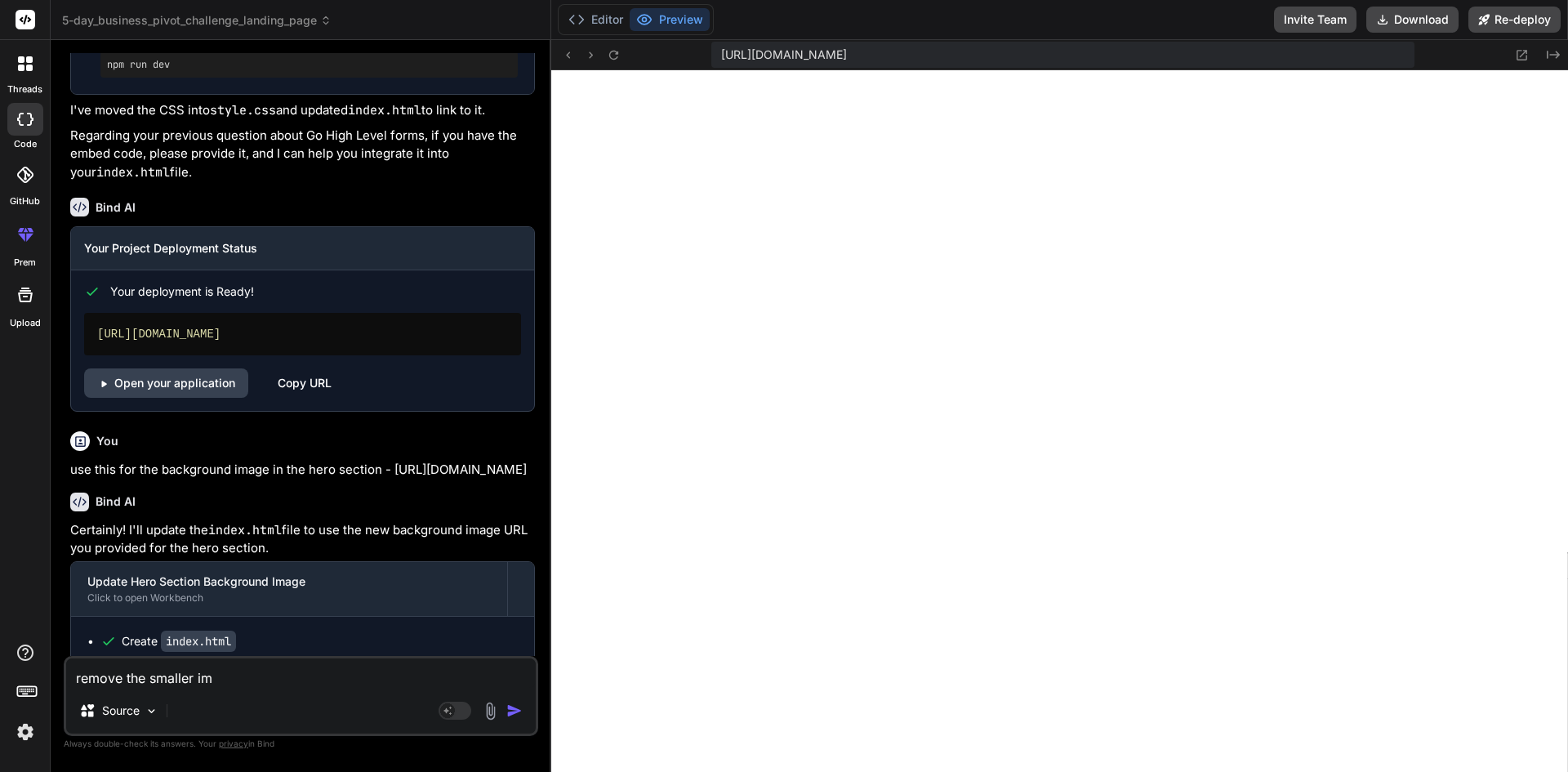
type textarea "x"
type textarea "remove the smaller imga"
type textarea "x"
type textarea "remove the smaller img"
type textarea "x"
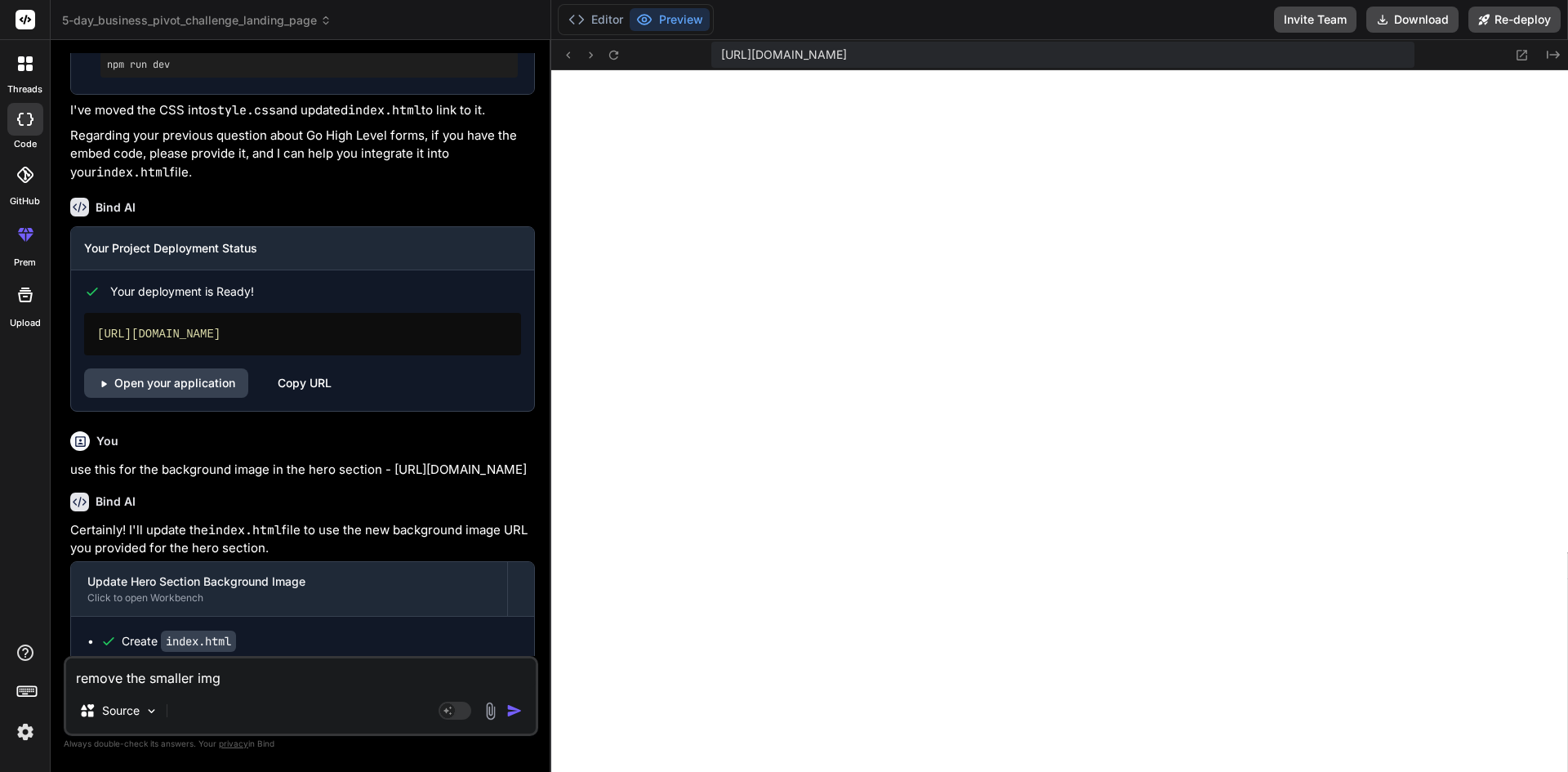
type textarea "remove the smaller imga"
type textarea "x"
click at [514, 710] on img "button" at bounding box center [515, 711] width 17 height 17
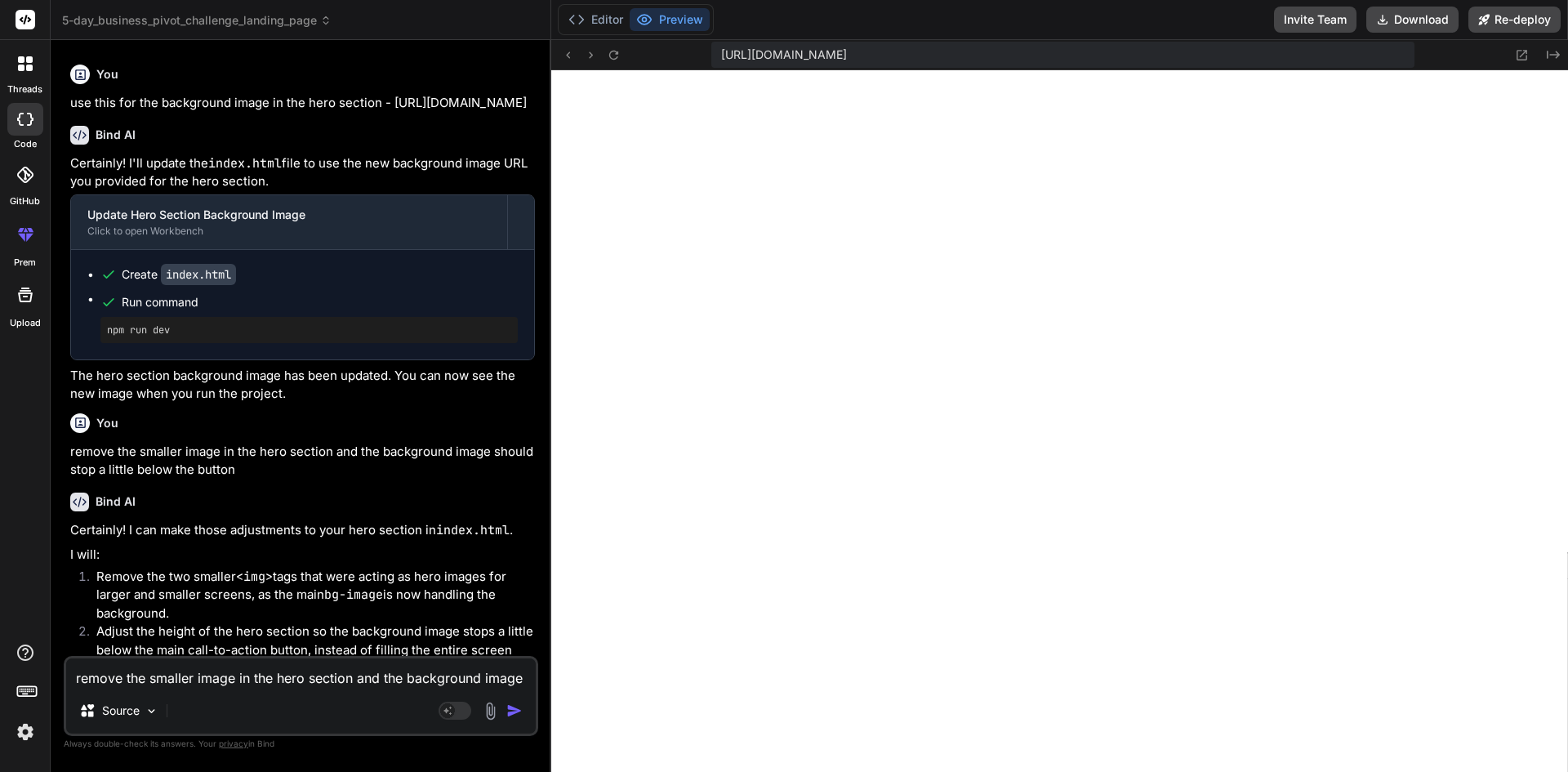
scroll to position [5465, 0]
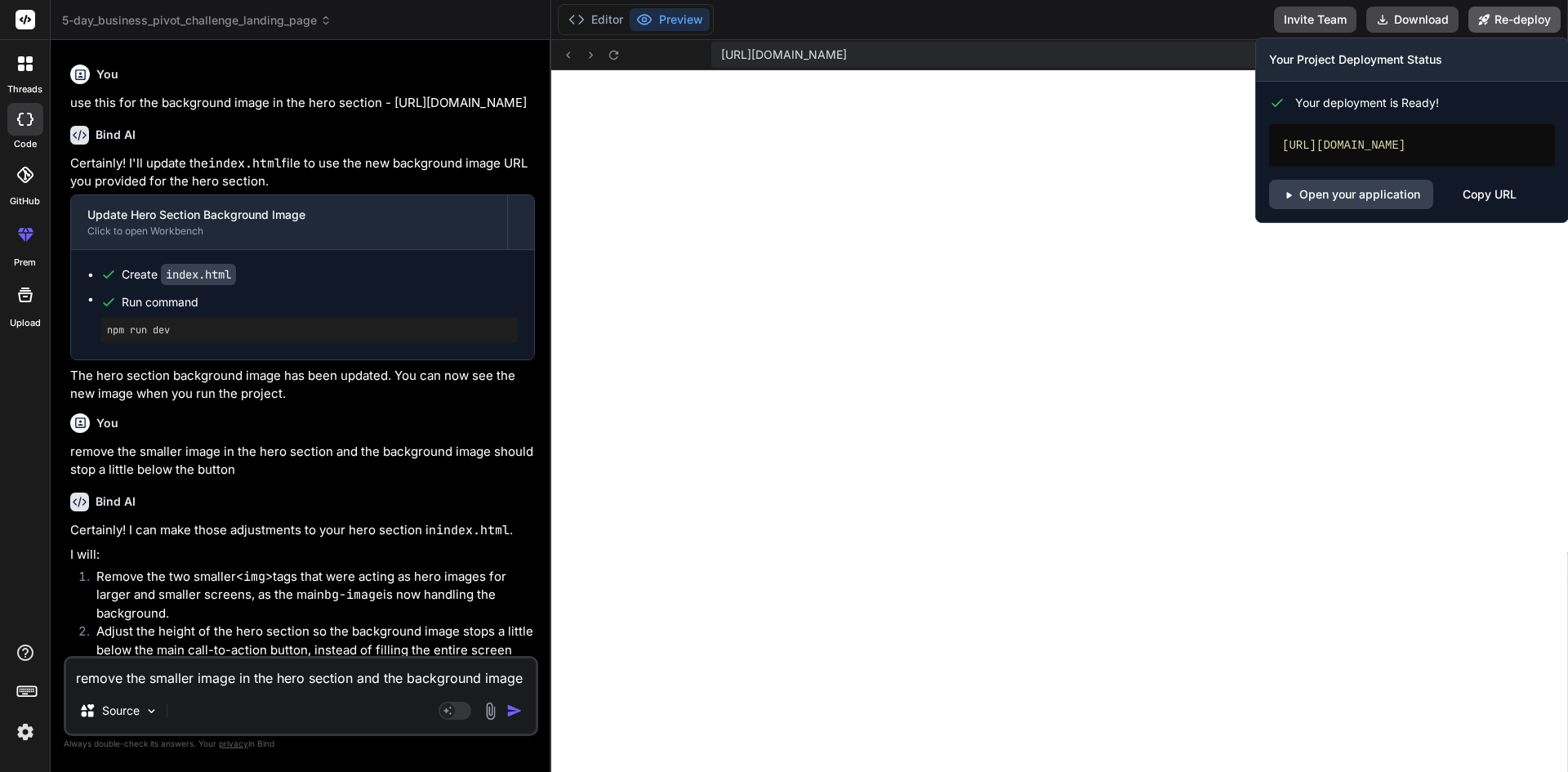
click at [1517, 8] on button "Re-deploy" at bounding box center [1514, 20] width 92 height 26
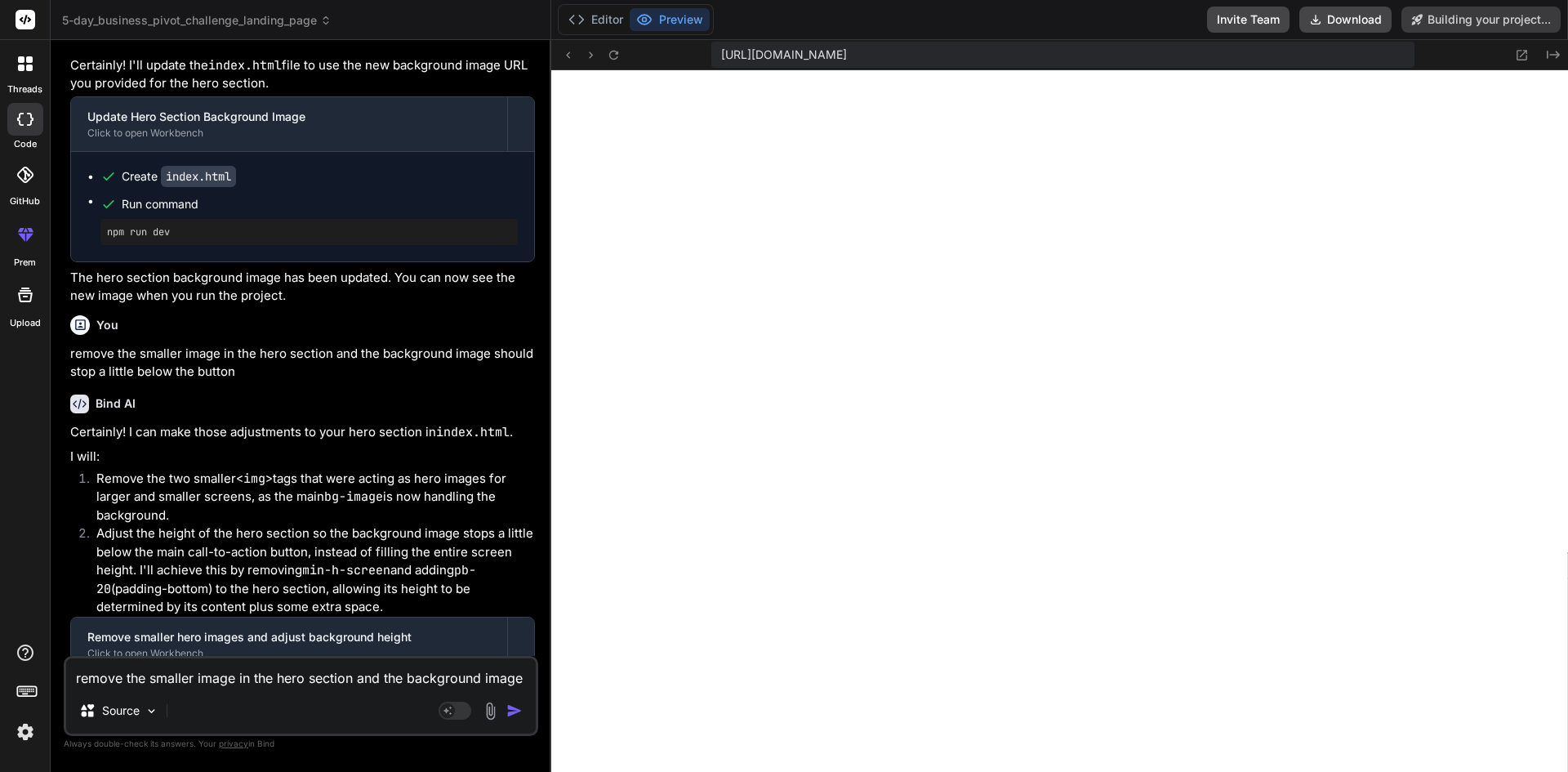
scroll to position [3565, 0]
click at [380, 526] on li "Remove the two smaller <img> tags that were acting as hero images for larger an…" at bounding box center [308, 497] width 452 height 55
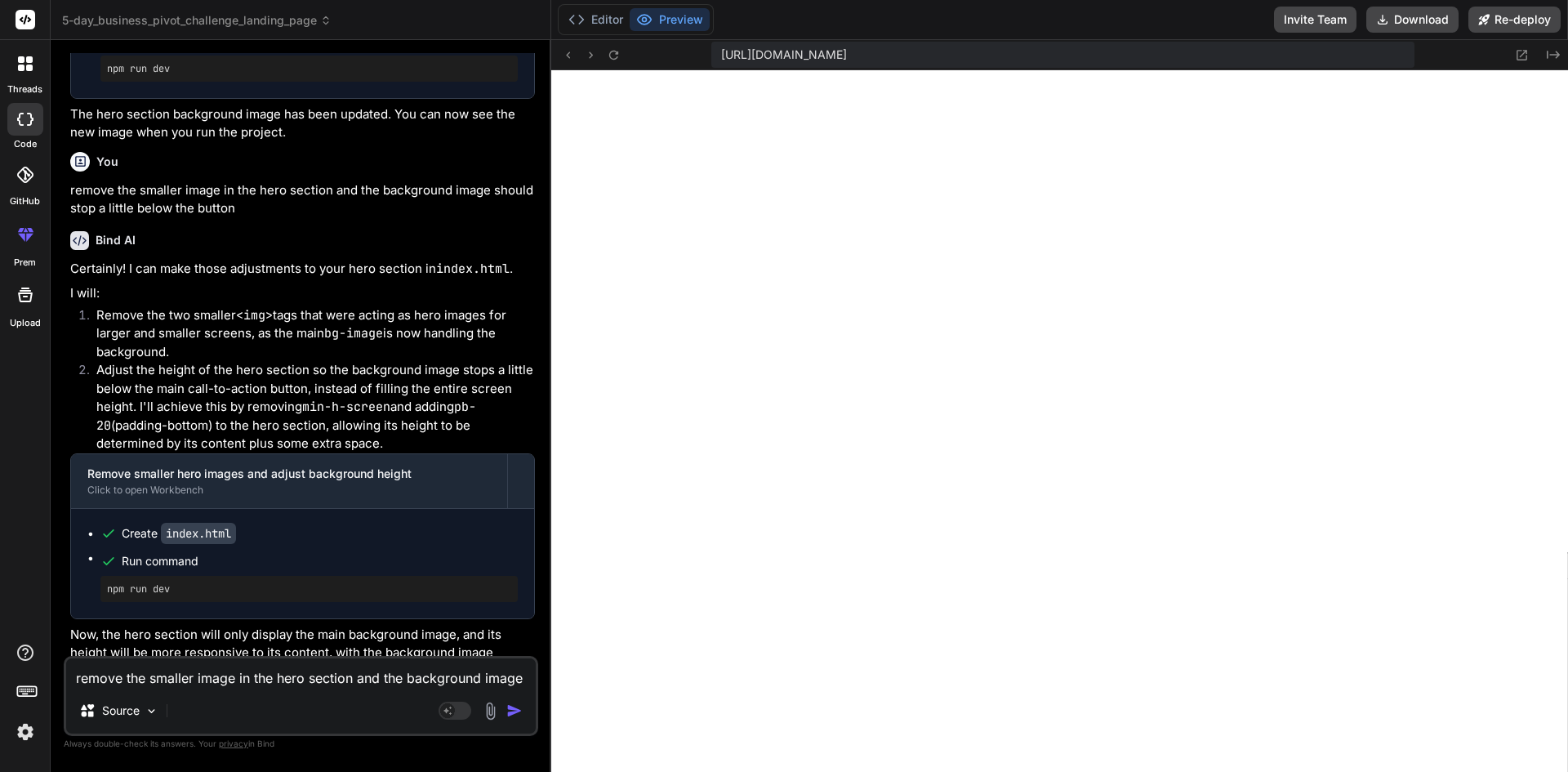
scroll to position [3817, 0]
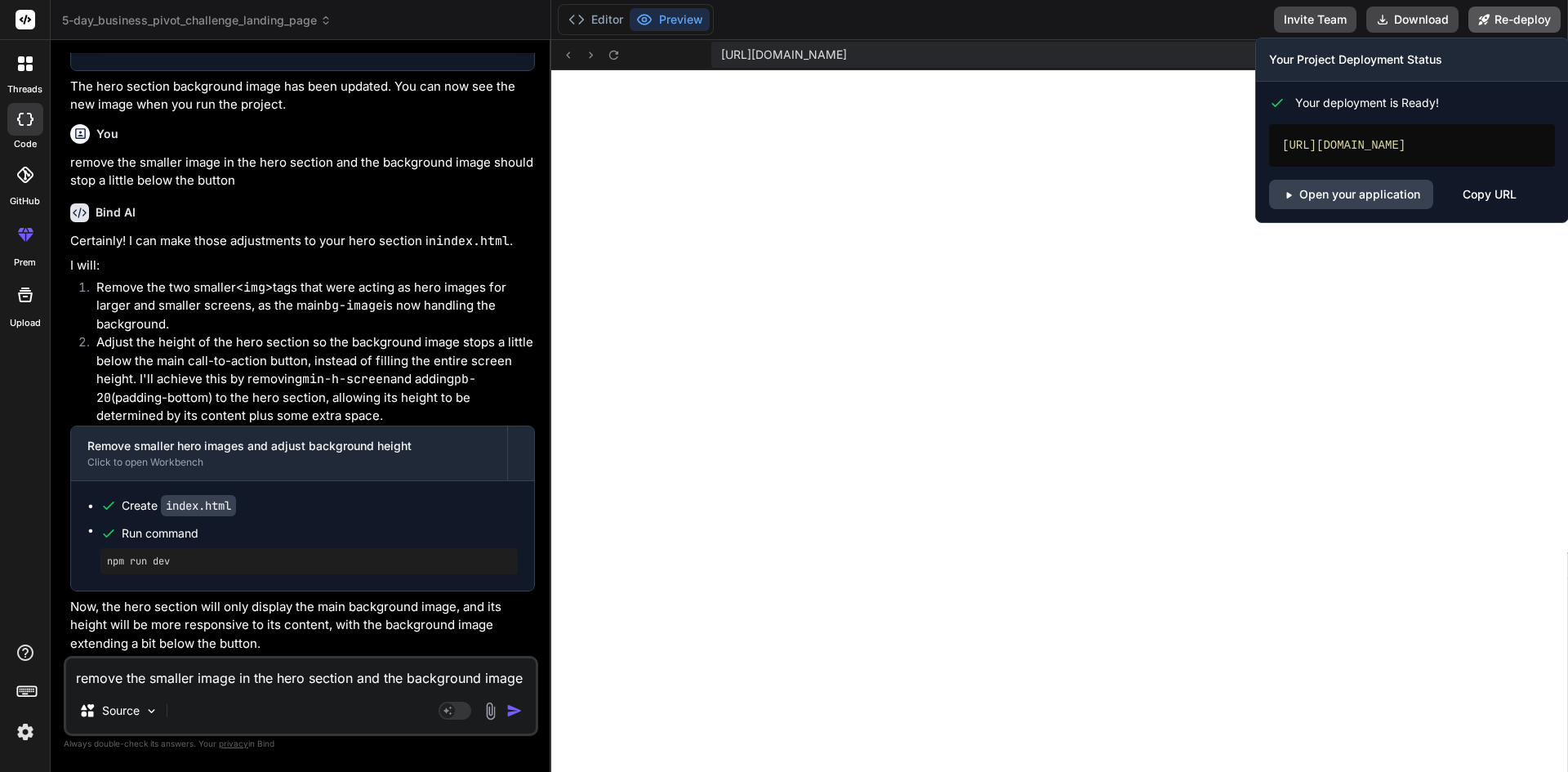
click at [1519, 9] on button "Re-deploy" at bounding box center [1514, 20] width 92 height 26
click at [1388, 207] on link "Open your application" at bounding box center [1352, 195] width 164 height 30
click at [1369, 210] on link "Open your application" at bounding box center [1352, 195] width 164 height 30
click at [1519, 18] on button "Re-deploy" at bounding box center [1514, 20] width 92 height 26
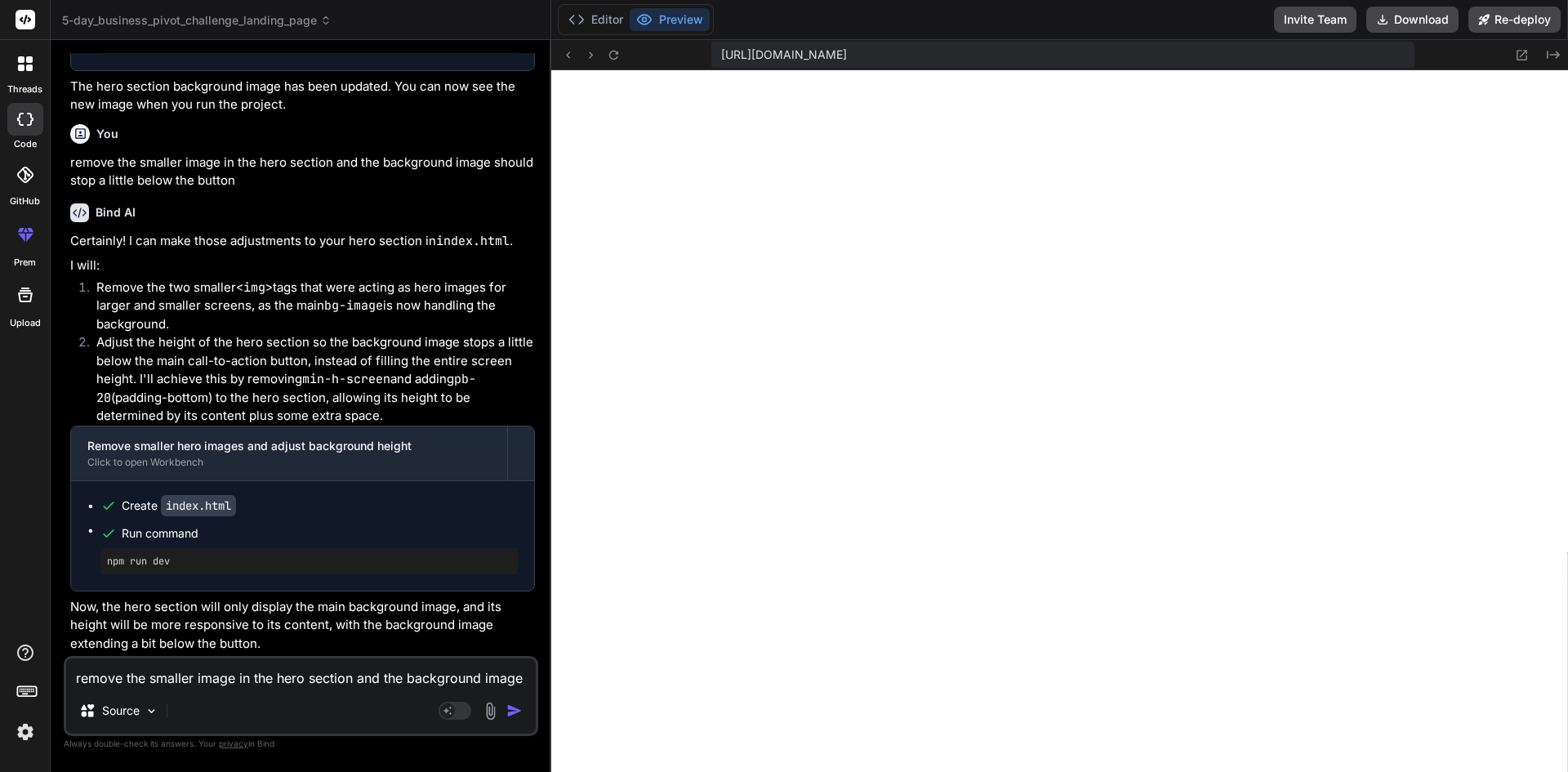
click at [212, 684] on textarea "remove the smaller image in the hero section and the background image should st…" at bounding box center [300, 673] width 469 height 30
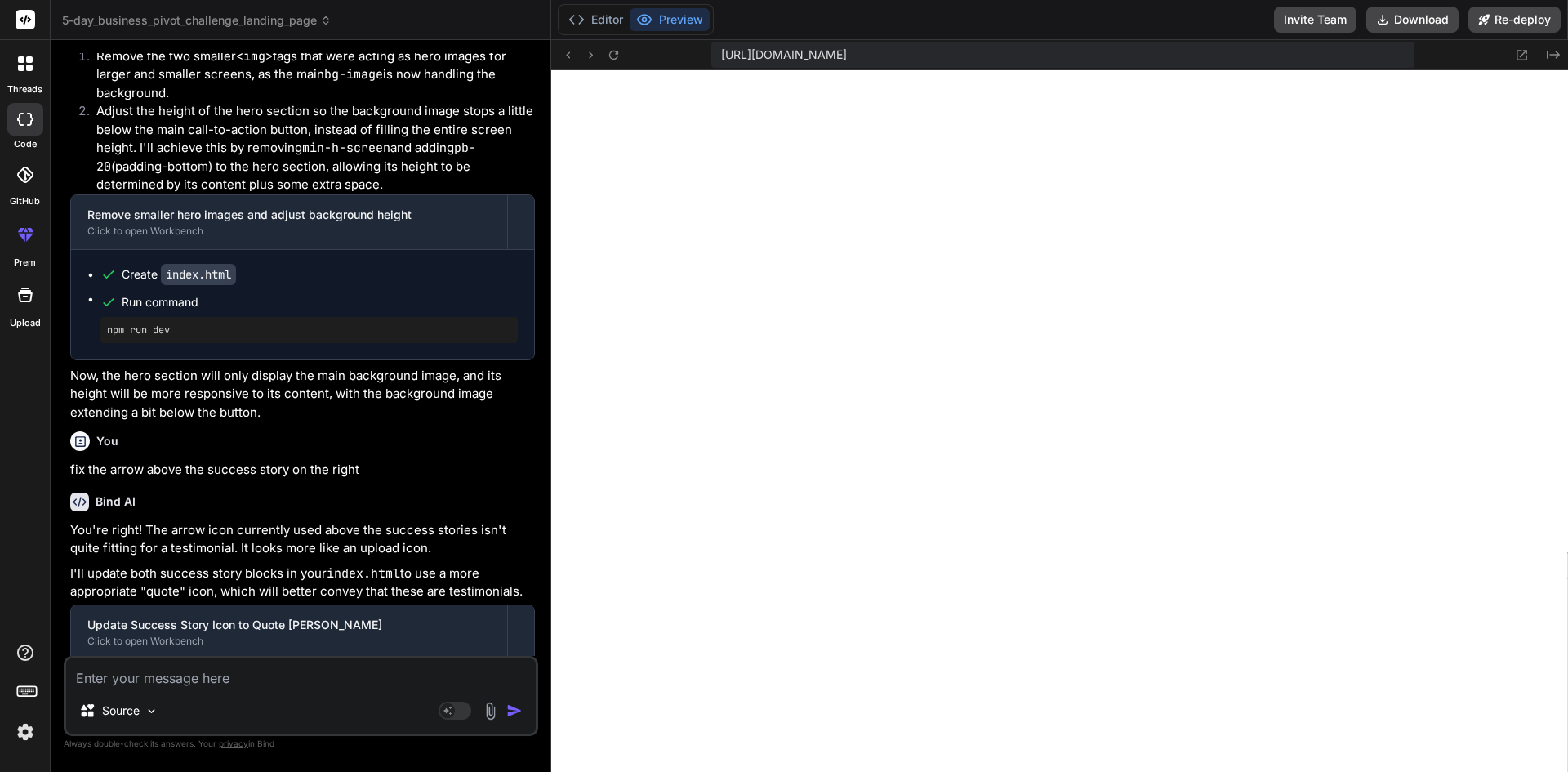
scroll to position [5729, 0]
click at [481, 551] on div "Bind AI You're right! The arrow icon currently used above the success stories i…" at bounding box center [302, 646] width 464 height 334
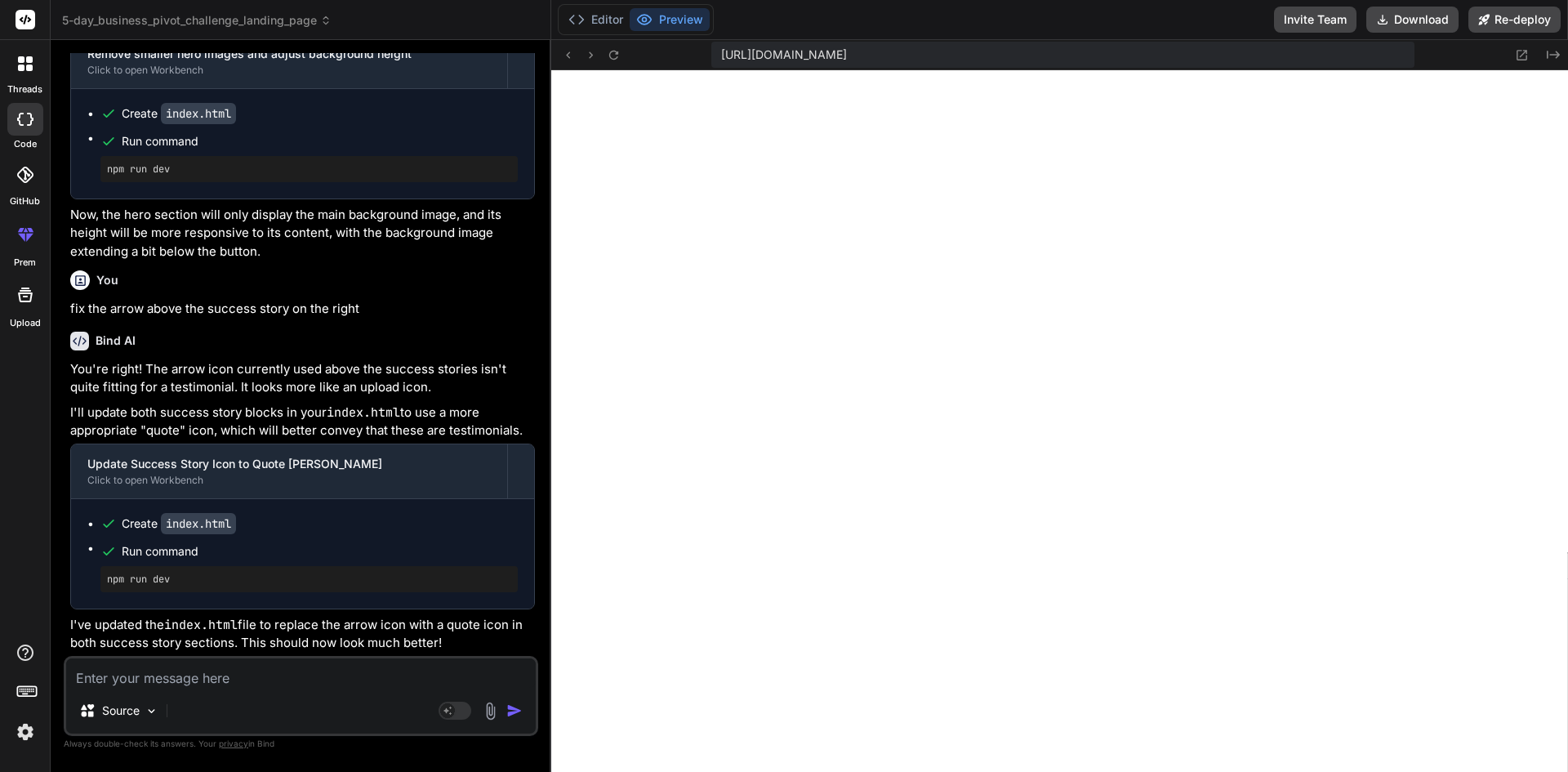
scroll to position [4210, 0]
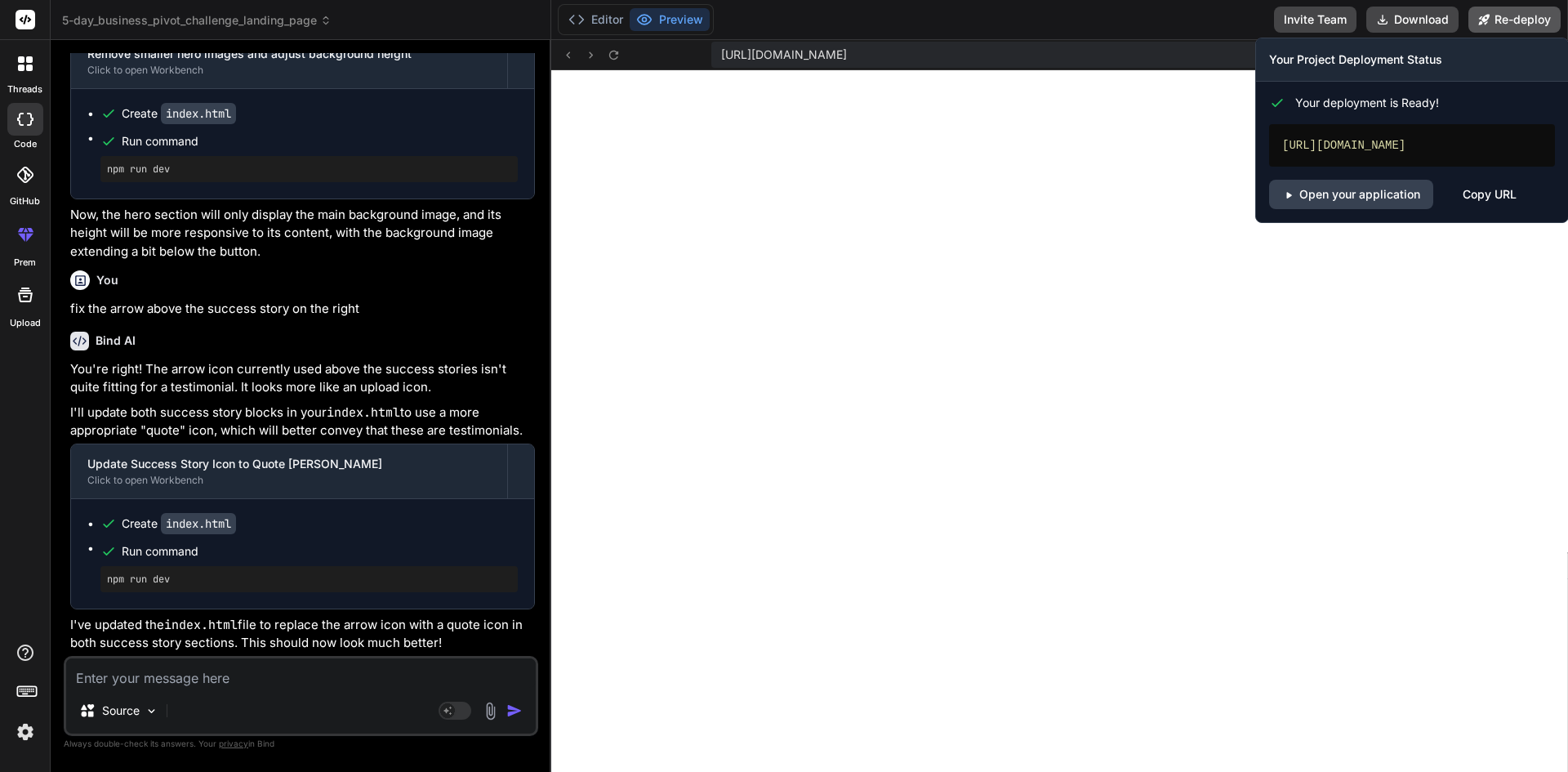
click at [1511, 21] on button "Re-deploy" at bounding box center [1514, 20] width 92 height 26
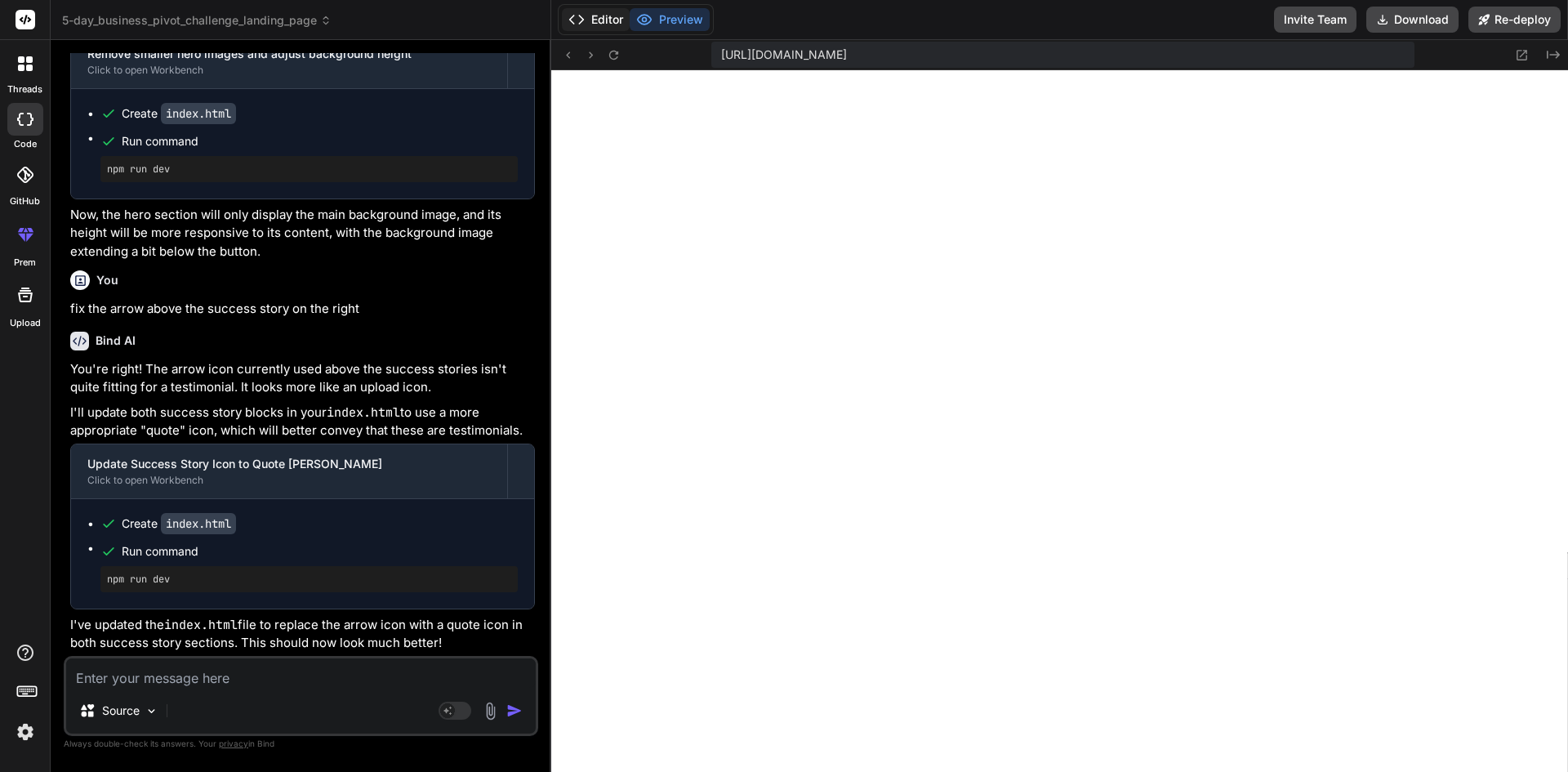
click at [602, 19] on button "Editor" at bounding box center [596, 19] width 68 height 23
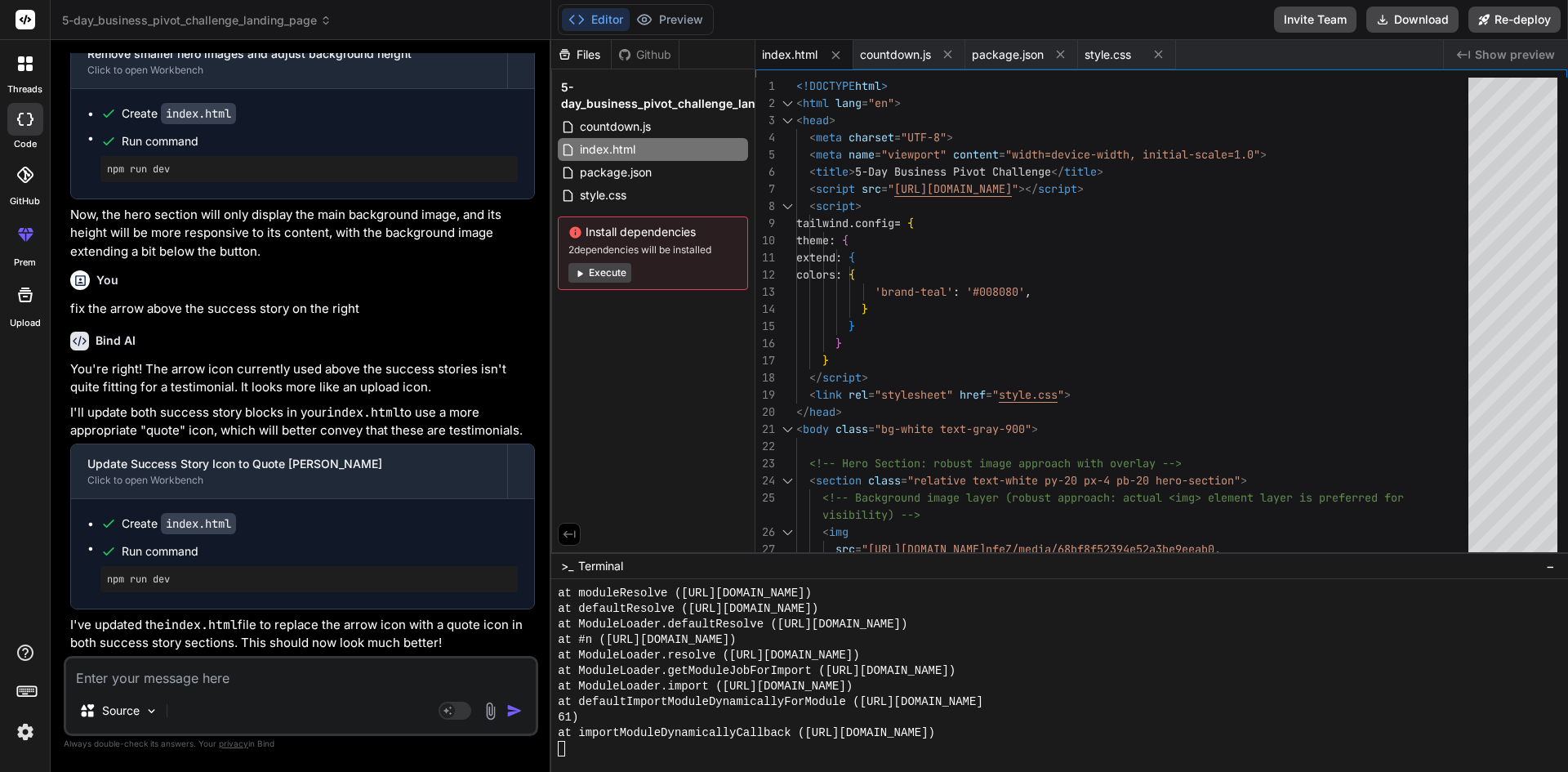
click at [794, 58] on span "index.html" at bounding box center [789, 54] width 55 height 17
click at [788, 54] on span "index.html" at bounding box center [789, 54] width 55 height 17
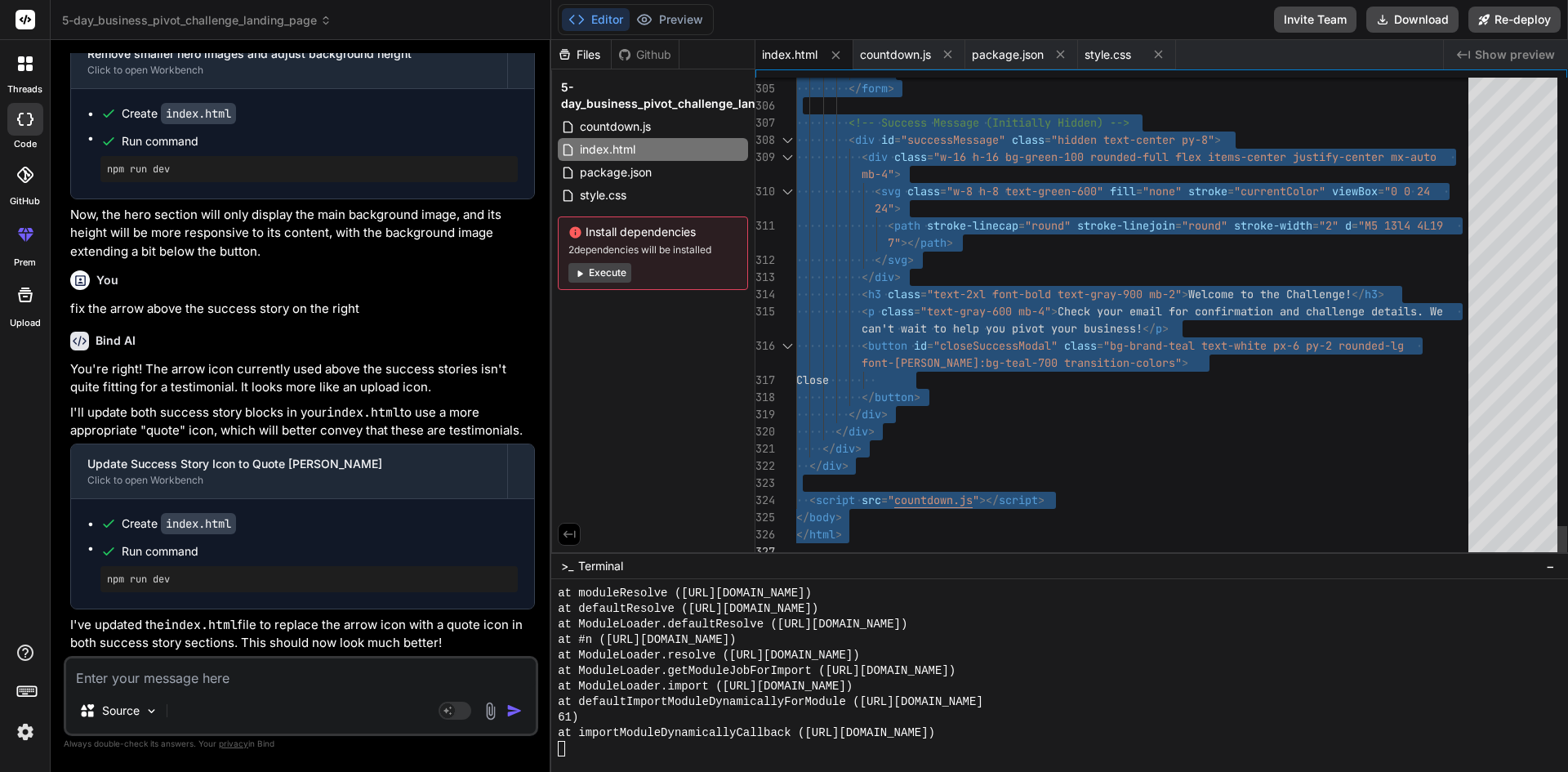
drag, startPoint x: 797, startPoint y: 82, endPoint x: 975, endPoint y: 691, distance: 634.5
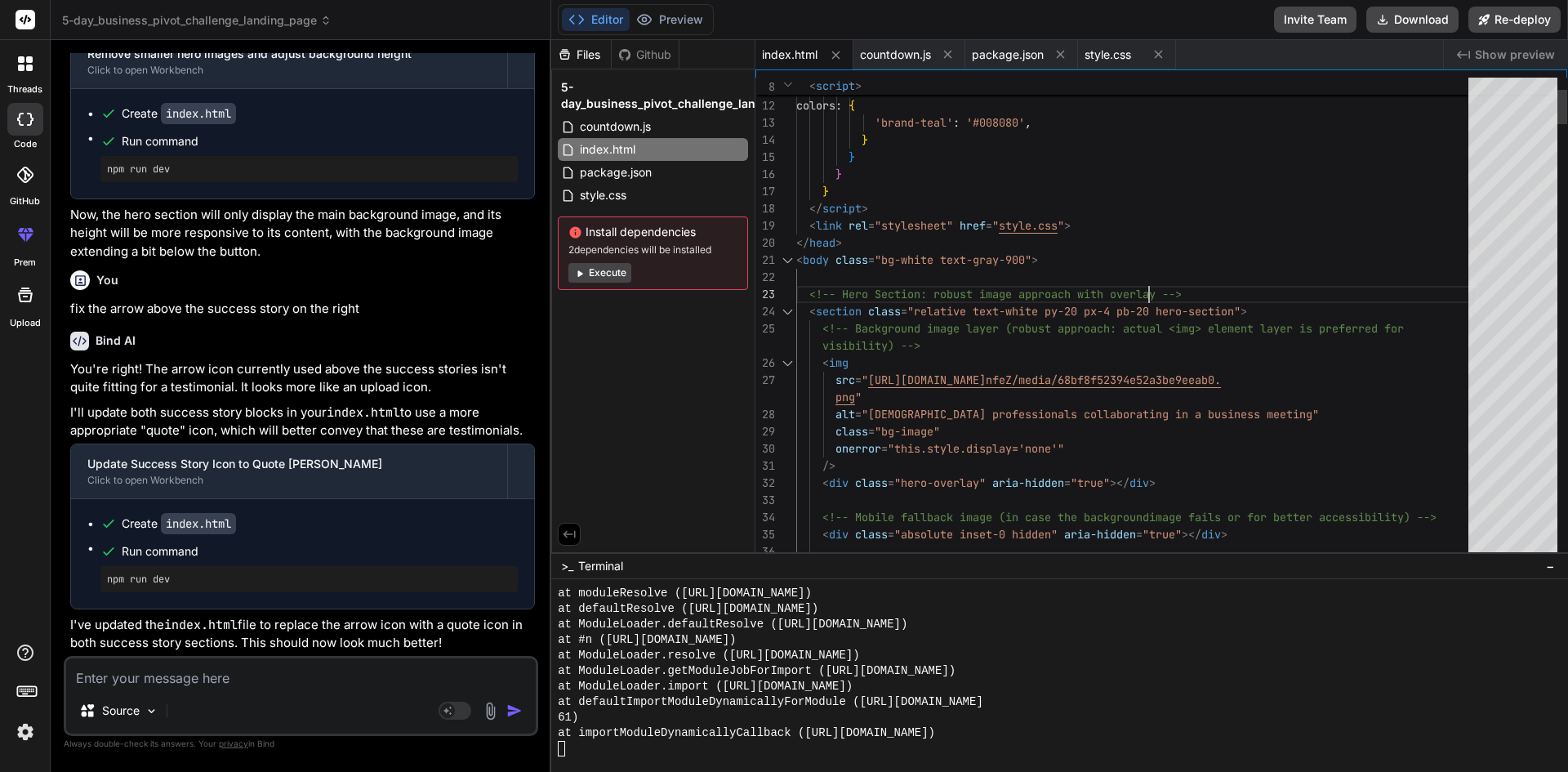
click at [613, 269] on button "Execute" at bounding box center [600, 273] width 63 height 20
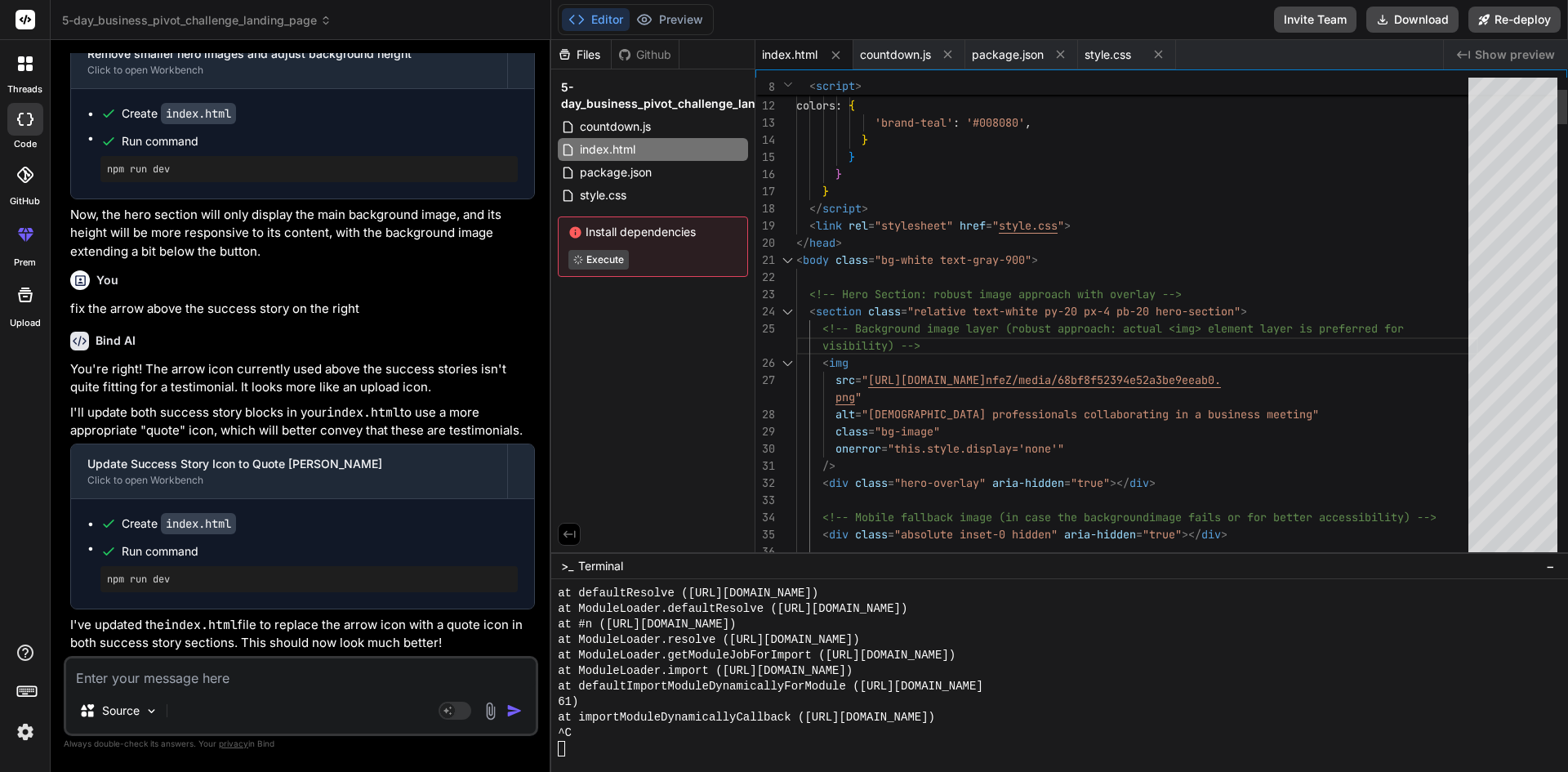
drag, startPoint x: 1309, startPoint y: 210, endPoint x: 1383, endPoint y: 207, distance: 74.1
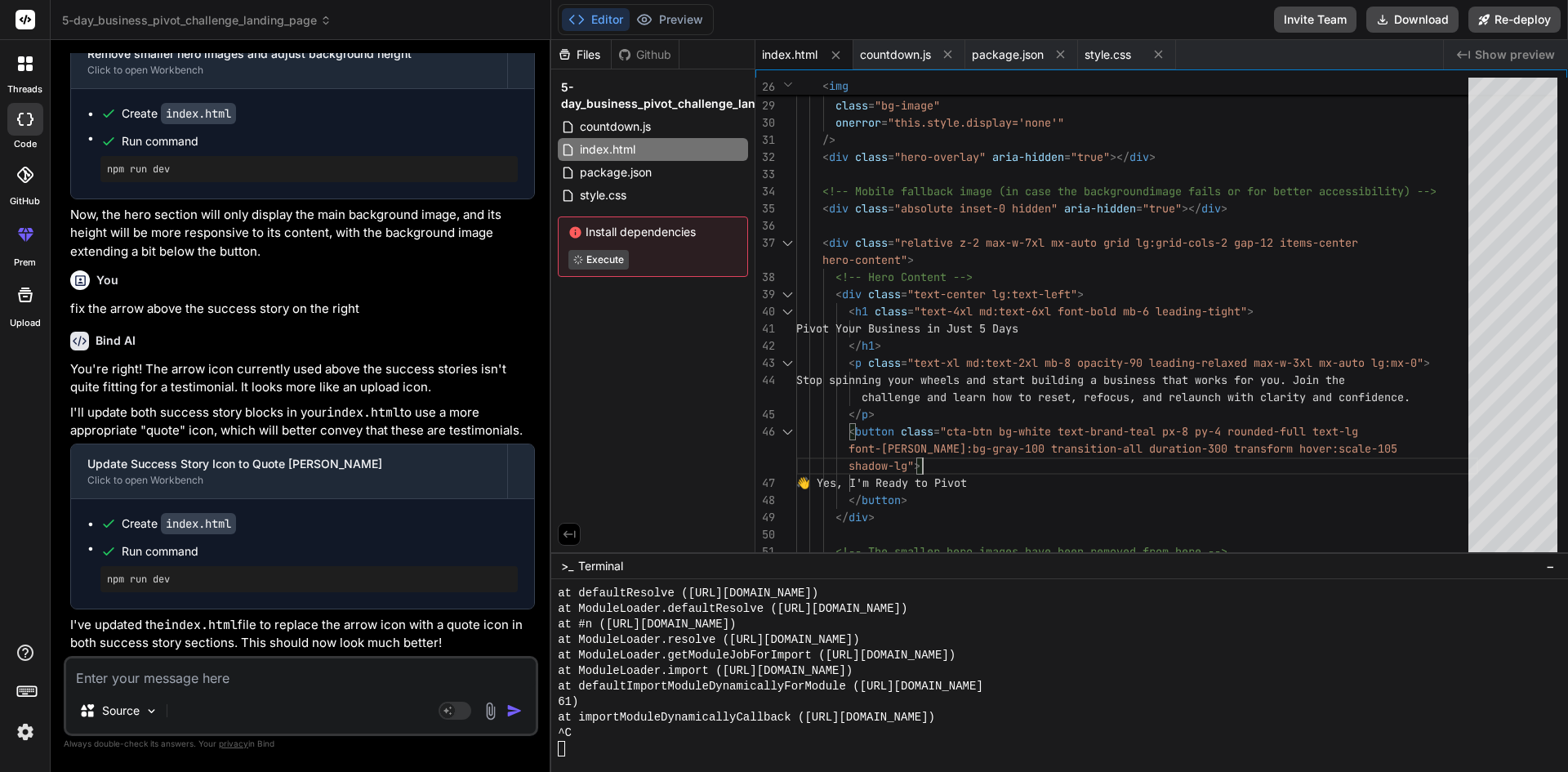
click at [1182, 12] on div "Editor Preview Invite Team Download Re-deploy" at bounding box center [1059, 20] width 1017 height 41
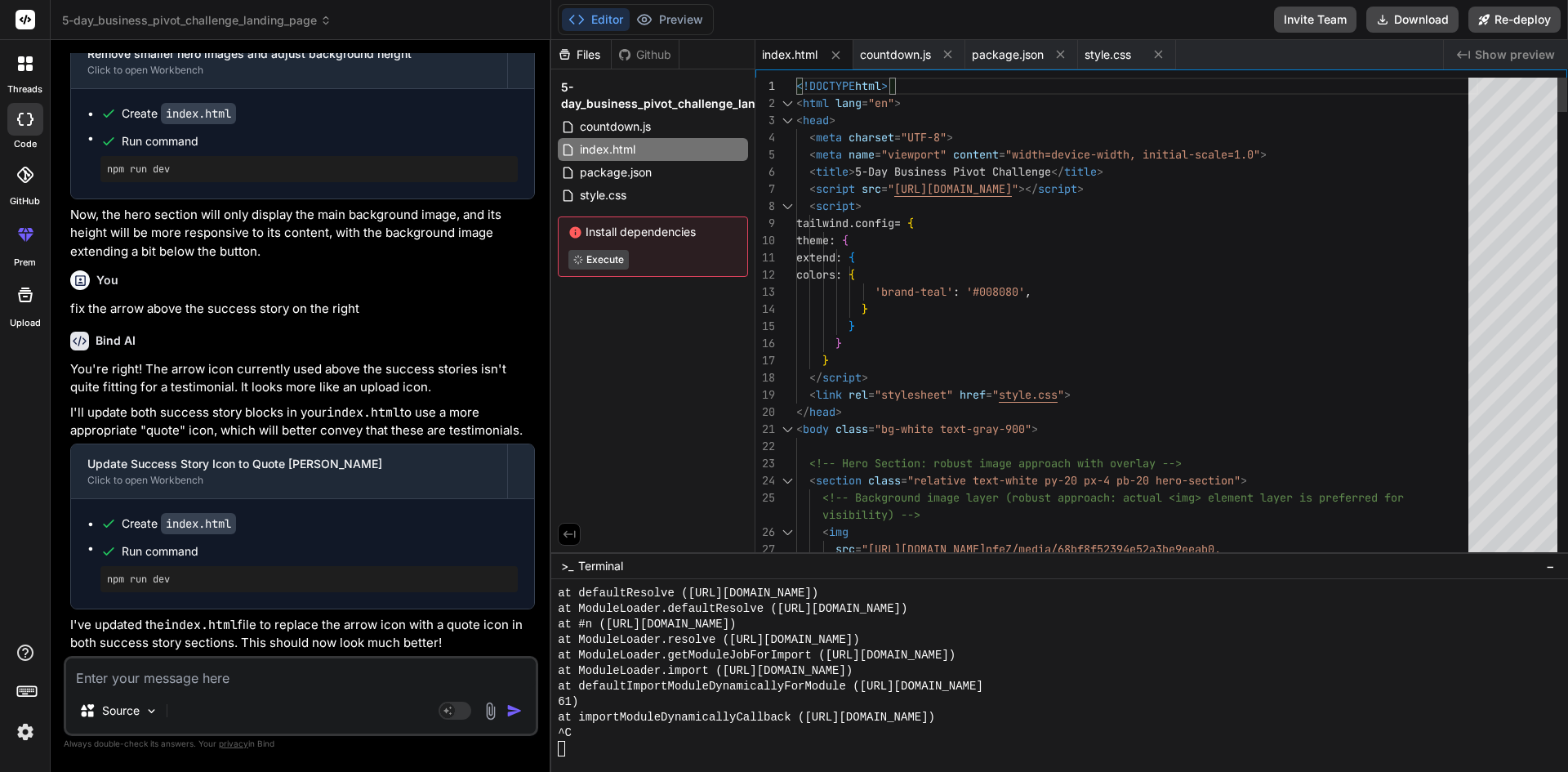
click at [787, 76] on div "25 26 27 24 23 22 21 20 19 18 17 16 15 14 13 12 11 10 9 8 7 6 5 4 3 2 1 png " <…" at bounding box center [1162, 310] width 812 height 483
drag, startPoint x: 777, startPoint y: 81, endPoint x: 859, endPoint y: 153, distance: 109.1
click at [859, 153] on div "25 26 27 24 23 22 21 20 19 18 17 16 15 14 13 12 11 10 9 8 7 6 5 4 3 2 1 png " <…" at bounding box center [1162, 319] width 812 height 483
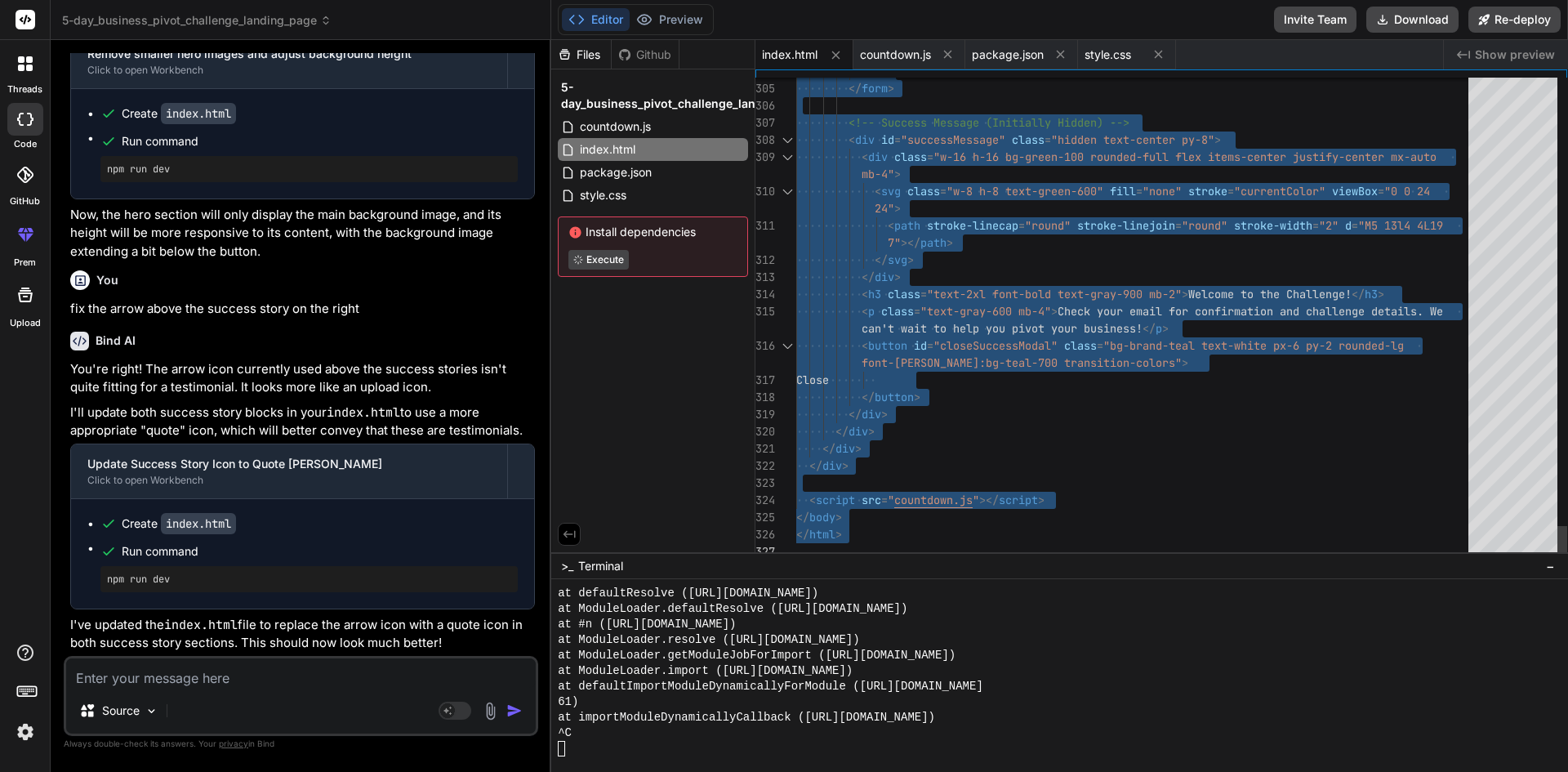
drag, startPoint x: 799, startPoint y: 78, endPoint x: 932, endPoint y: 558, distance: 498.1
